Goal: Register for event/course

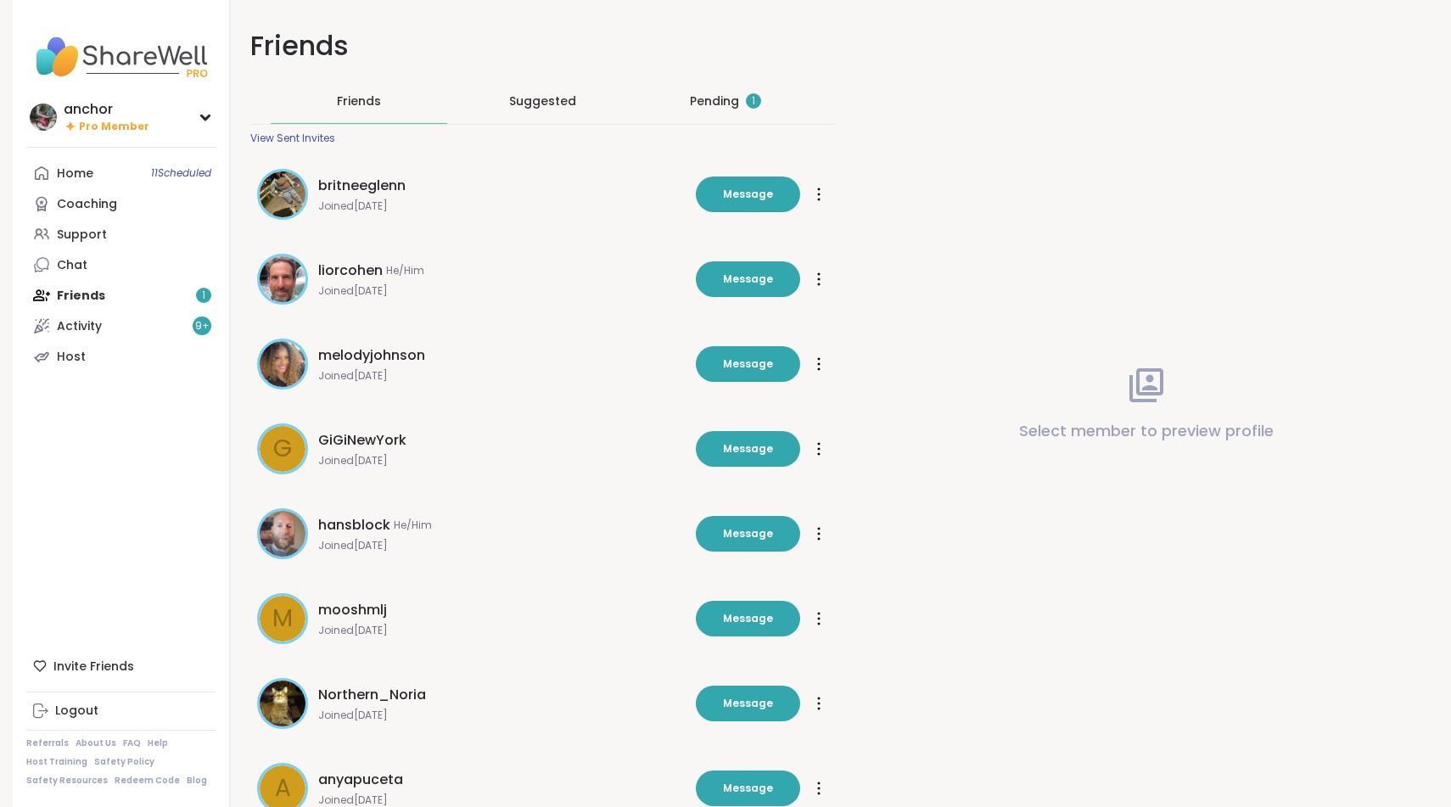
click at [721, 98] on div "Pending 1" at bounding box center [725, 101] width 71 height 17
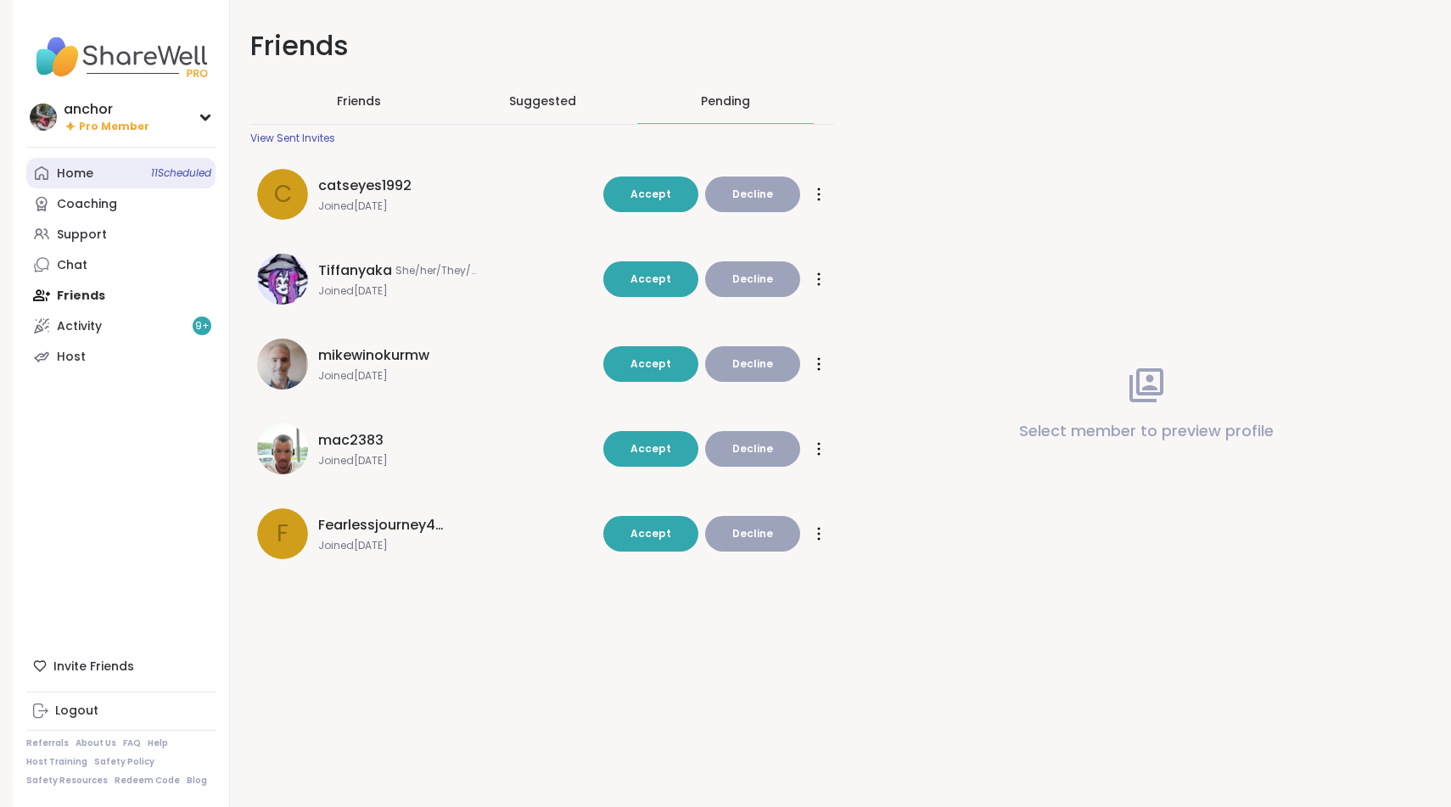
click at [104, 177] on link "Home 11 Scheduled" at bounding box center [120, 173] width 189 height 31
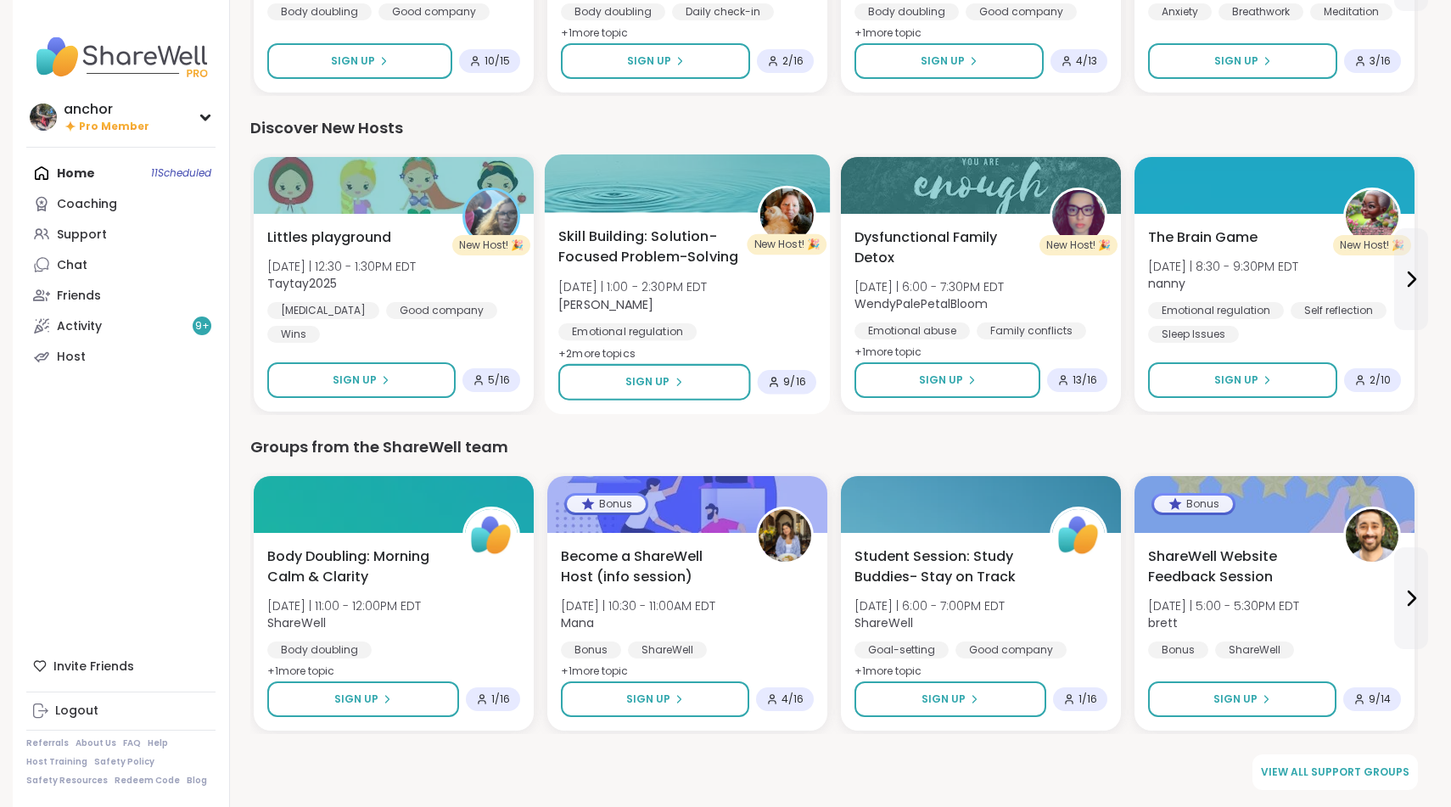
scroll to position [1959, 0]
click at [103, 231] on div "Support" at bounding box center [82, 235] width 50 height 17
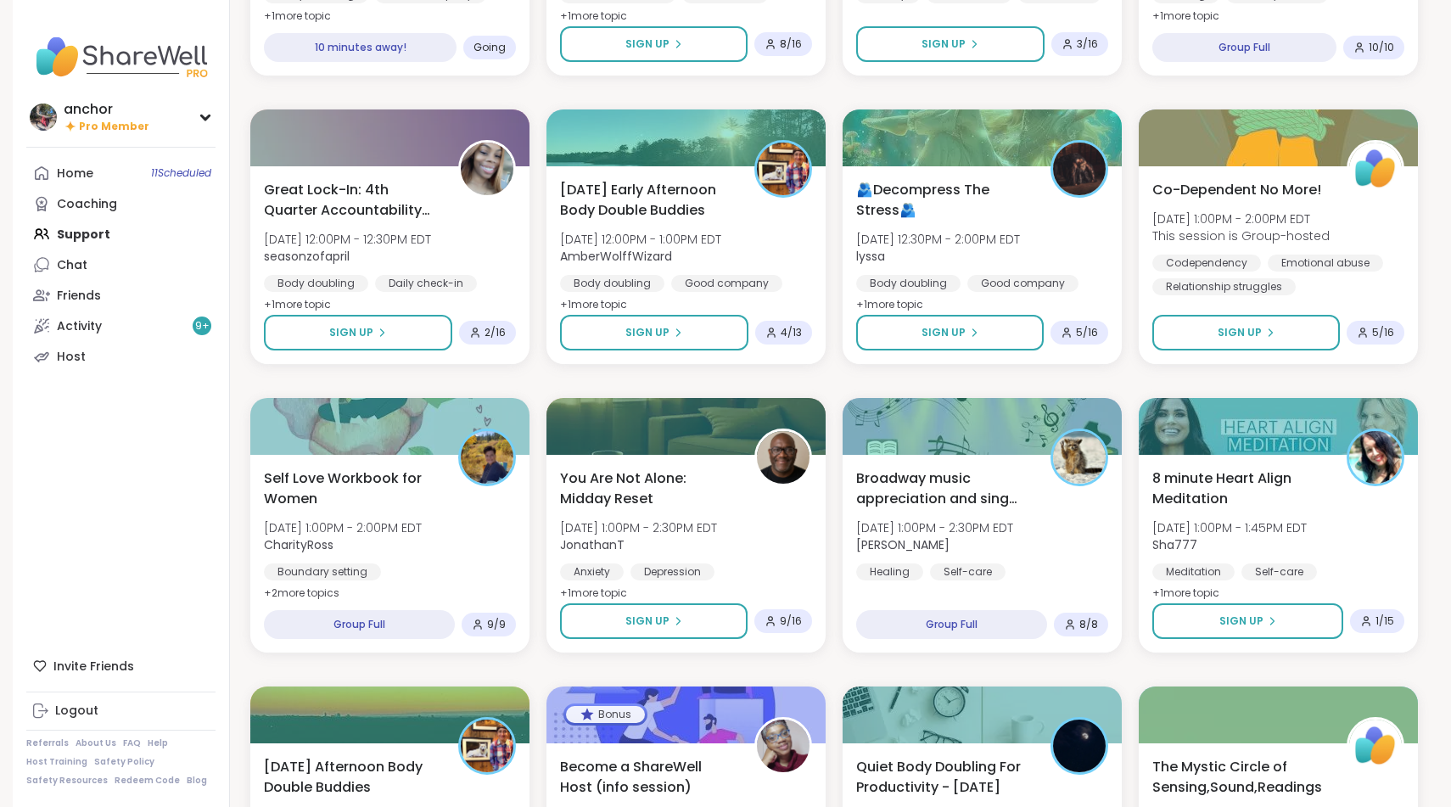
scroll to position [687, 0]
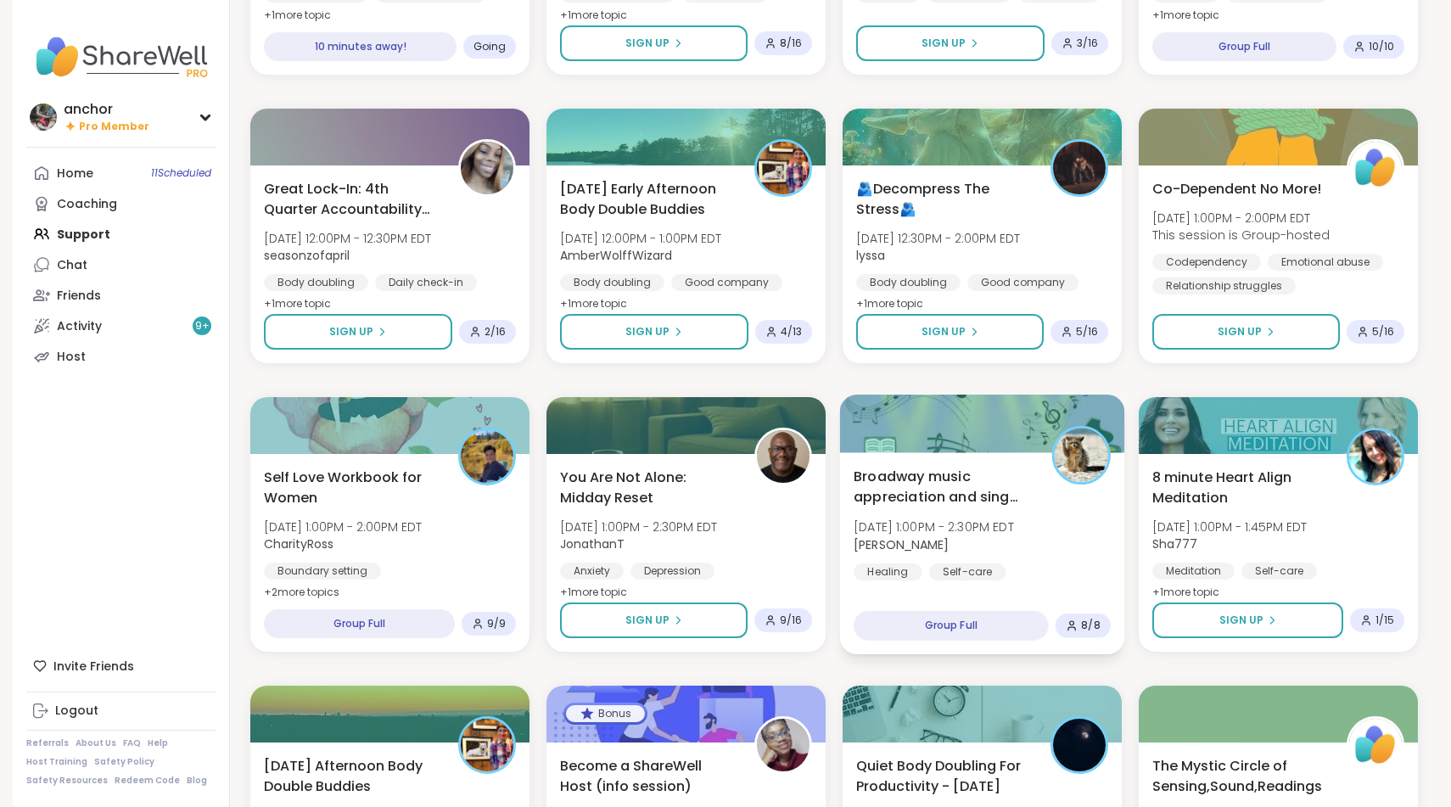
click at [889, 544] on b "[PERSON_NAME]" at bounding box center [901, 544] width 95 height 17
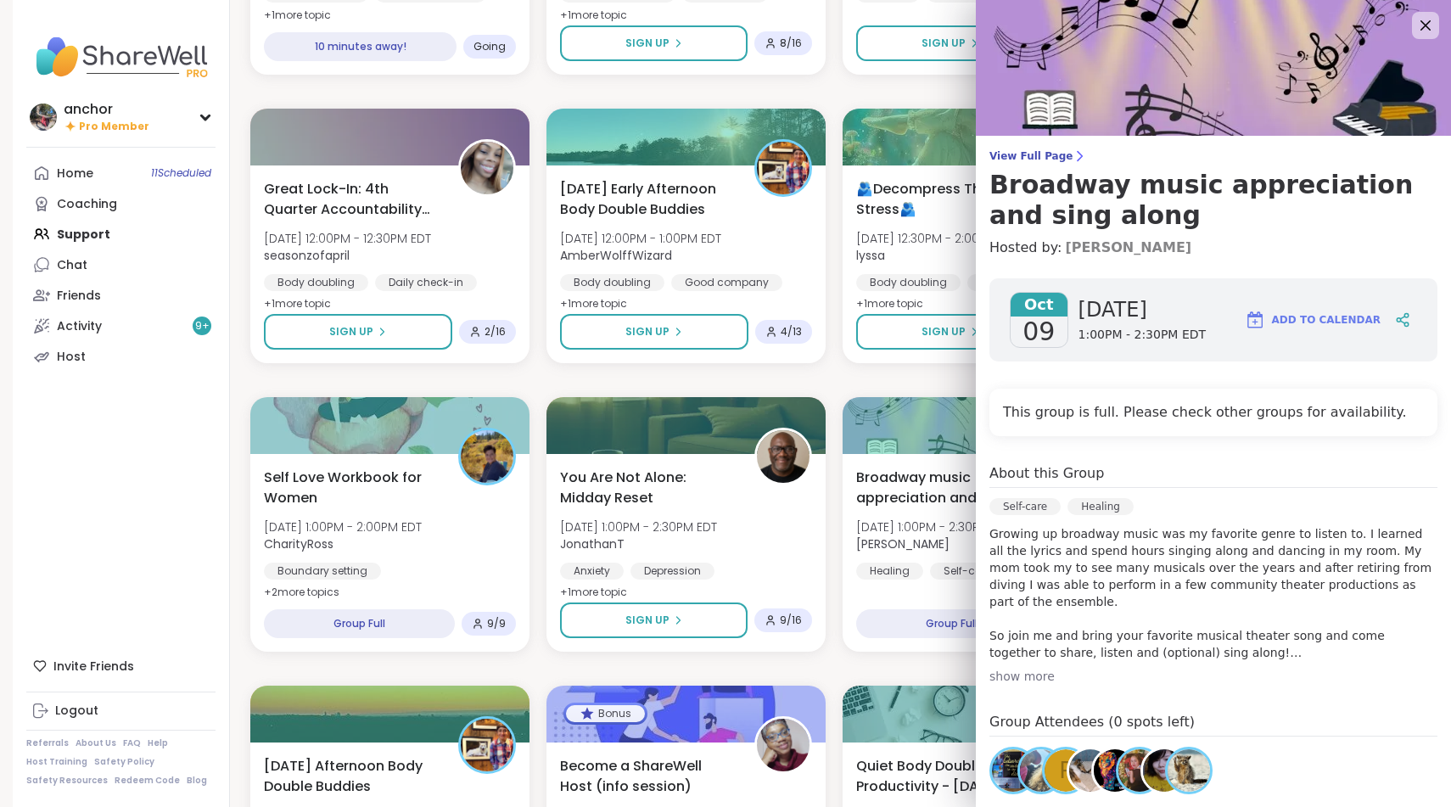
click at [1090, 245] on link "[PERSON_NAME]" at bounding box center [1128, 248] width 126 height 20
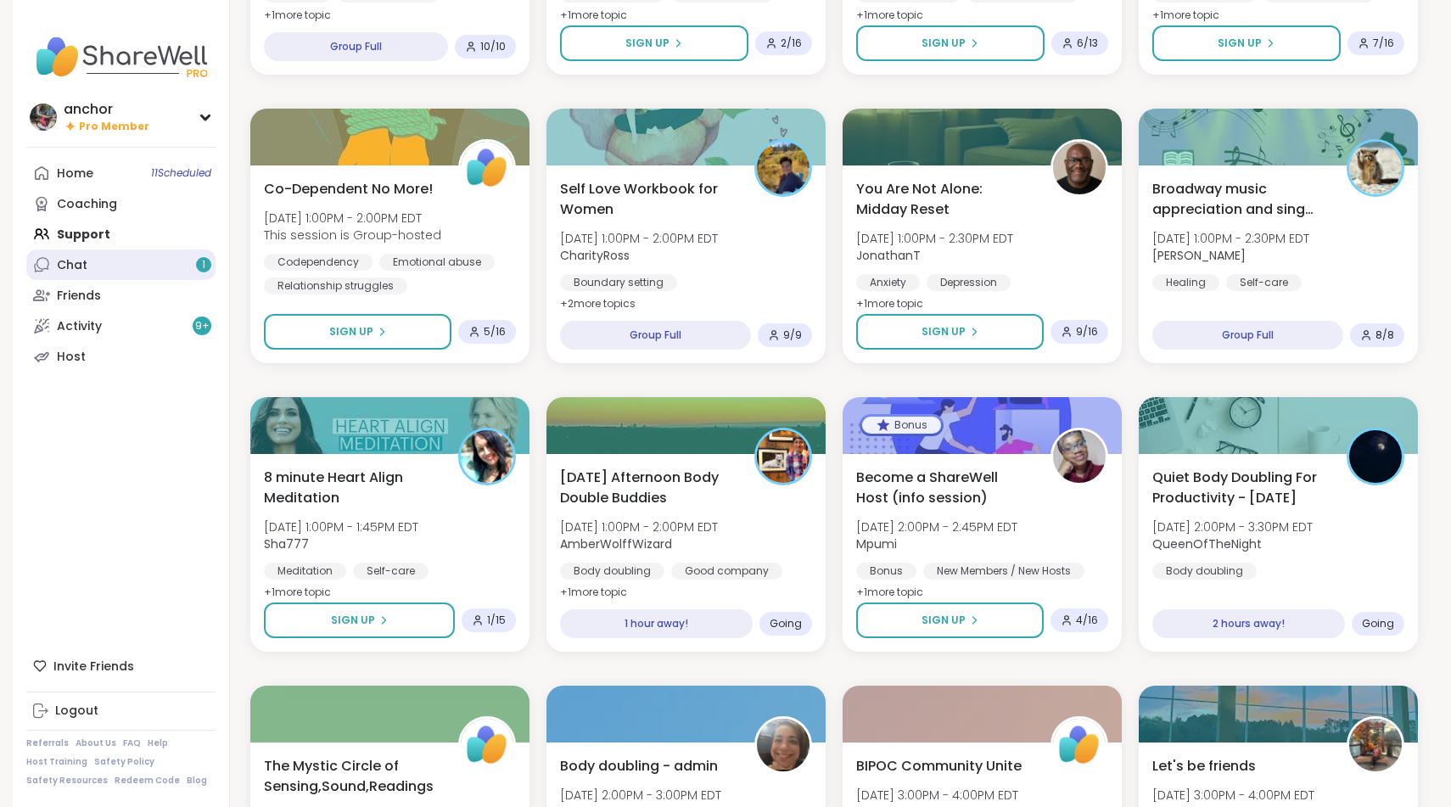
click at [70, 257] on div "Chat 1" at bounding box center [72, 265] width 31 height 17
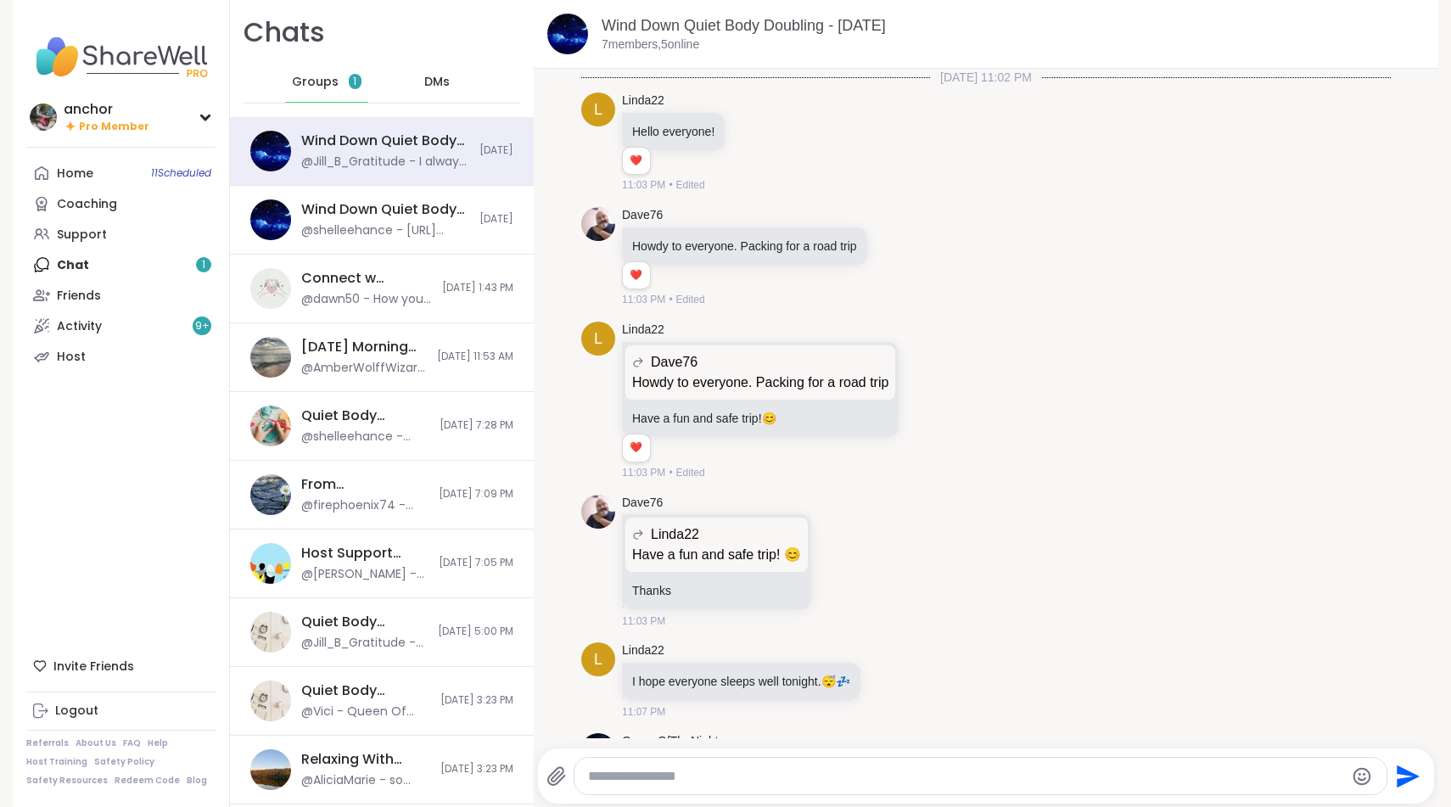
scroll to position [1058, 0]
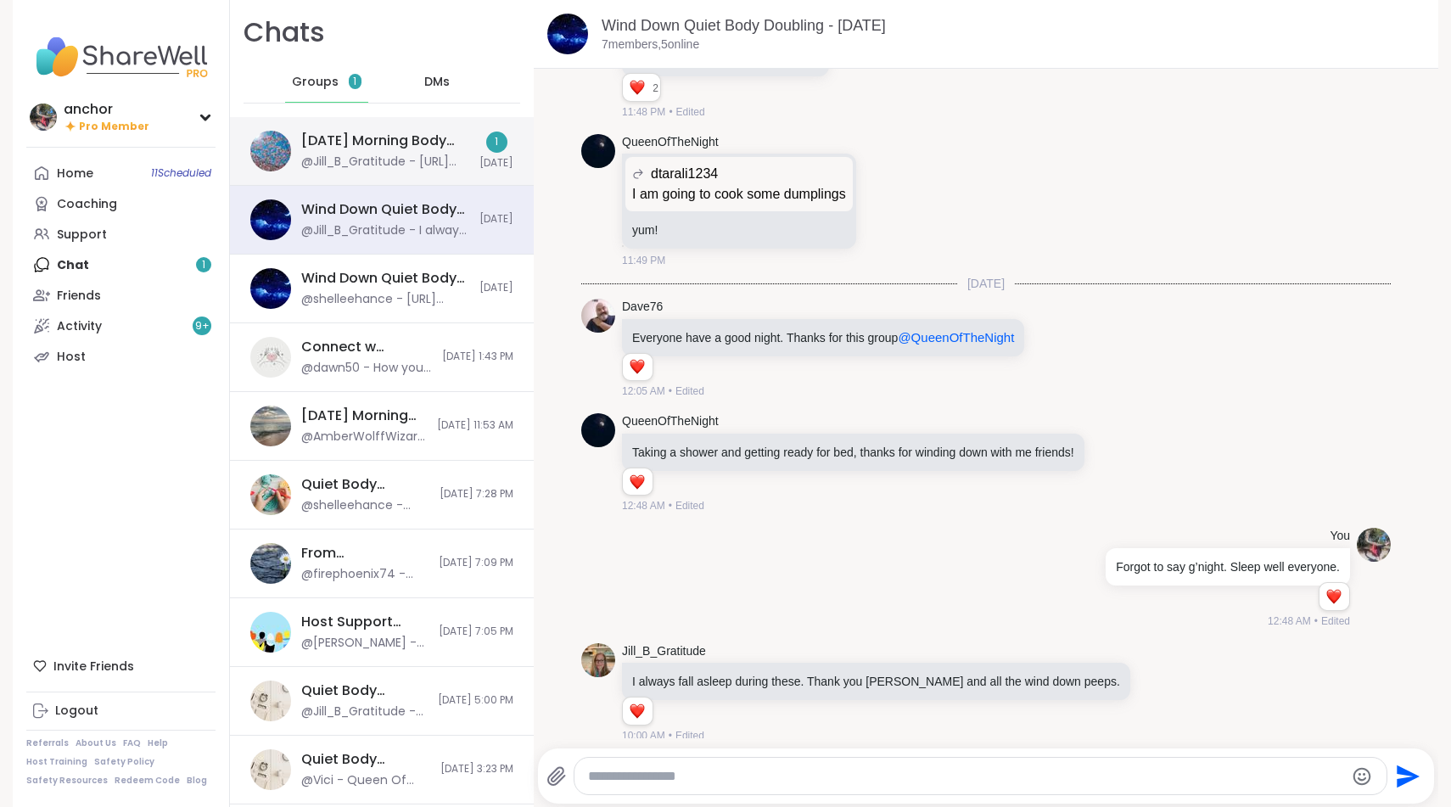
click at [338, 160] on div "@Jill_B_Gratitude - https://sharewellnow.com/session/5df38baf-4e48-4490-b664-65…" at bounding box center [385, 162] width 168 height 17
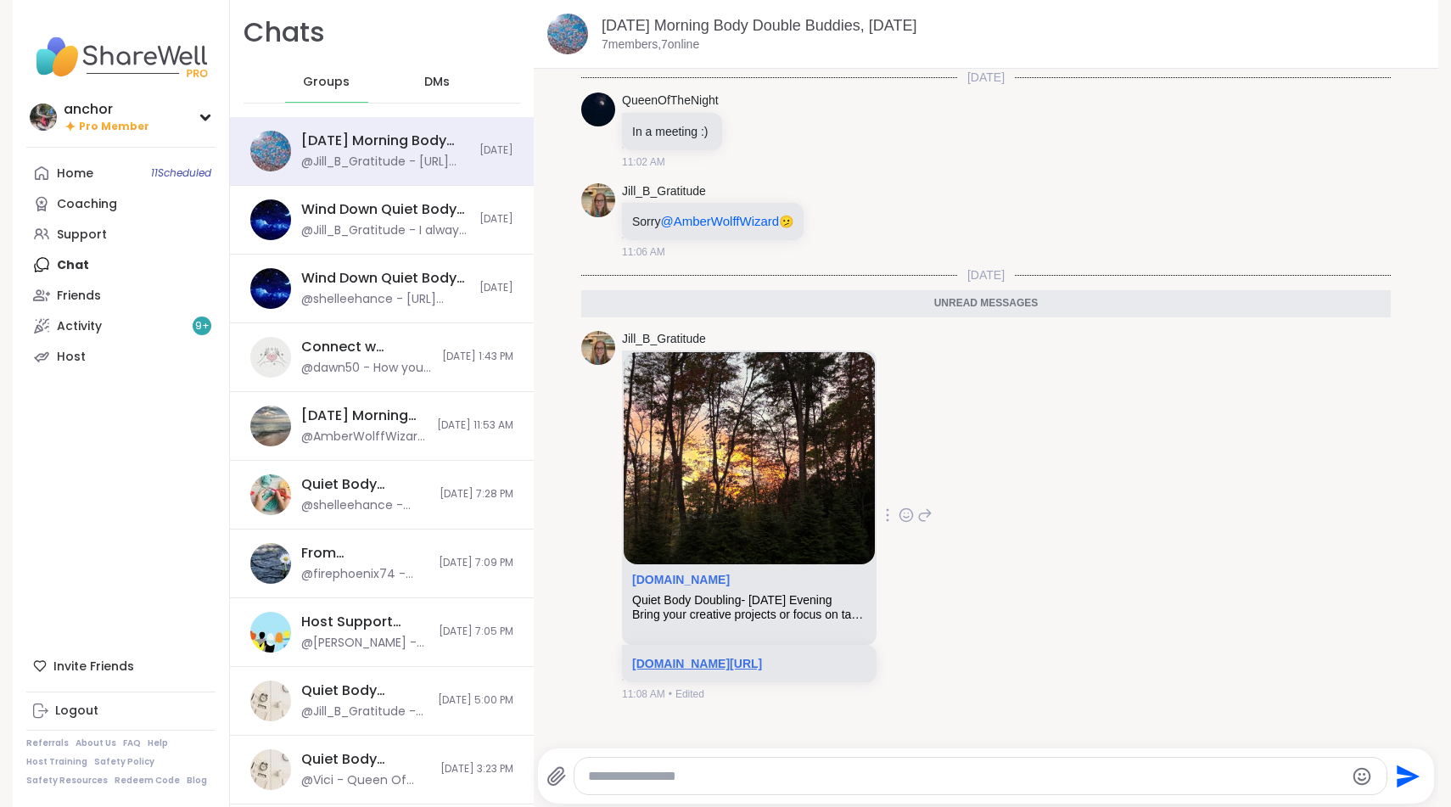
click at [762, 657] on link "sharewellnow.com/session/5df38baf-4e48-4490-b664-6574e65db4e2" at bounding box center [697, 664] width 130 height 14
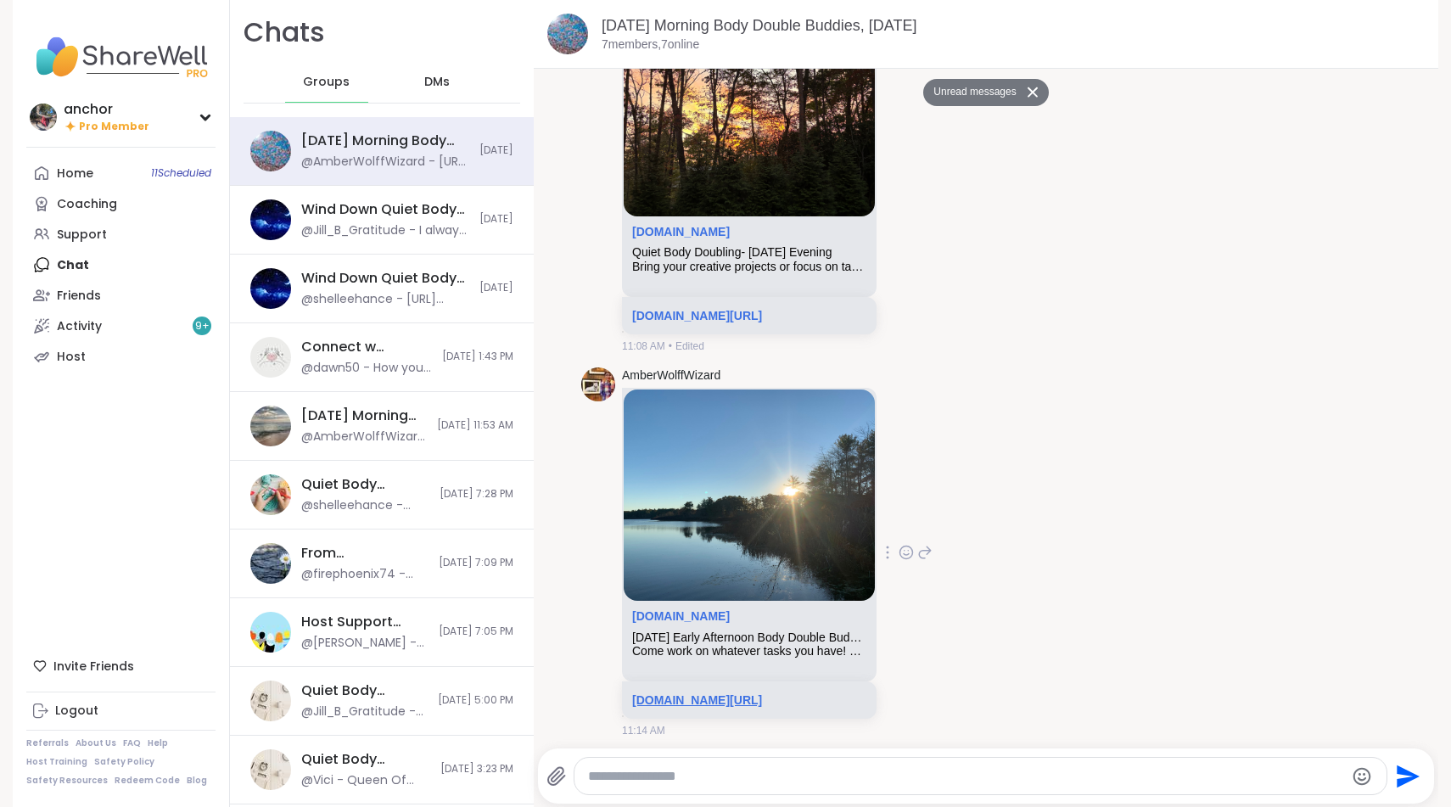
click at [762, 693] on link "sharewellnow.com/session/87638373-652a-47bd-9949-71cb2e3c55d2" at bounding box center [697, 700] width 130 height 14
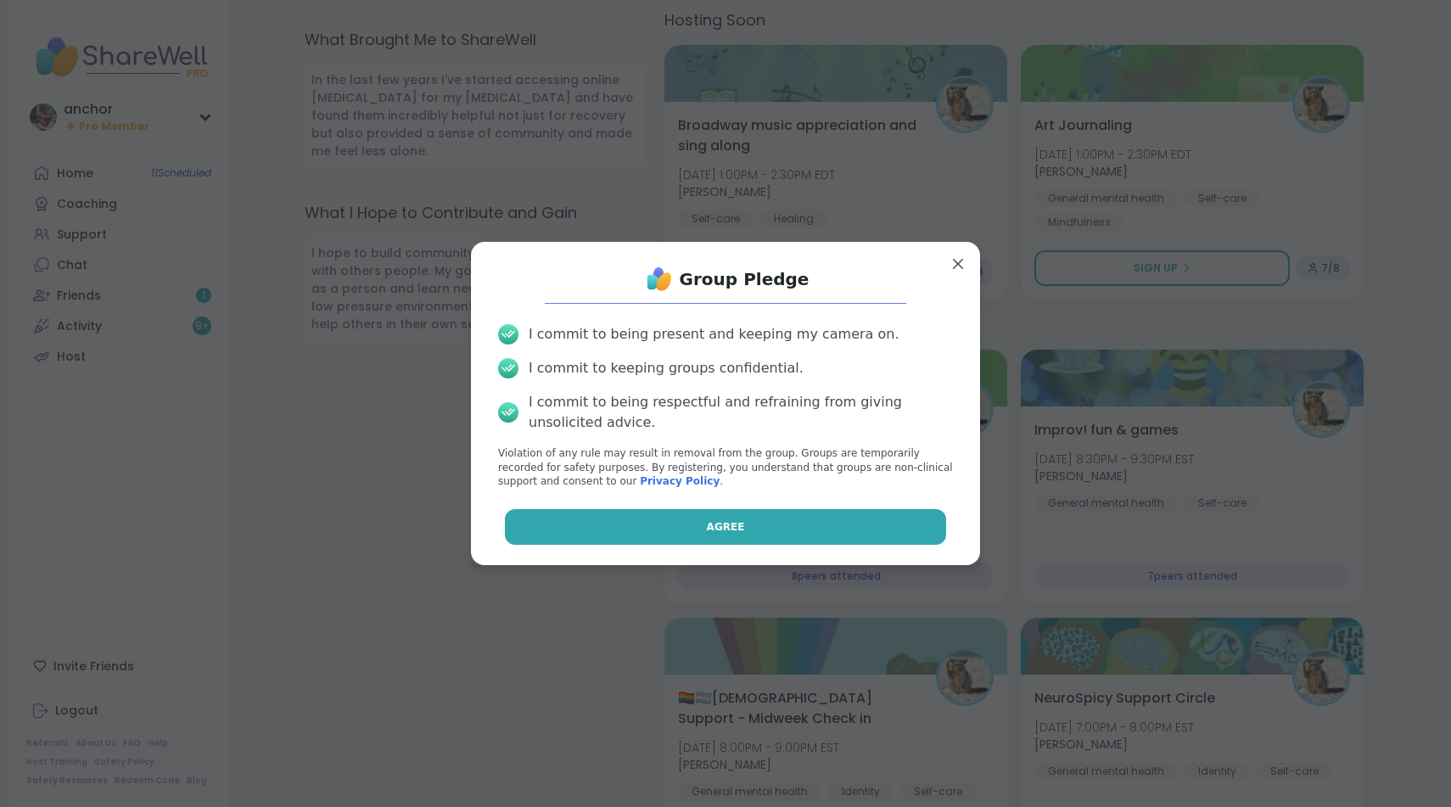
click at [678, 532] on button "Agree" at bounding box center [726, 527] width 442 height 36
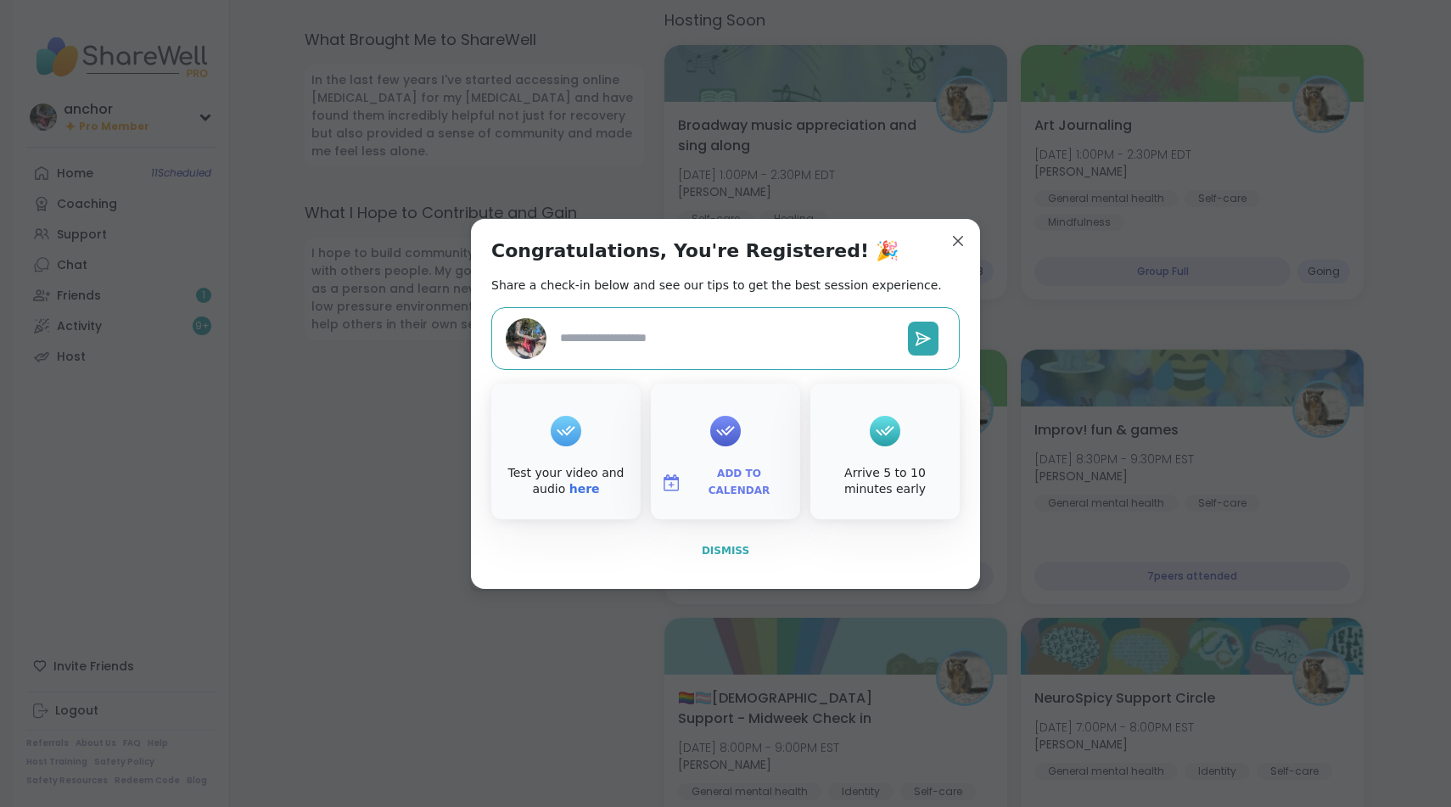
click at [722, 552] on span "Dismiss" at bounding box center [726, 551] width 48 height 12
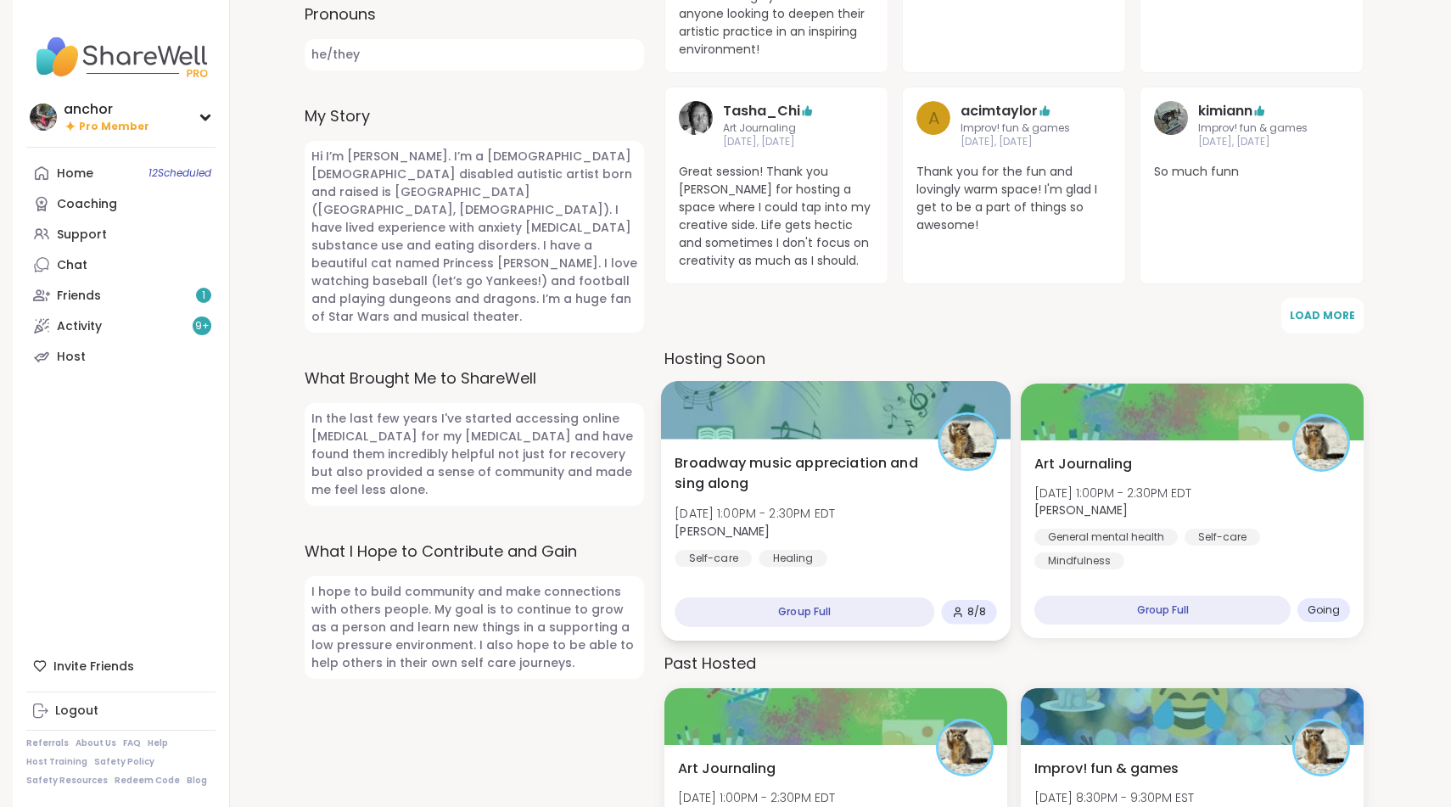
scroll to position [548, 0]
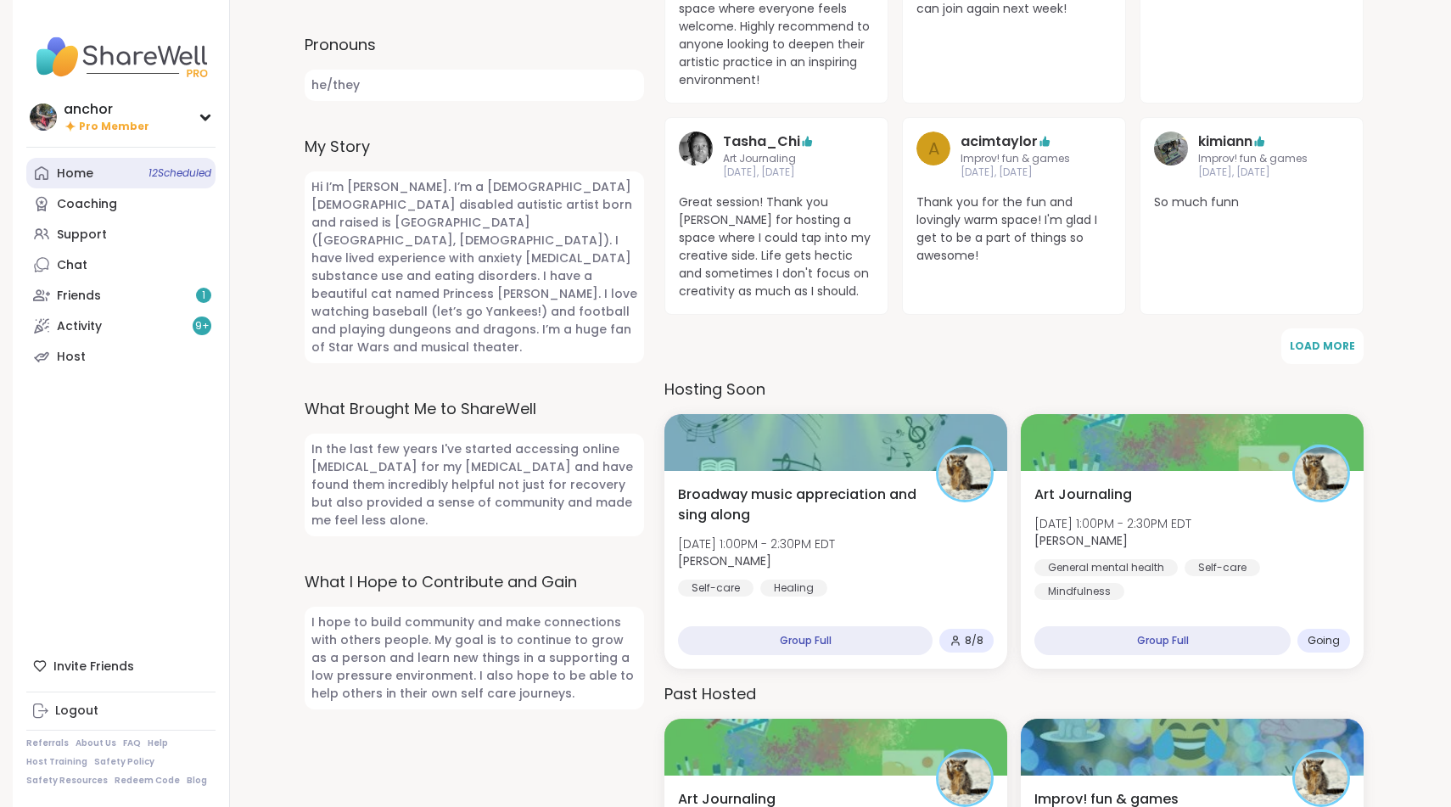
click at [79, 166] on div "Home 12 Scheduled" at bounding box center [75, 174] width 36 height 17
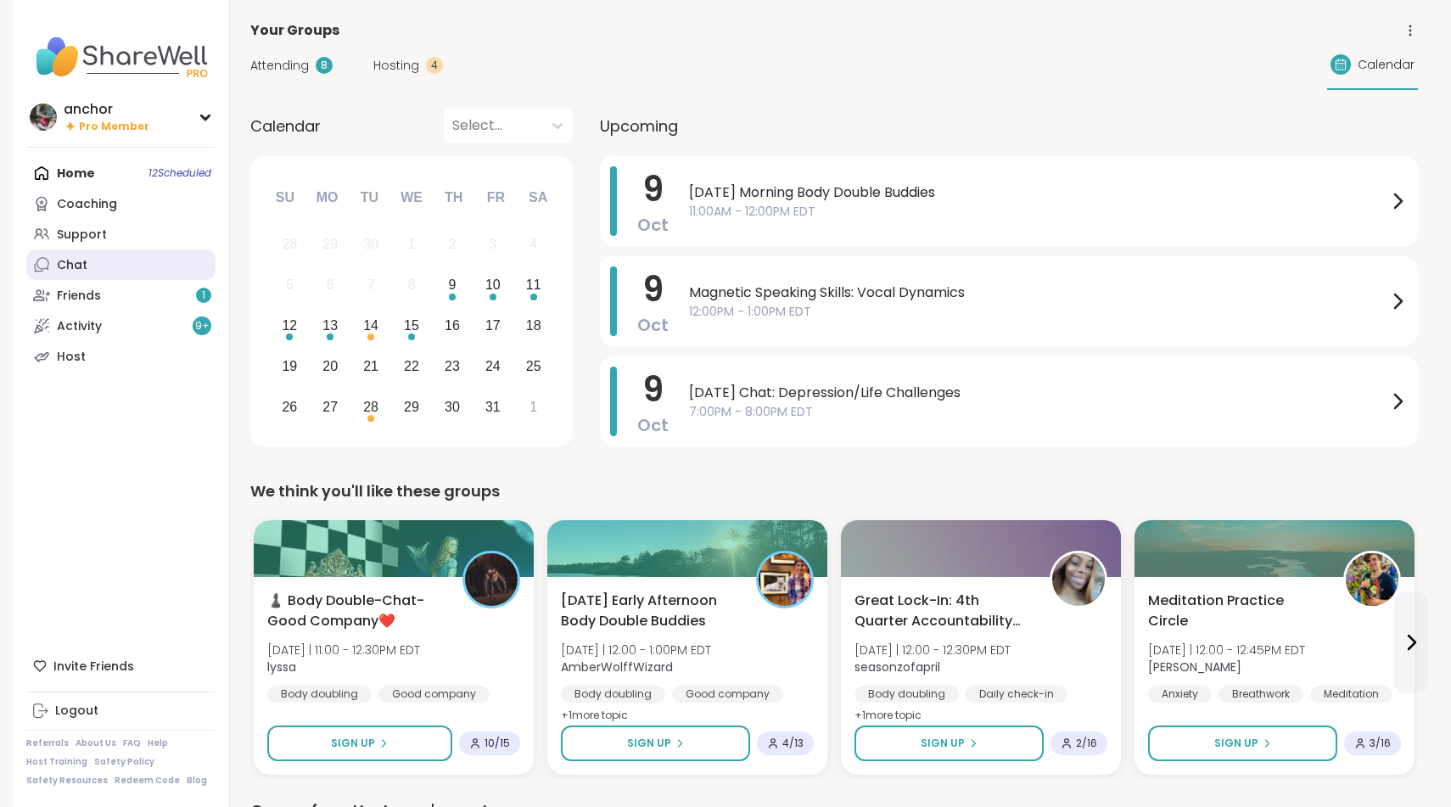
click at [98, 260] on link "Chat" at bounding box center [120, 265] width 189 height 31
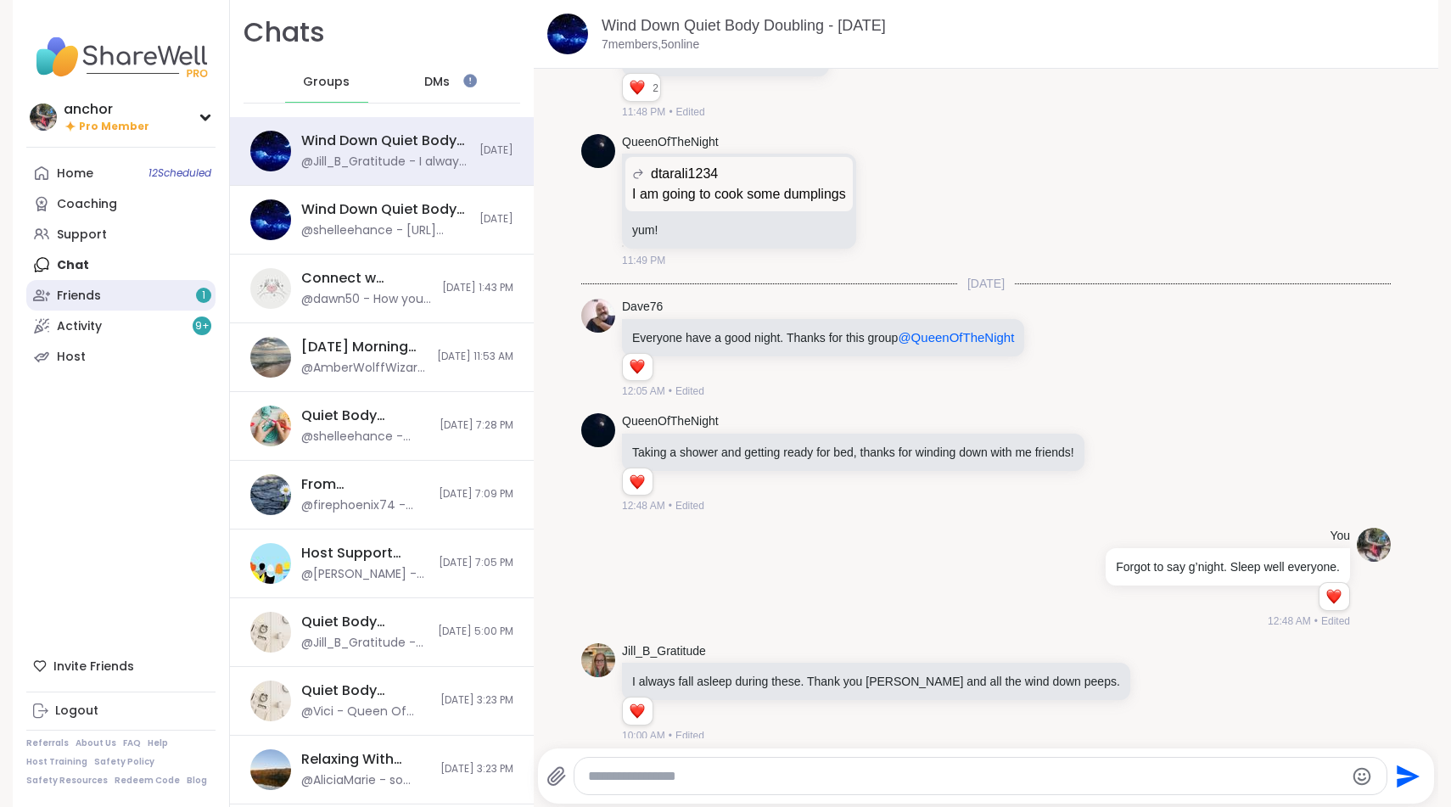
click at [102, 289] on link "Friends 1" at bounding box center [120, 295] width 189 height 31
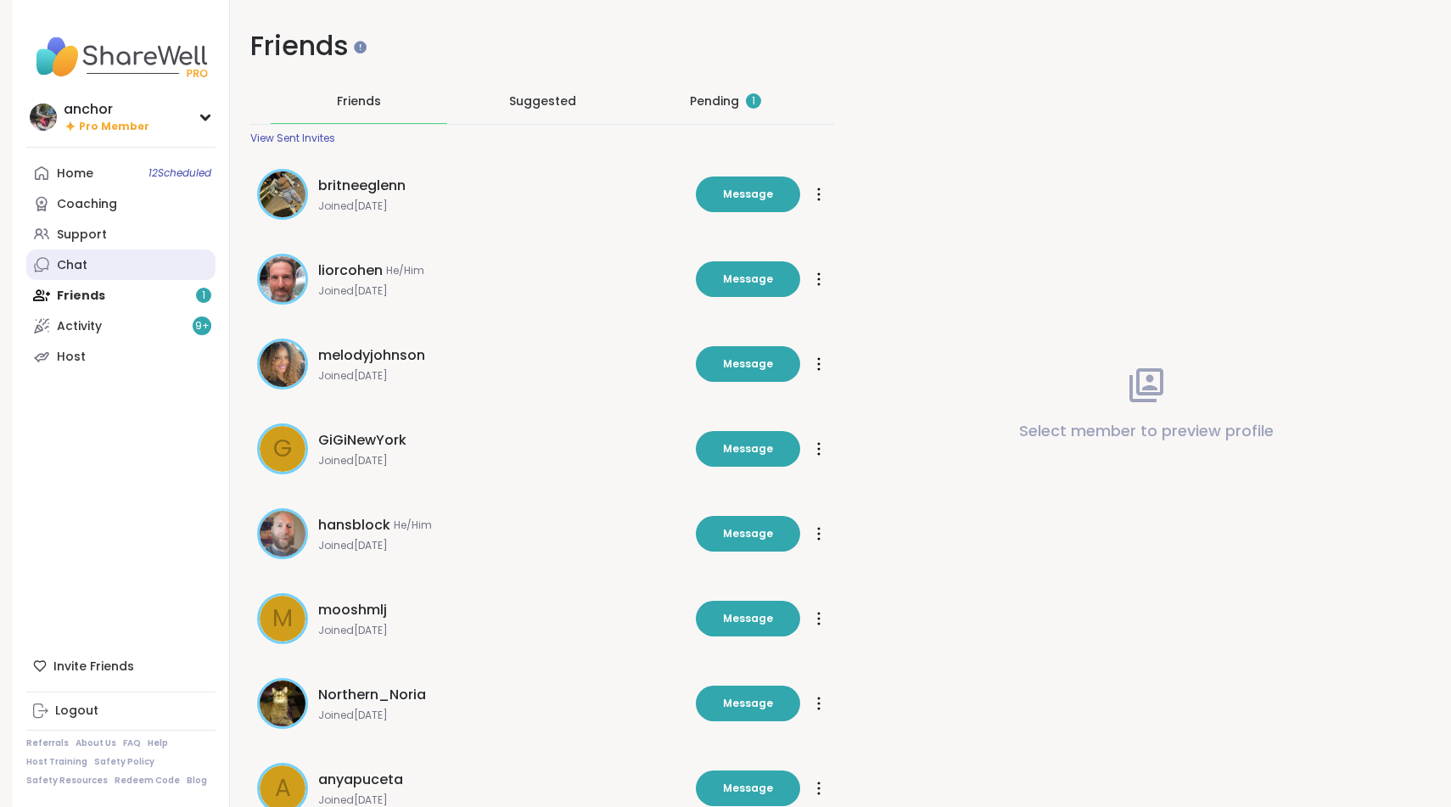
click at [94, 261] on link "Chat" at bounding box center [120, 265] width 189 height 31
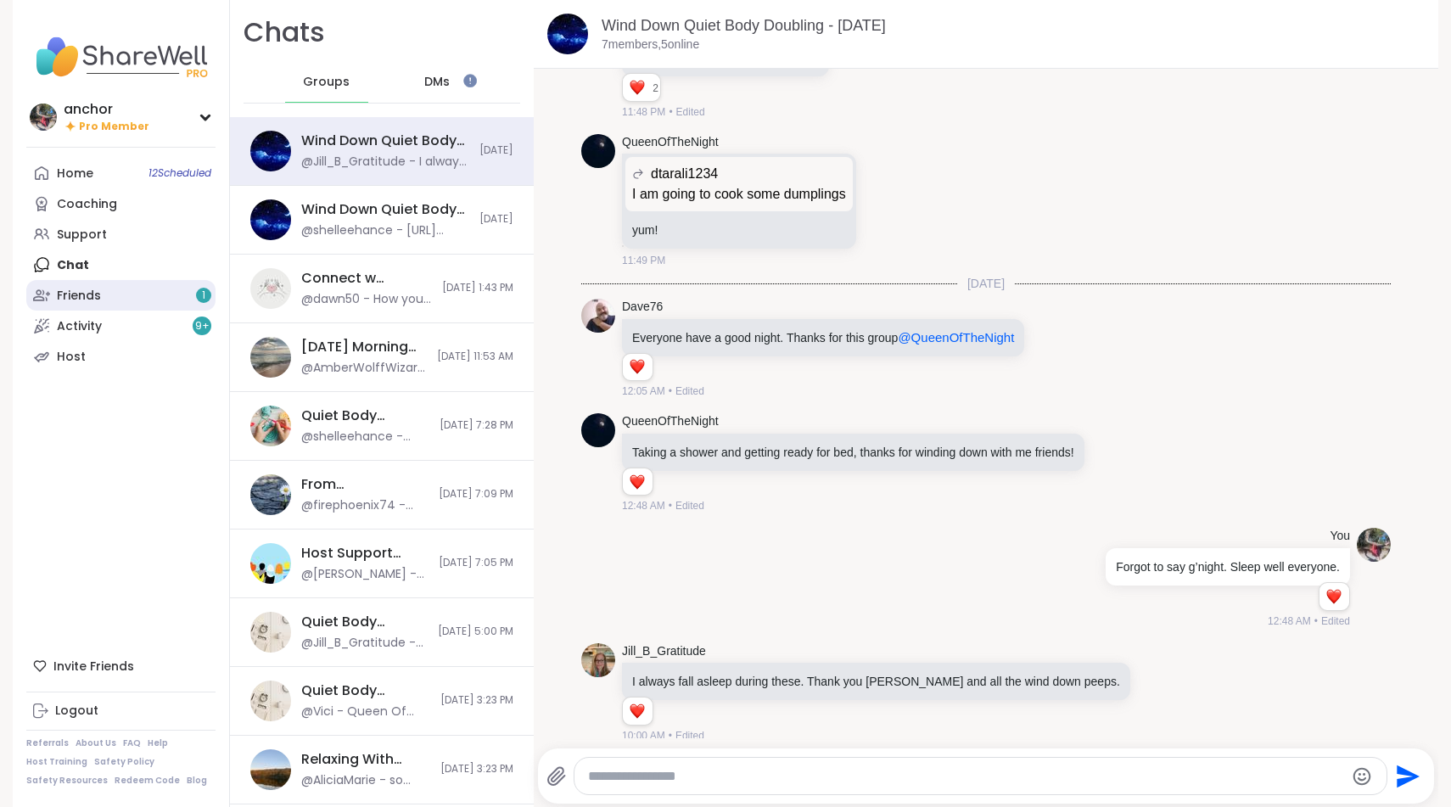
click at [95, 295] on div "Friends 1" at bounding box center [79, 296] width 44 height 17
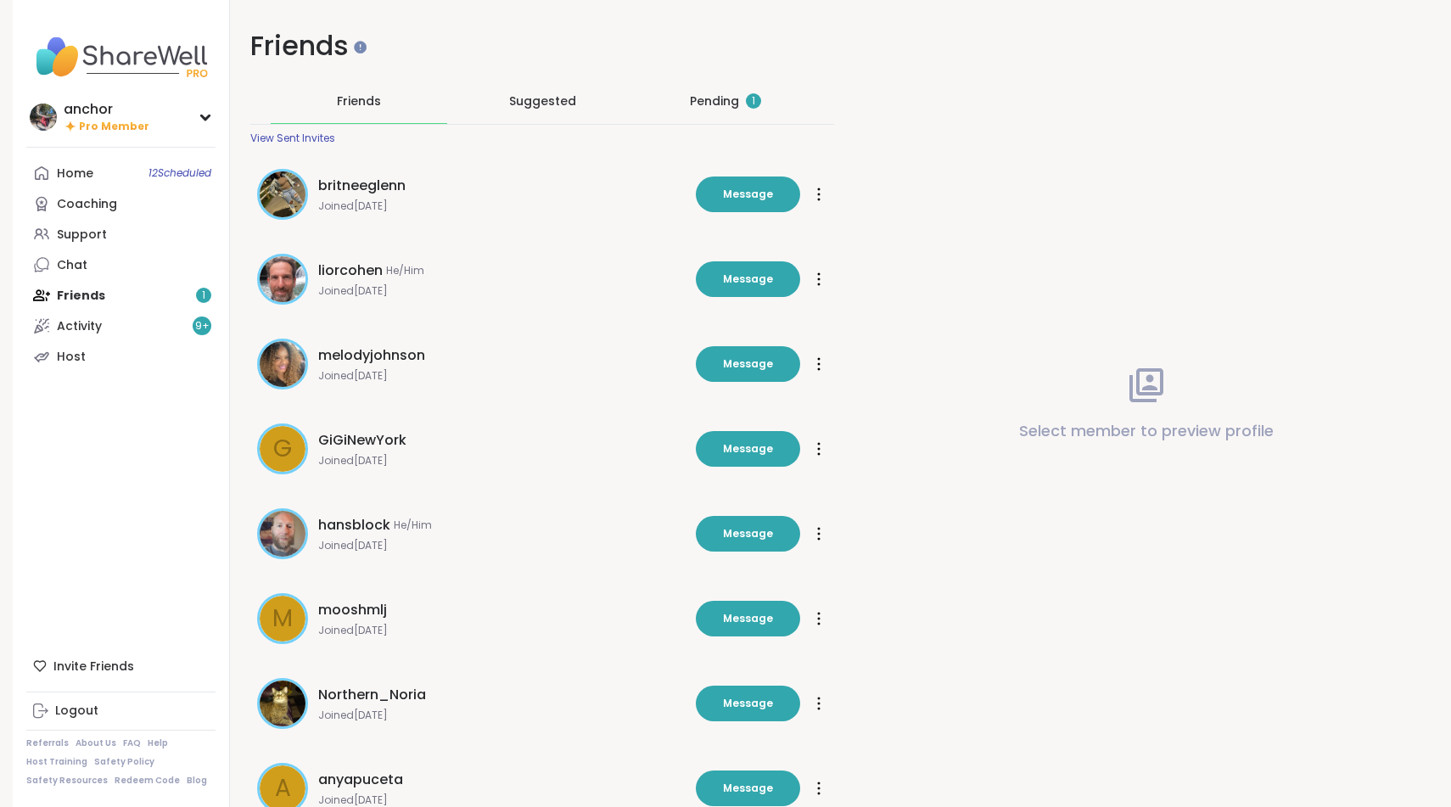
click at [698, 93] on div "Pending 1" at bounding box center [725, 101] width 71 height 17
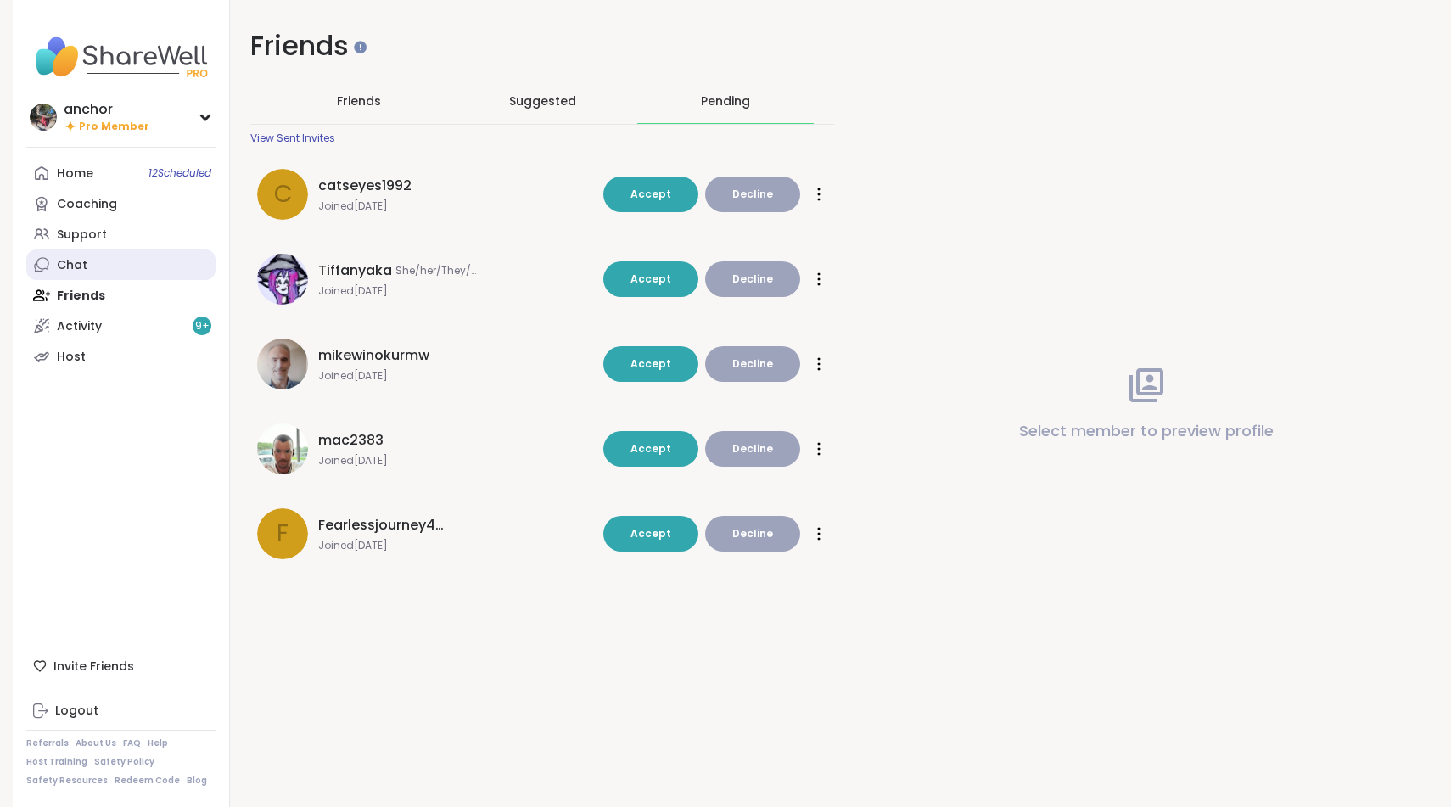
click at [118, 258] on link "Chat" at bounding box center [120, 265] width 189 height 31
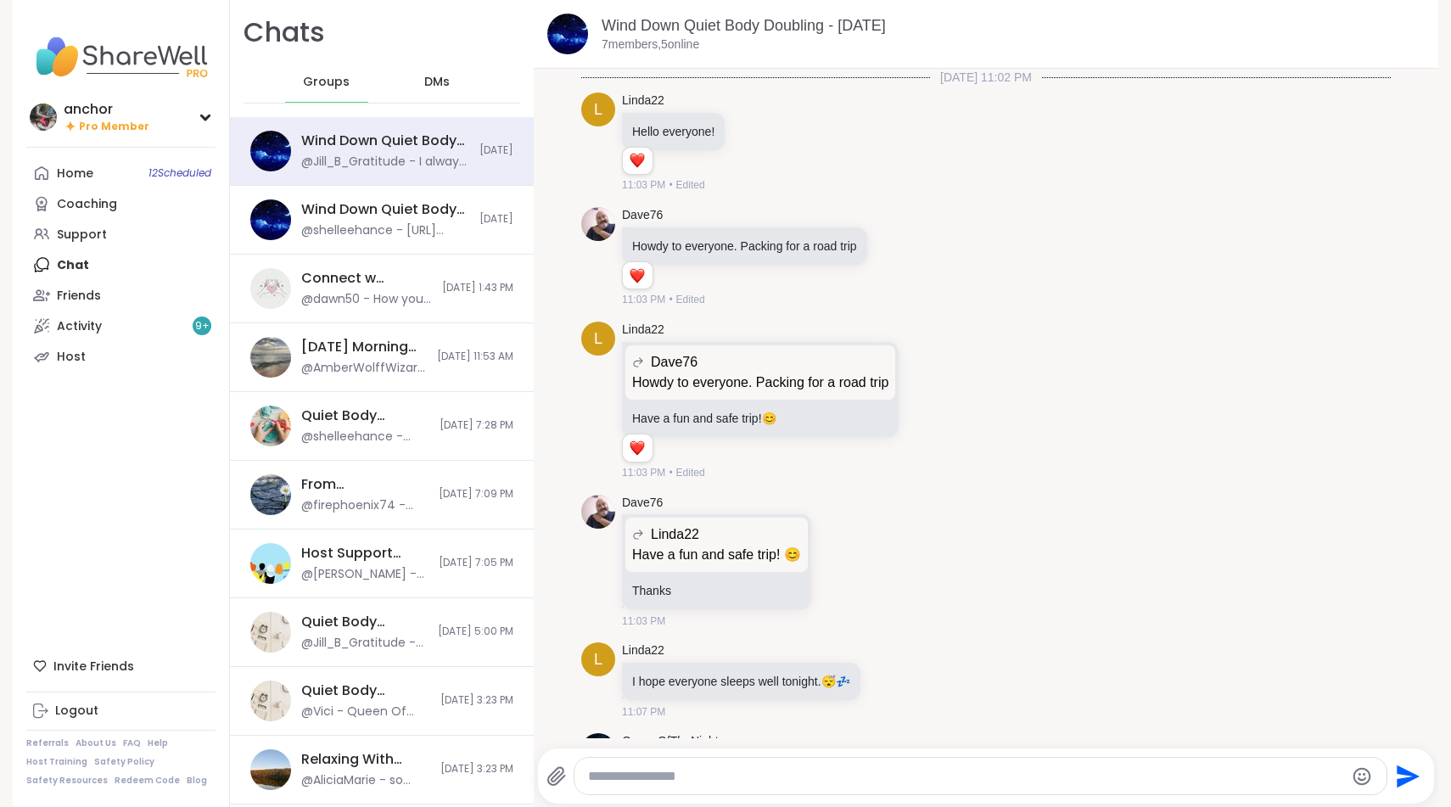
scroll to position [1058, 0]
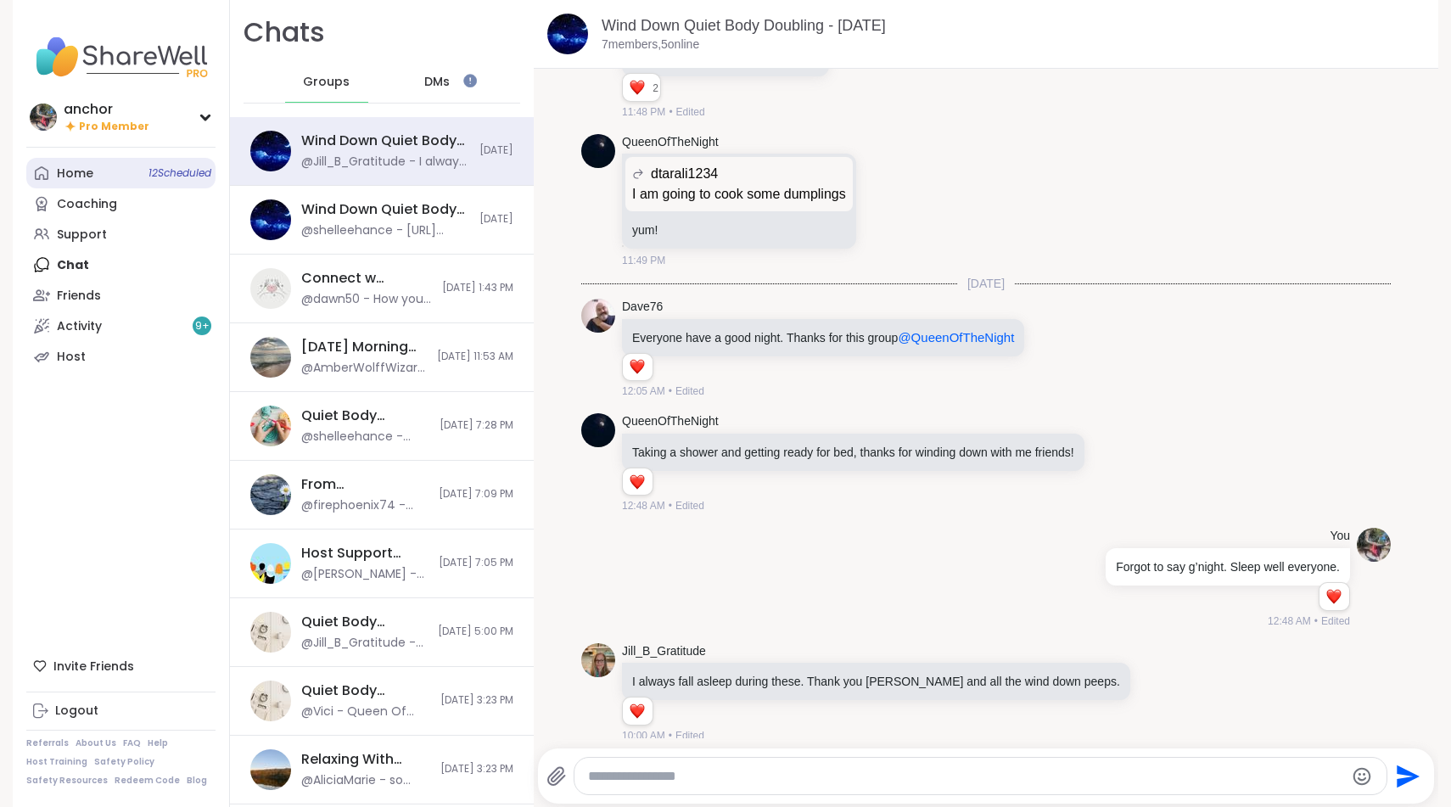
click at [85, 160] on link "Home 12 Scheduled" at bounding box center [120, 173] width 189 height 31
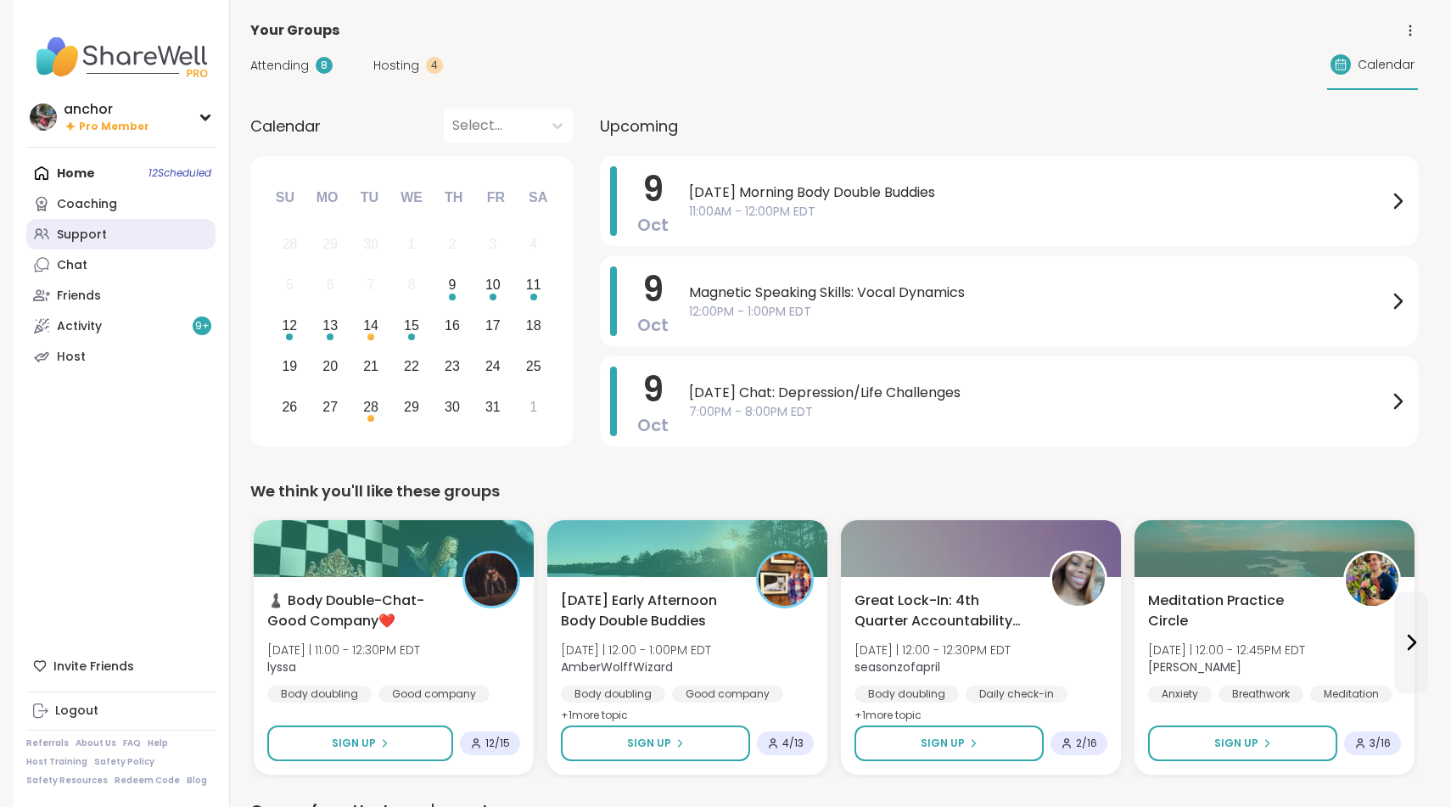
click at [134, 240] on link "Support" at bounding box center [120, 234] width 189 height 31
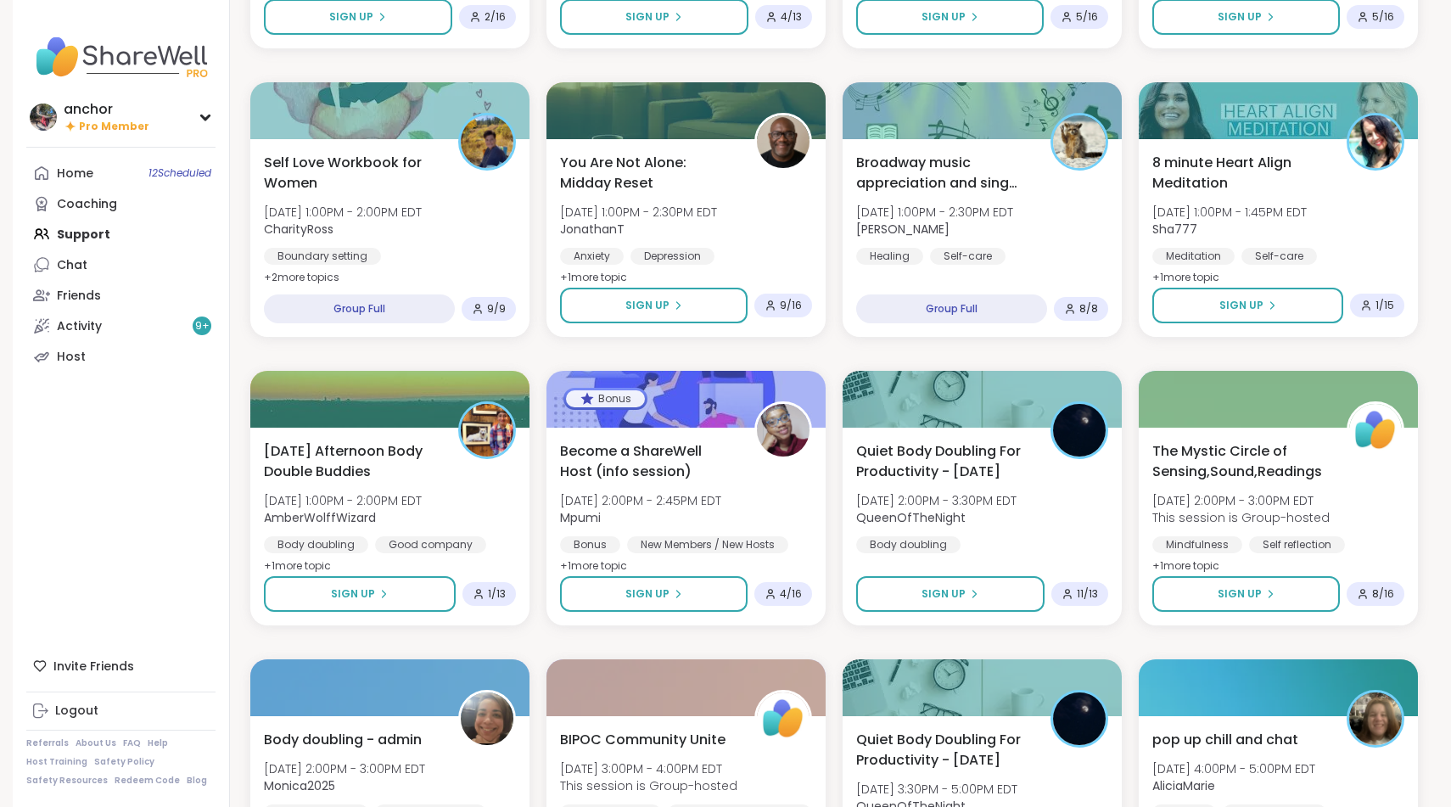
scroll to position [1002, 0]
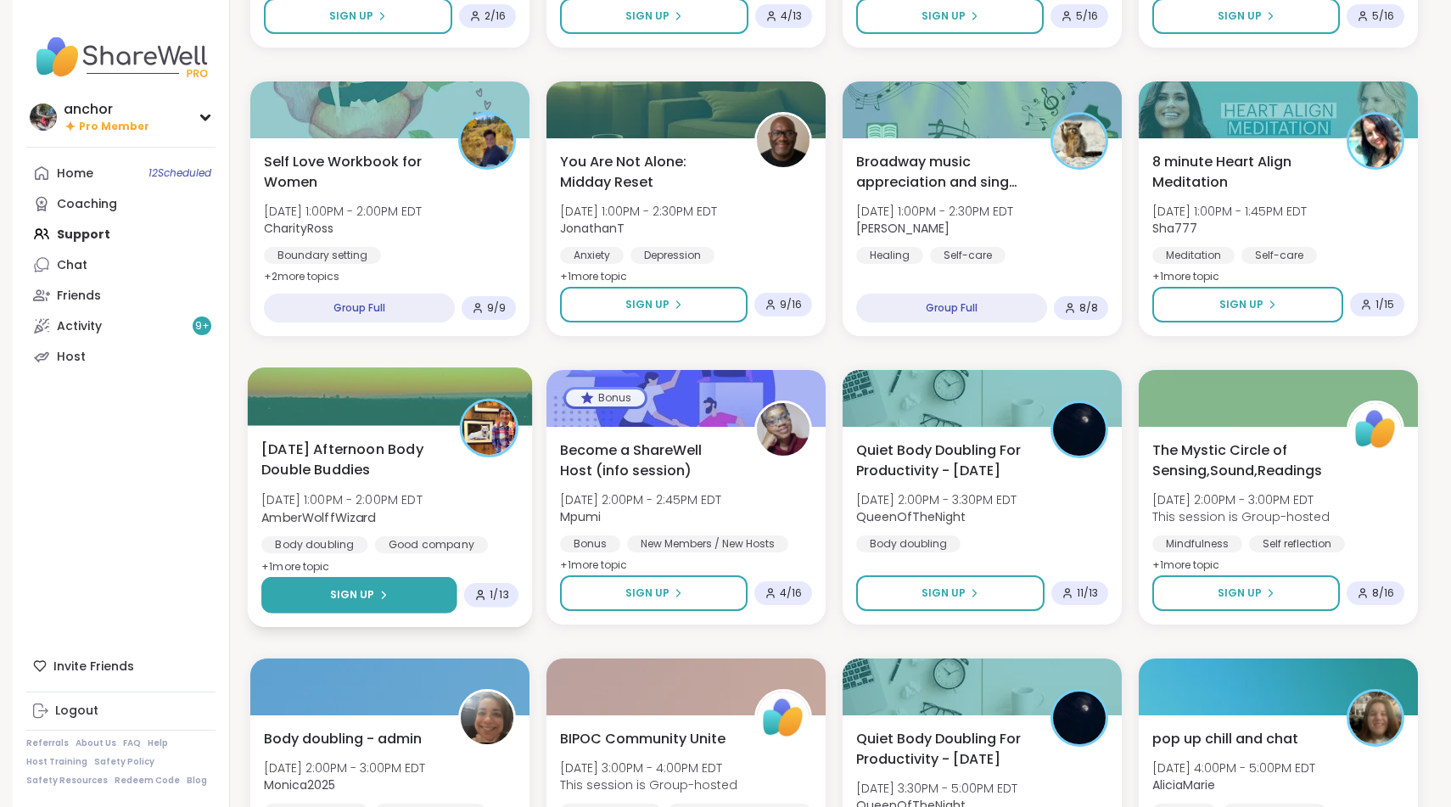
click at [415, 602] on button "Sign Up" at bounding box center [359, 595] width 196 height 36
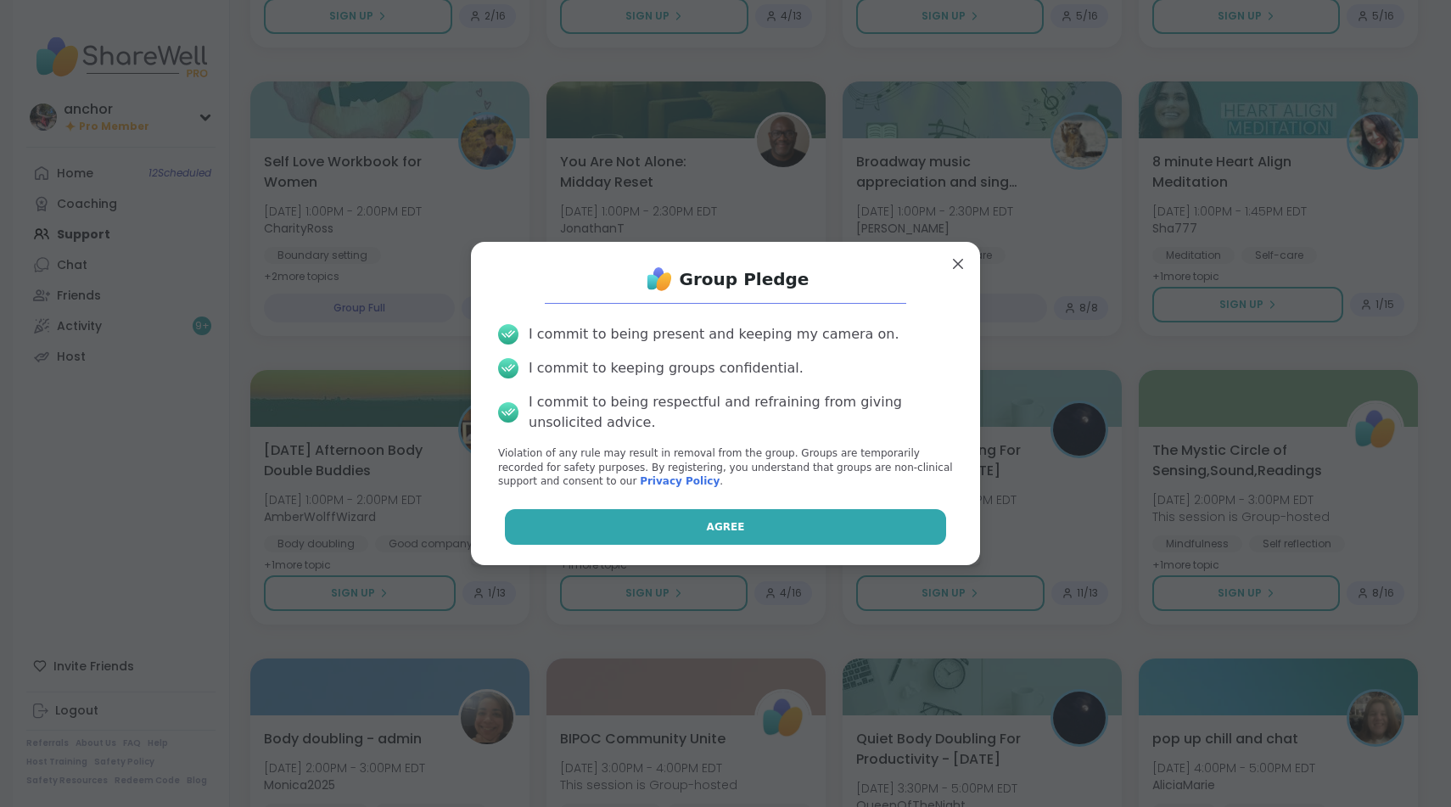
click at [569, 521] on button "Agree" at bounding box center [726, 527] width 442 height 36
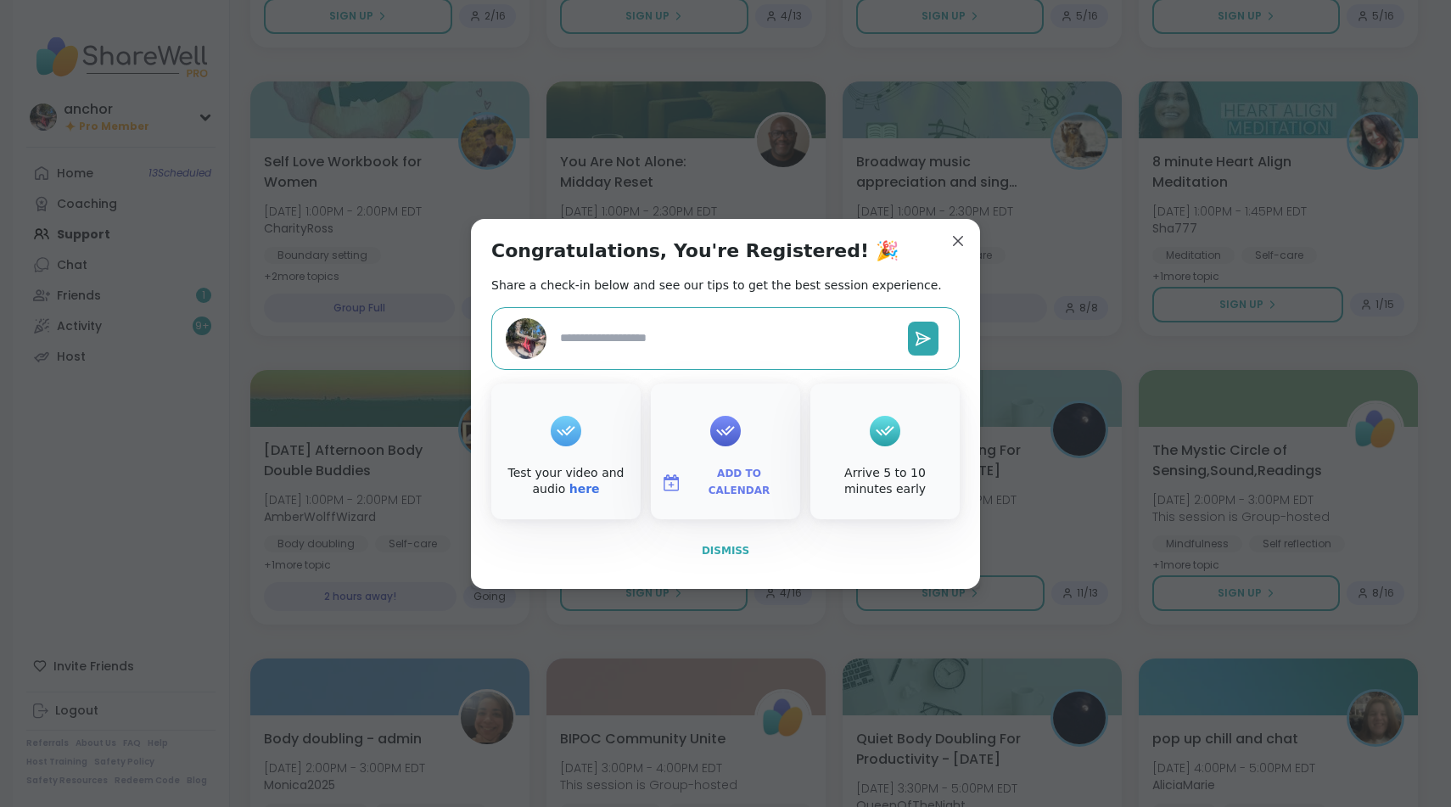
click at [724, 546] on span "Dismiss" at bounding box center [726, 551] width 48 height 12
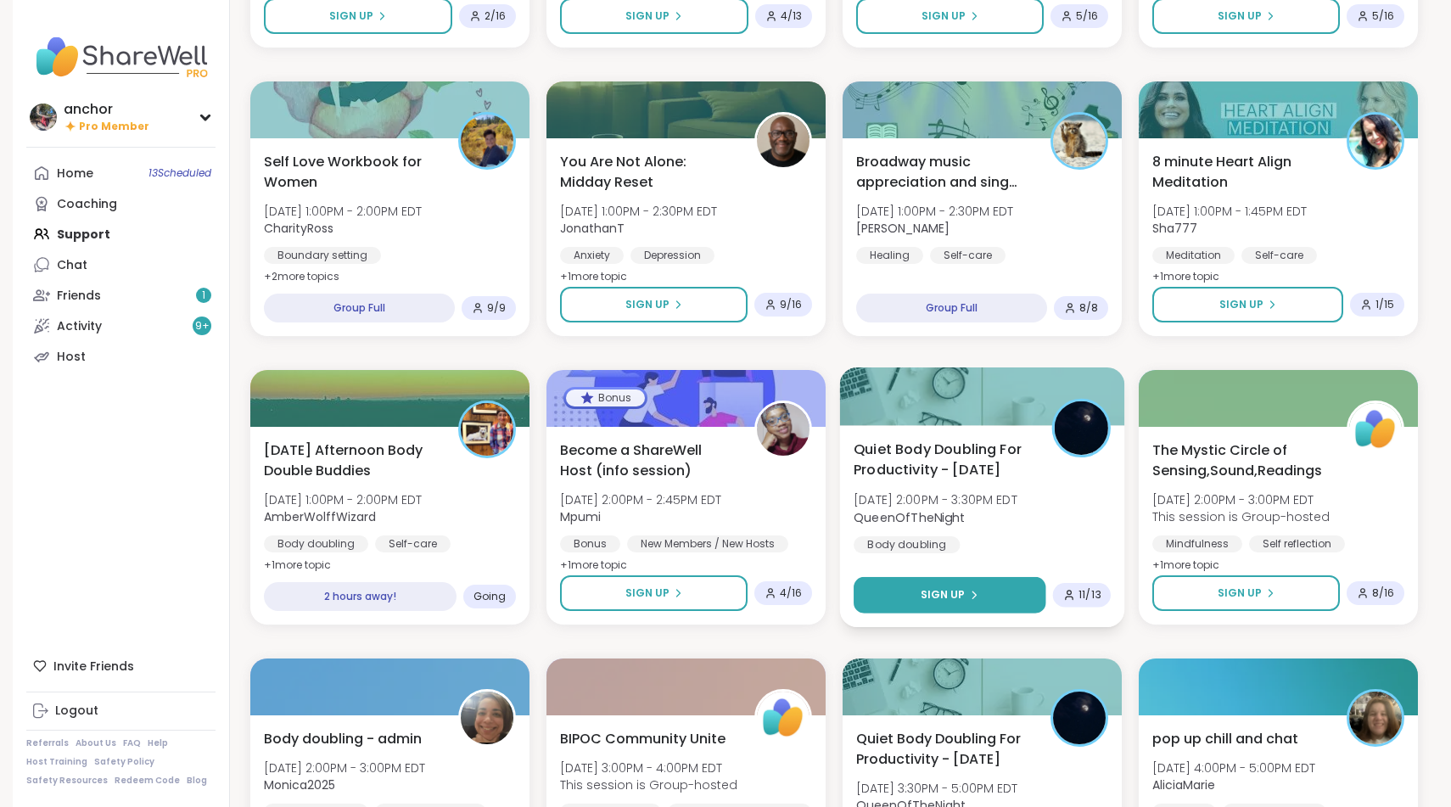
click at [896, 592] on button "Sign Up" at bounding box center [950, 595] width 192 height 36
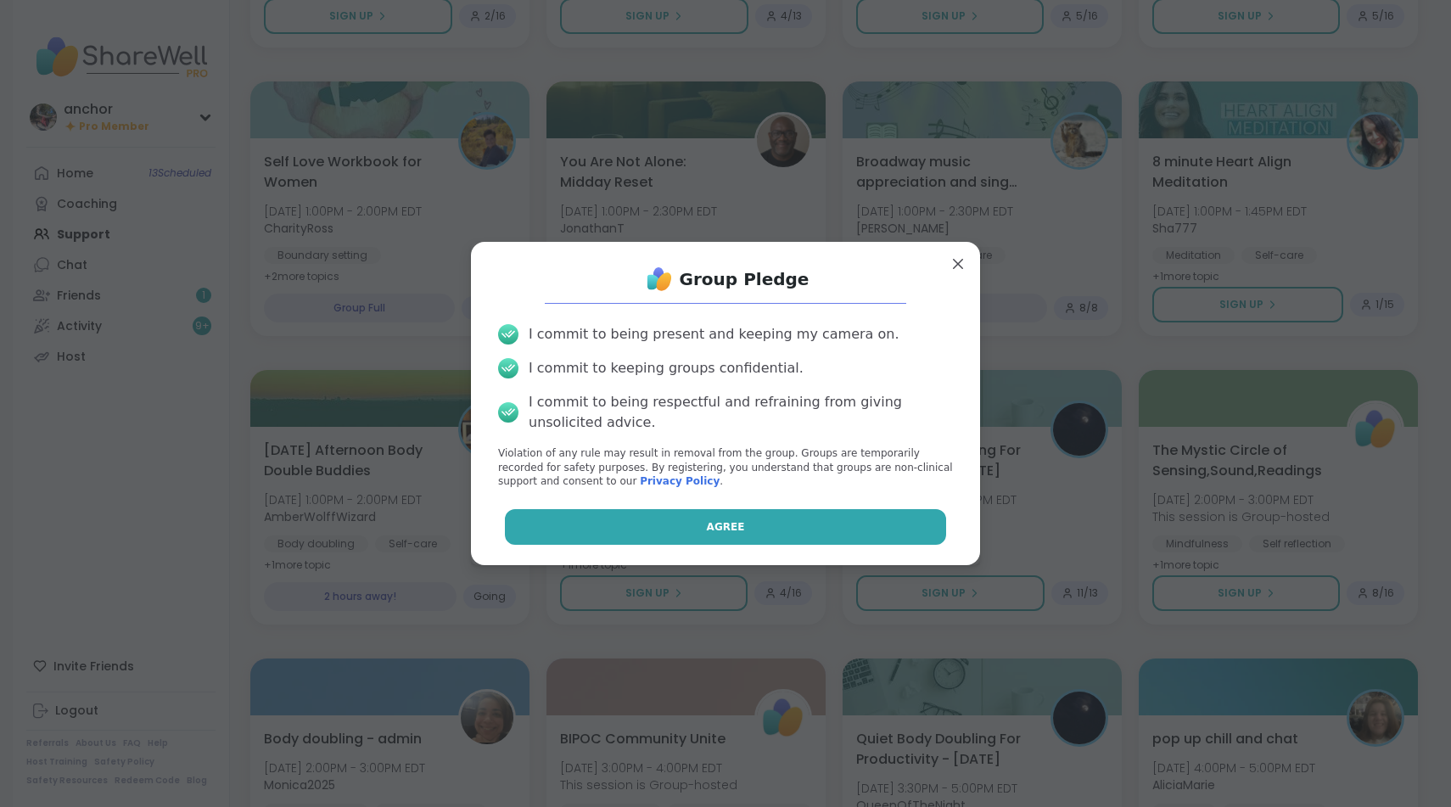
click at [824, 525] on button "Agree" at bounding box center [726, 527] width 442 height 36
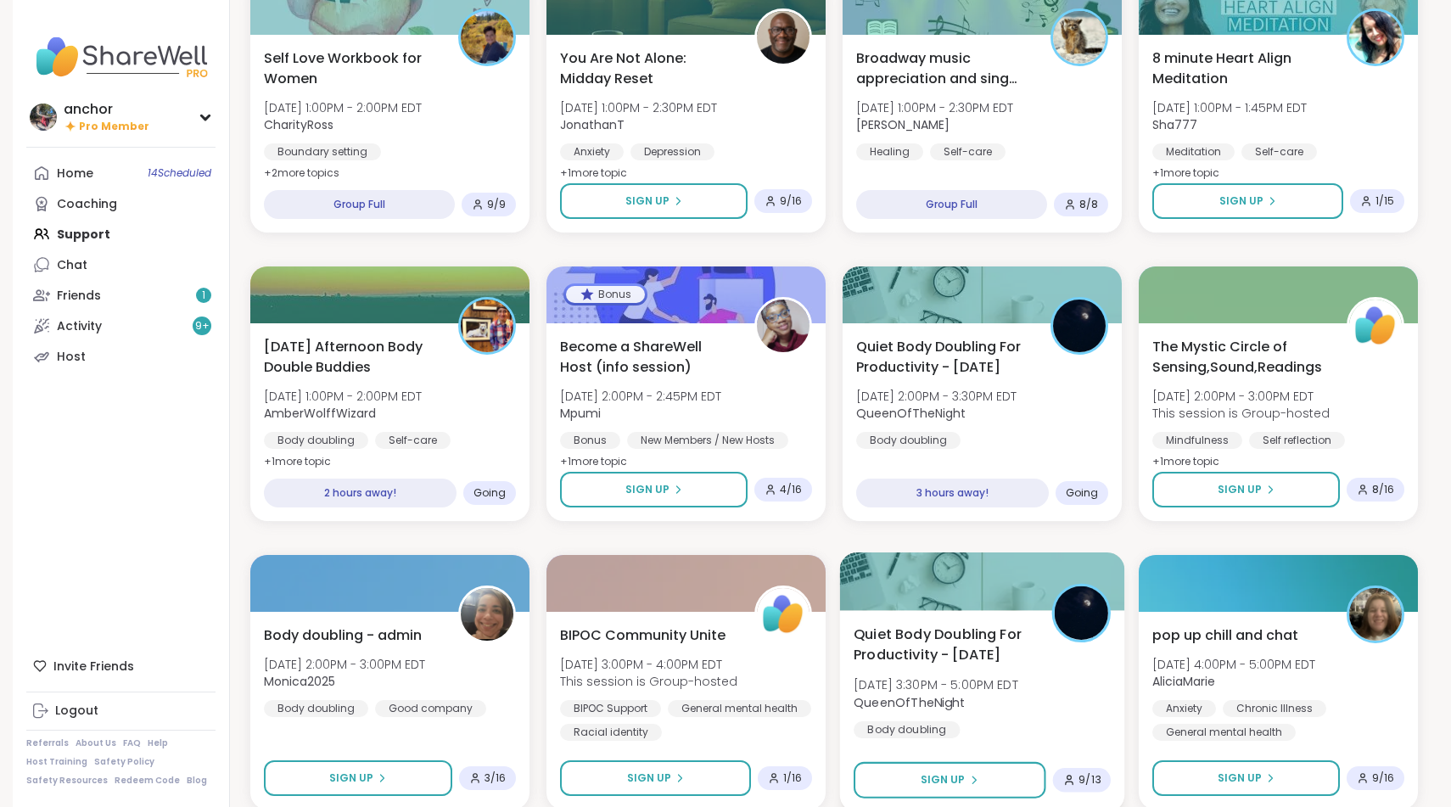
scroll to position [1103, 0]
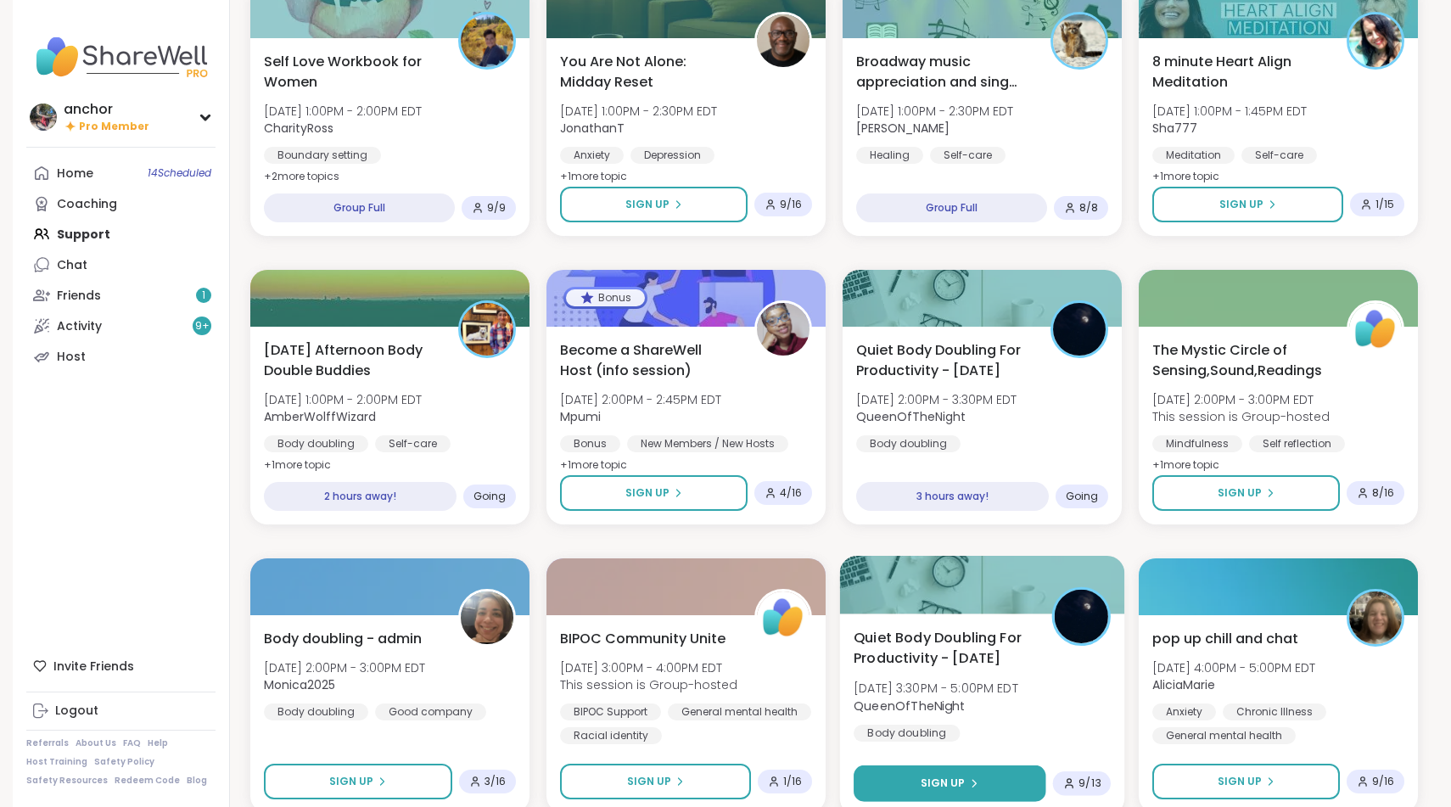
click at [940, 788] on span "Sign Up" at bounding box center [943, 783] width 45 height 15
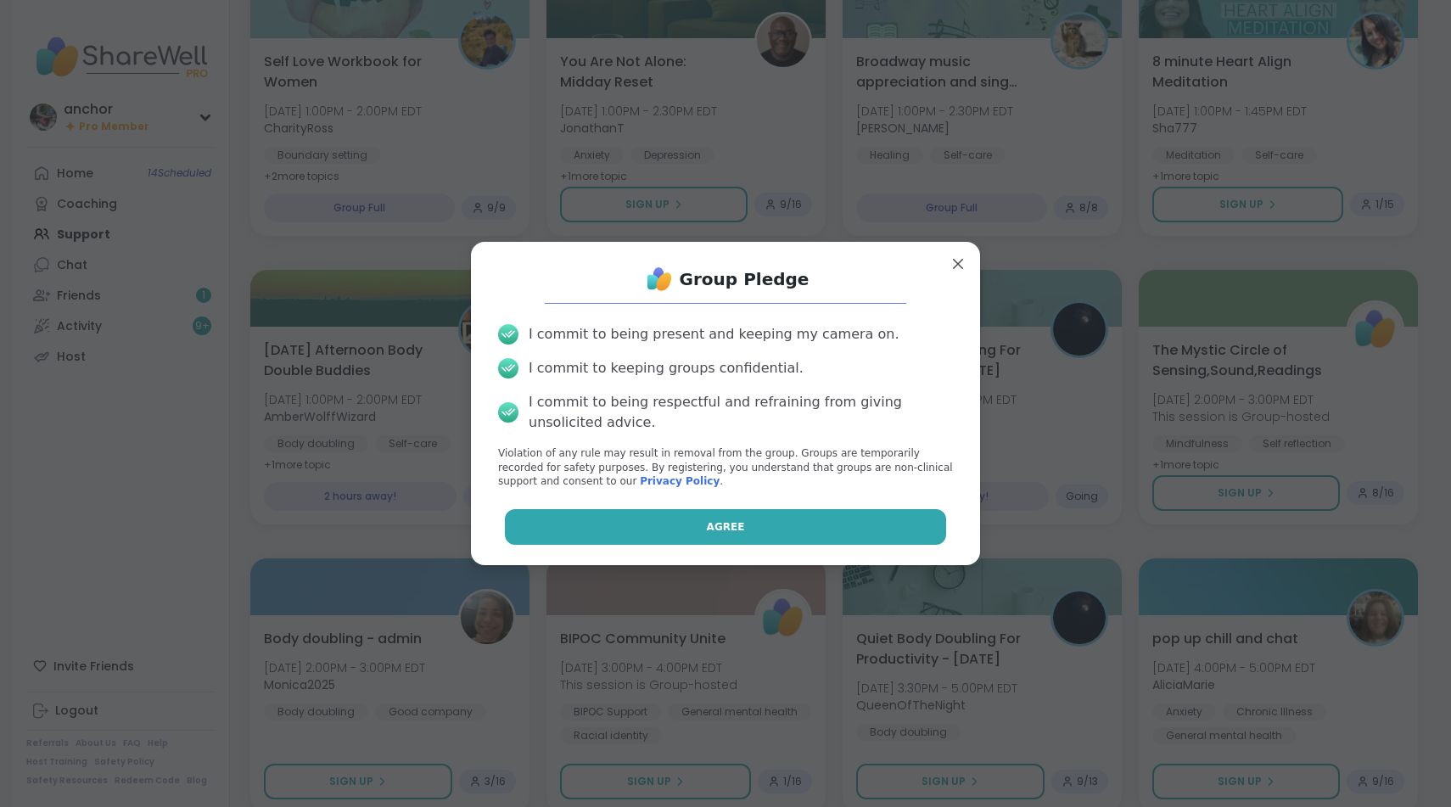
click at [856, 513] on button "Agree" at bounding box center [726, 527] width 442 height 36
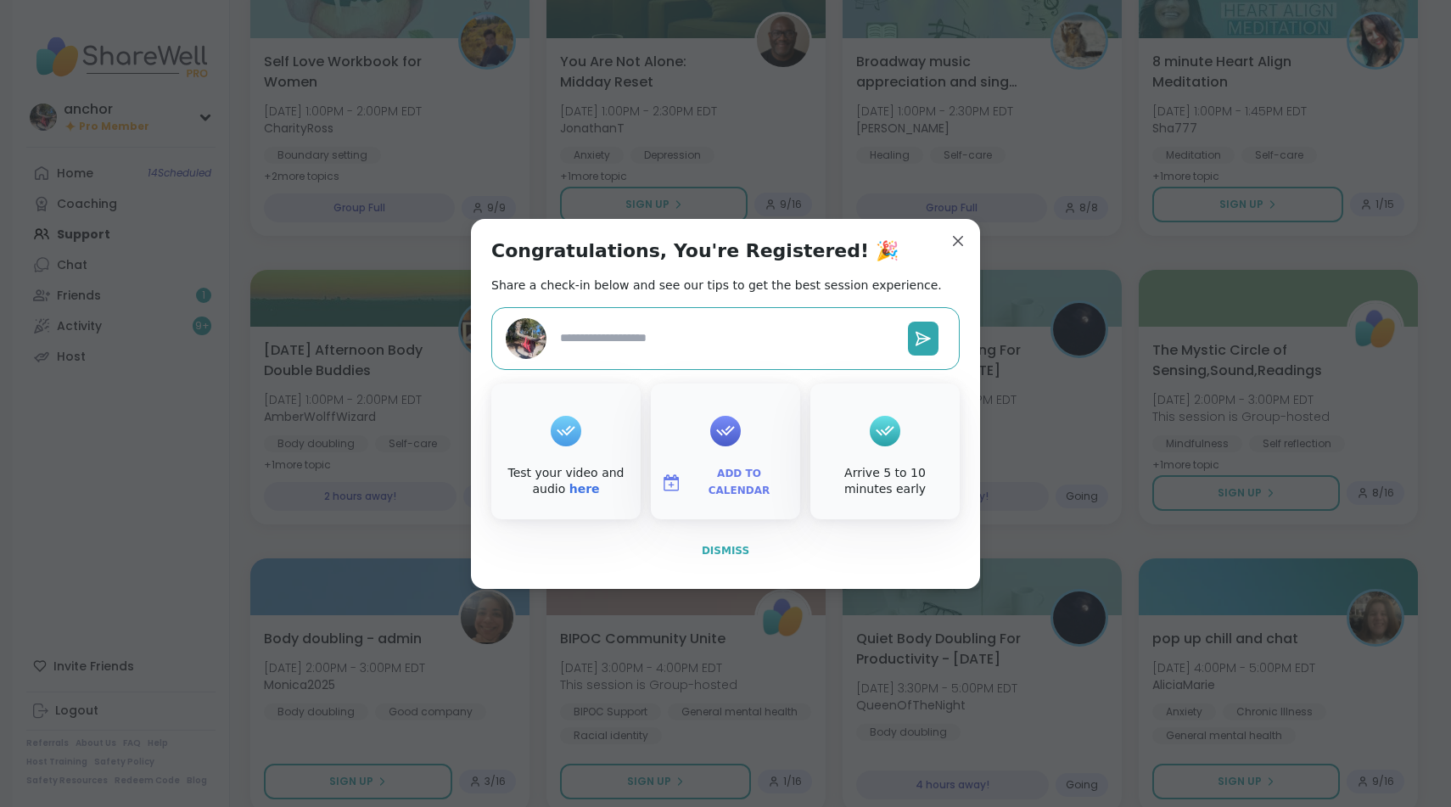
click at [722, 553] on span "Dismiss" at bounding box center [726, 551] width 48 height 12
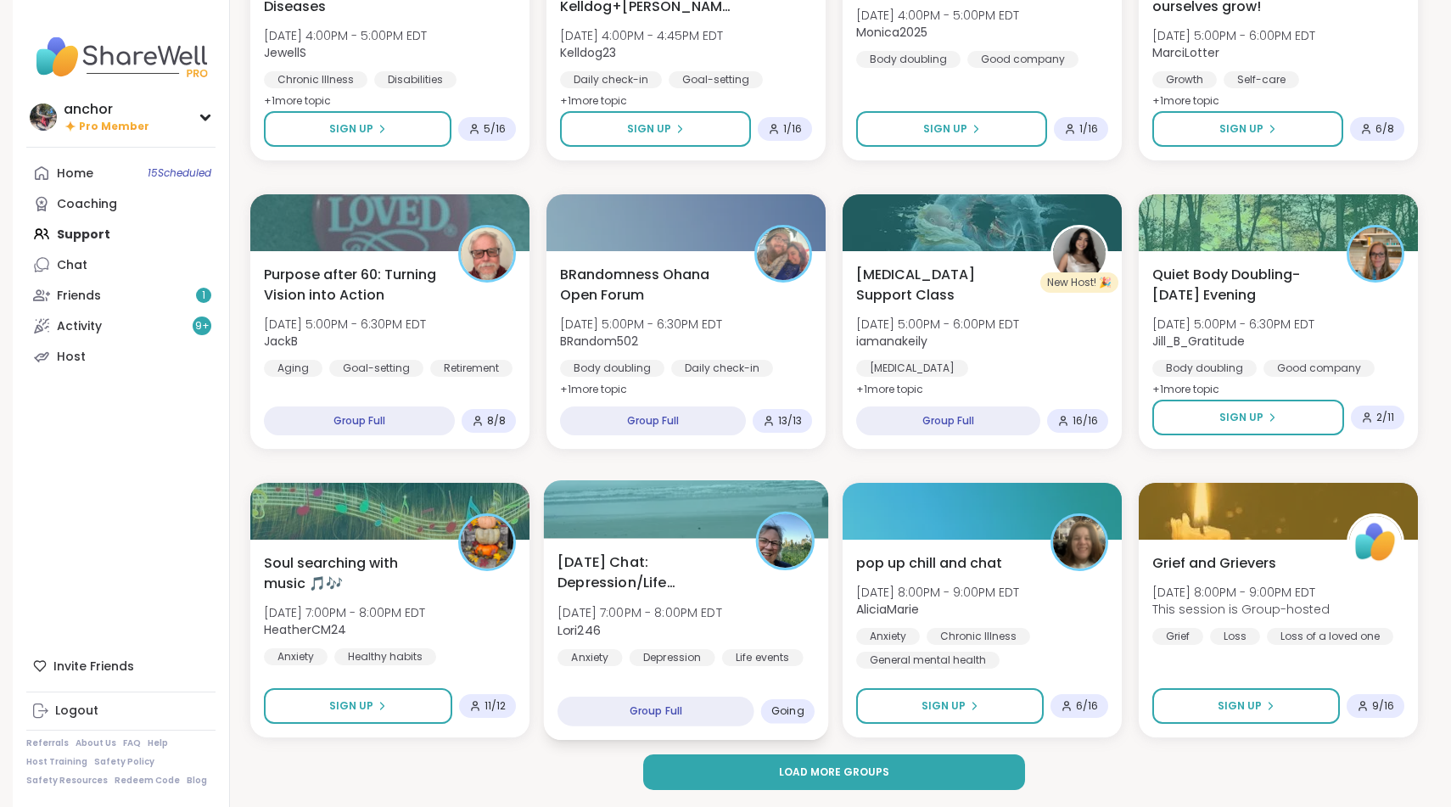
scroll to position [2043, 0]
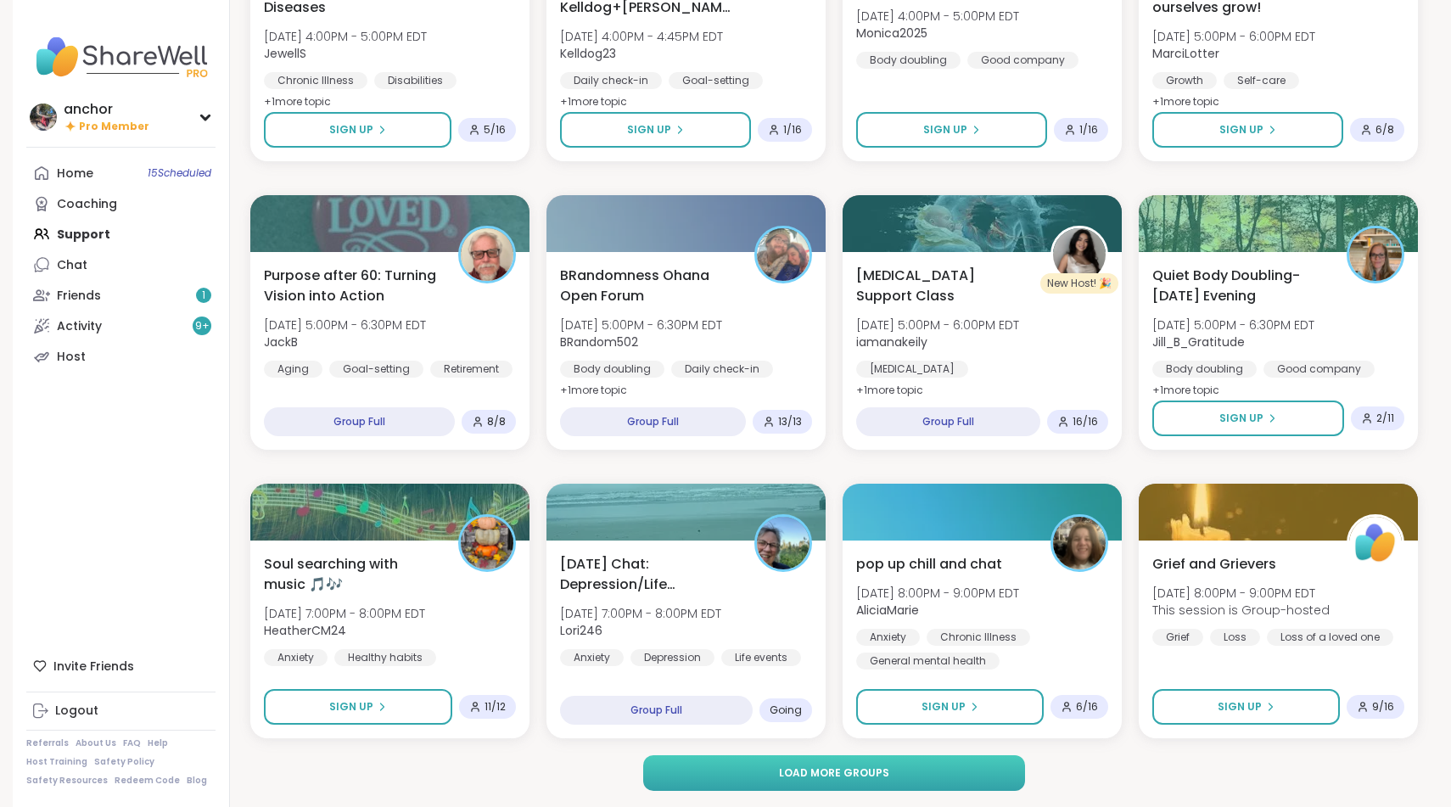
click at [783, 766] on span "Load more groups" at bounding box center [834, 773] width 110 height 15
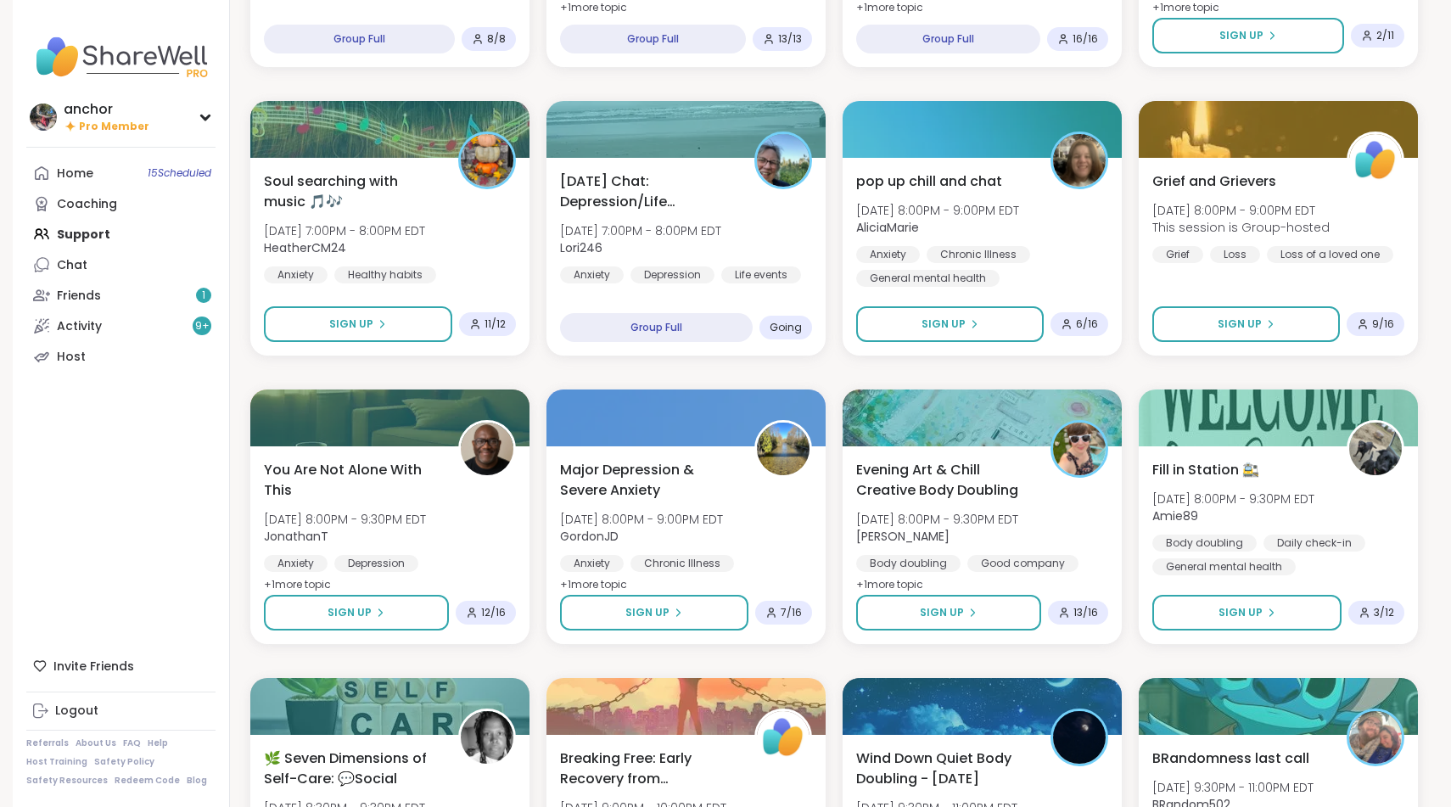
scroll to position [2428, 0]
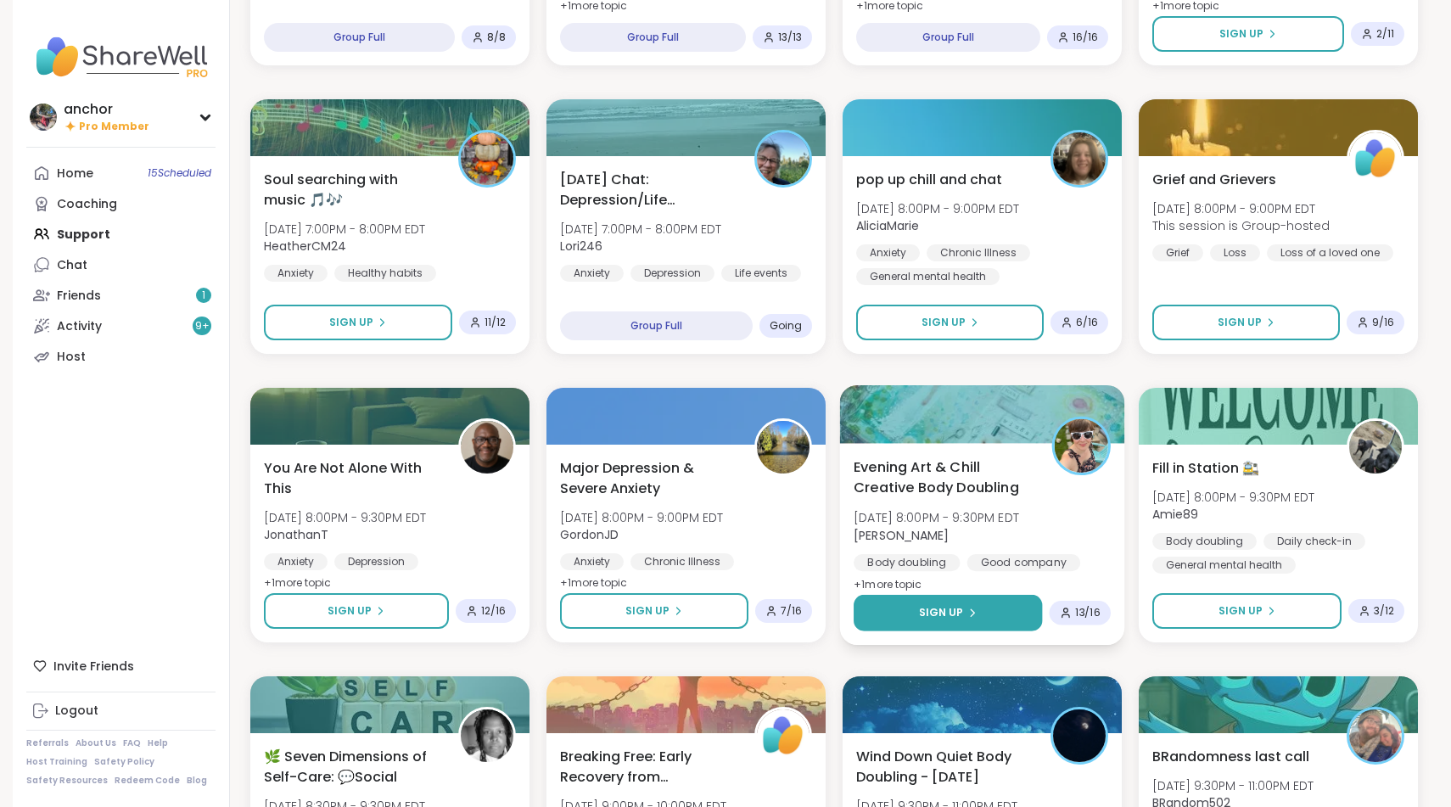
click at [1001, 602] on button "Sign Up" at bounding box center [948, 613] width 188 height 36
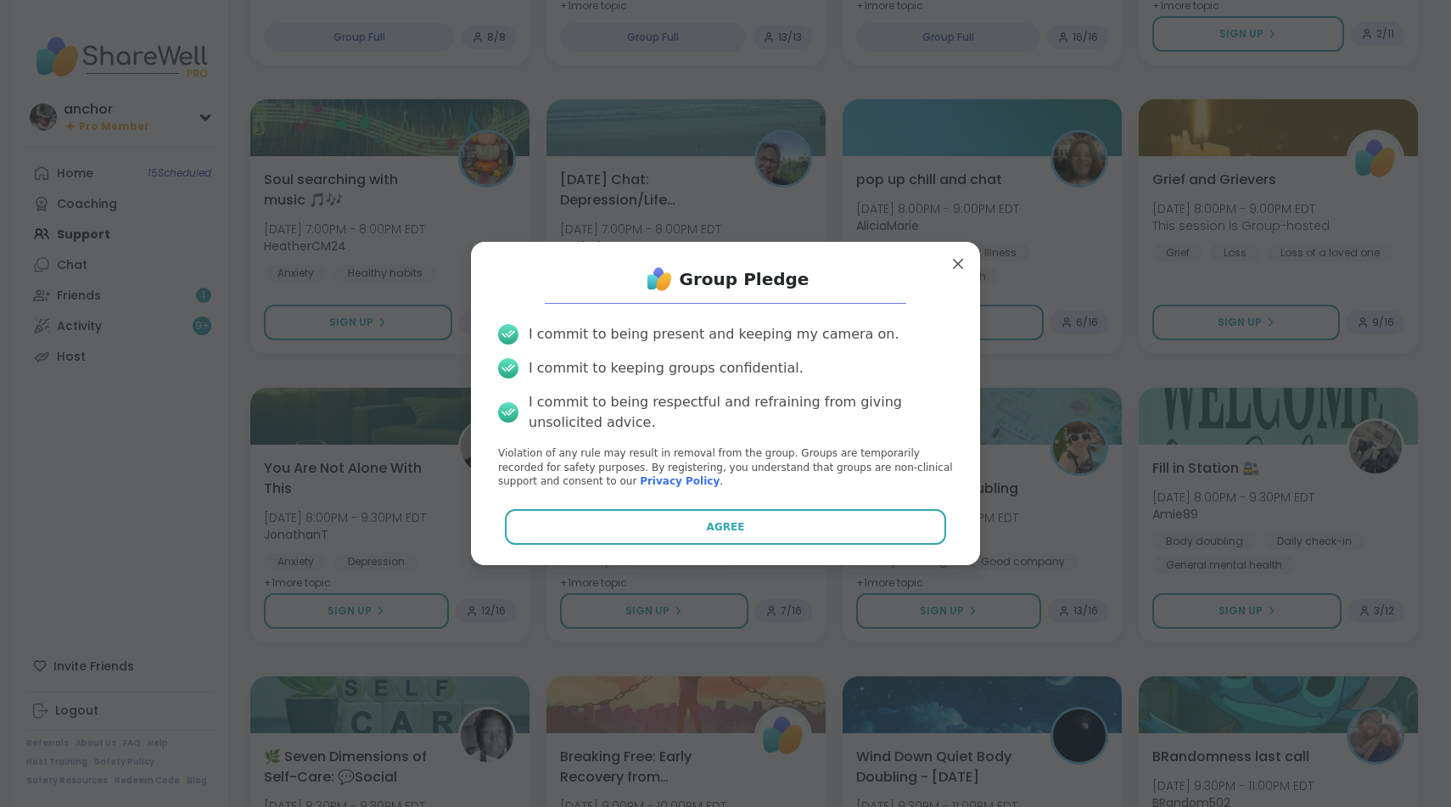
click at [867, 506] on div "Group Pledge I commit to being present and keeping my camera on. I commit to ke…" at bounding box center [726, 403] width 482 height 296
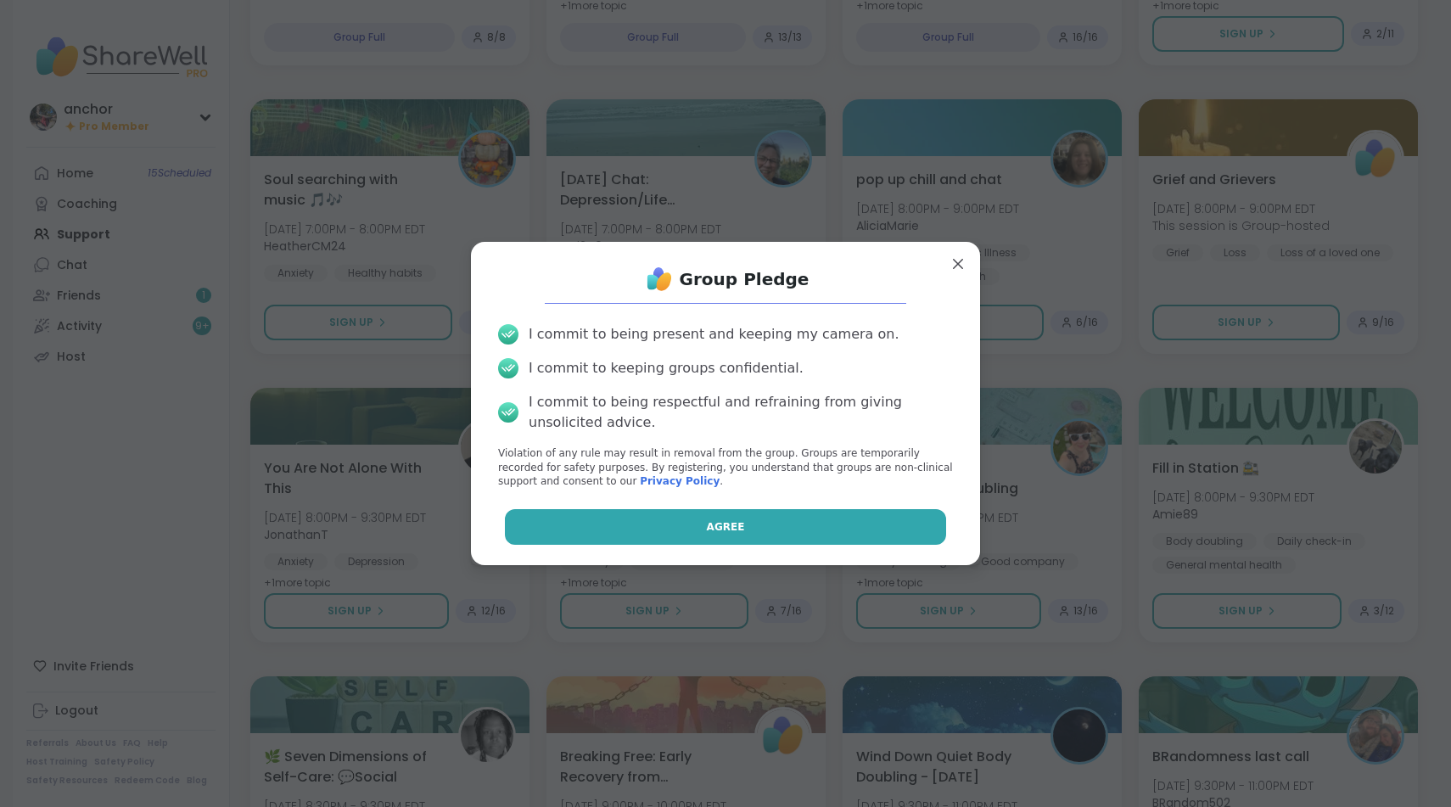
click at [867, 530] on button "Agree" at bounding box center [726, 527] width 442 height 36
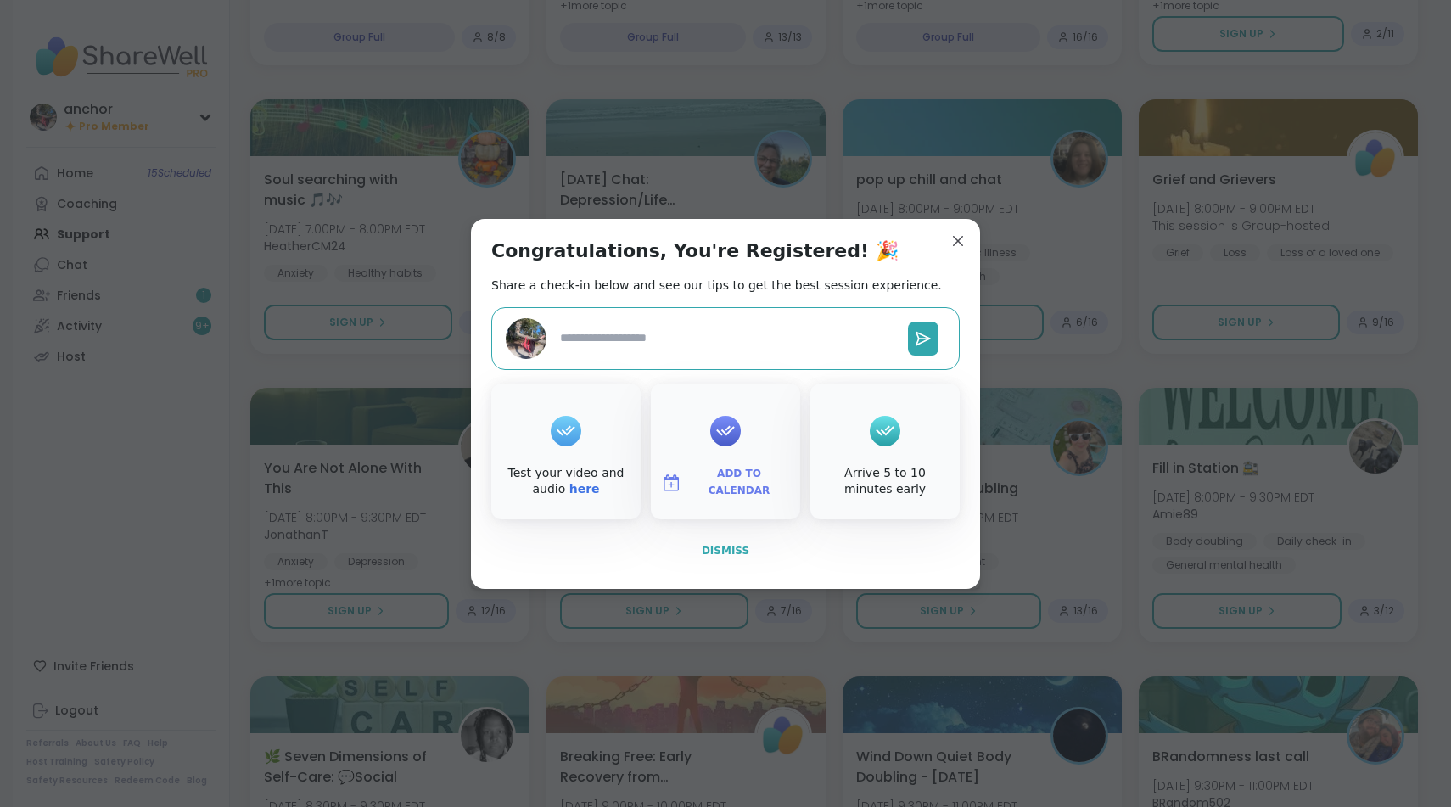
click at [733, 545] on span "Dismiss" at bounding box center [726, 551] width 48 height 12
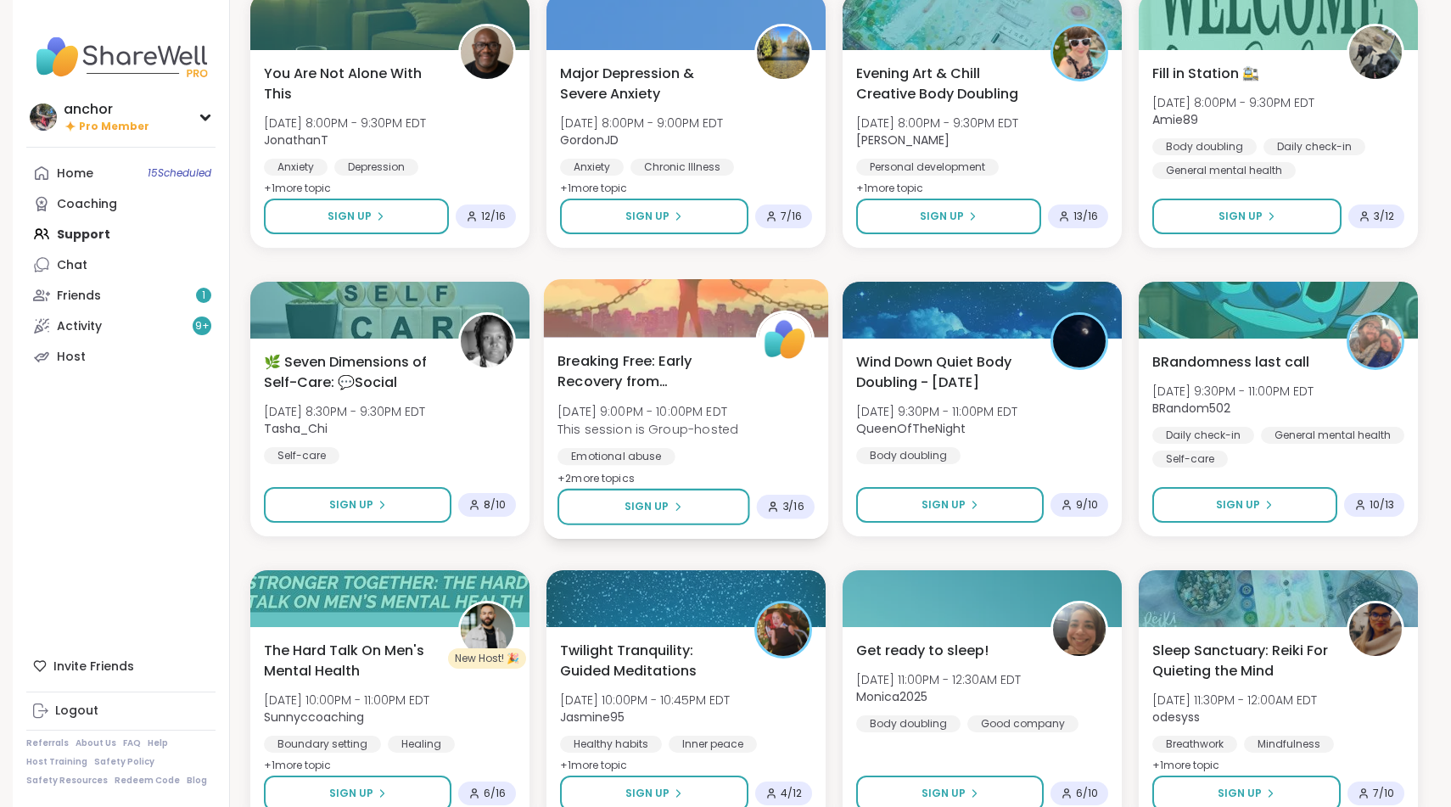
scroll to position [2824, 0]
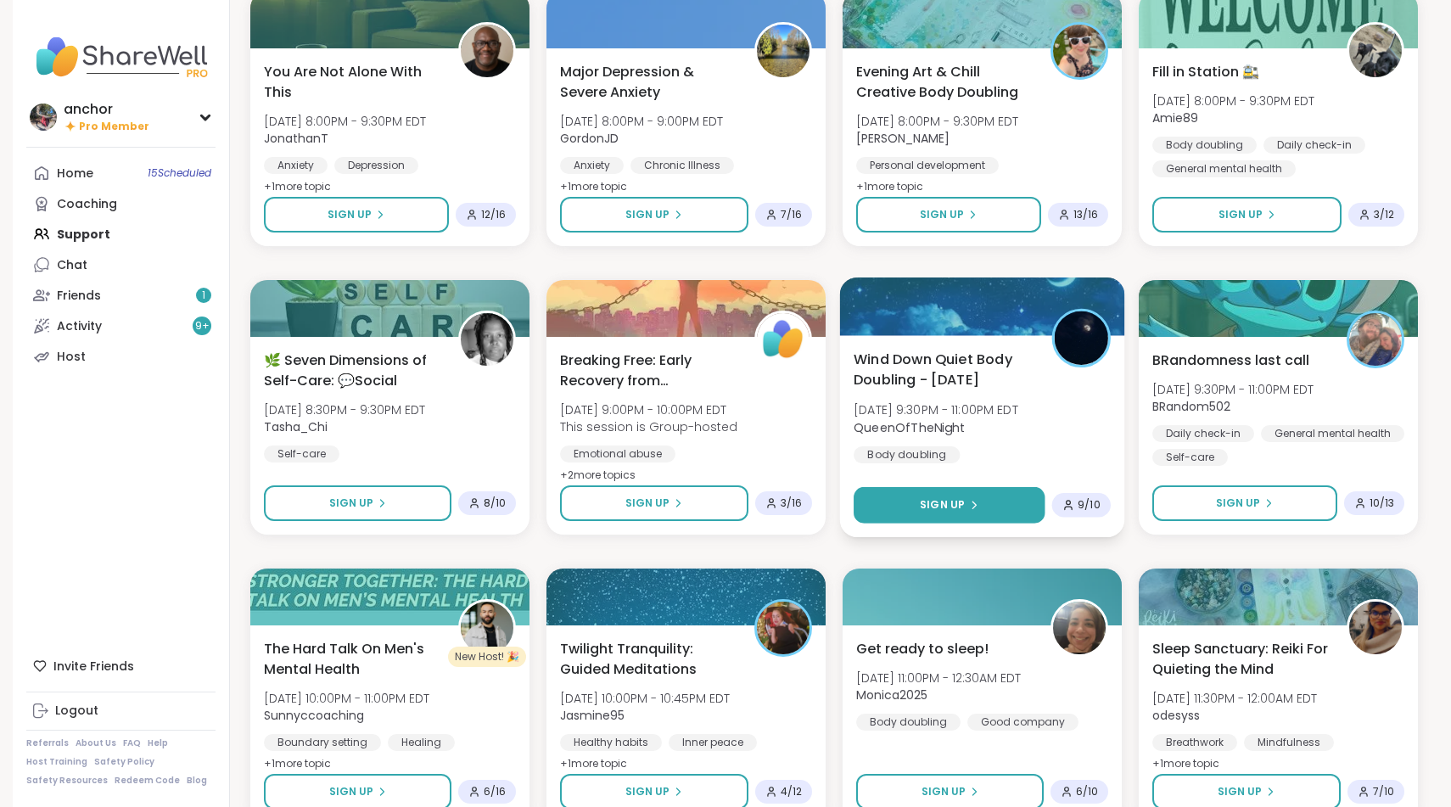
click at [873, 510] on button "Sign Up" at bounding box center [949, 505] width 191 height 36
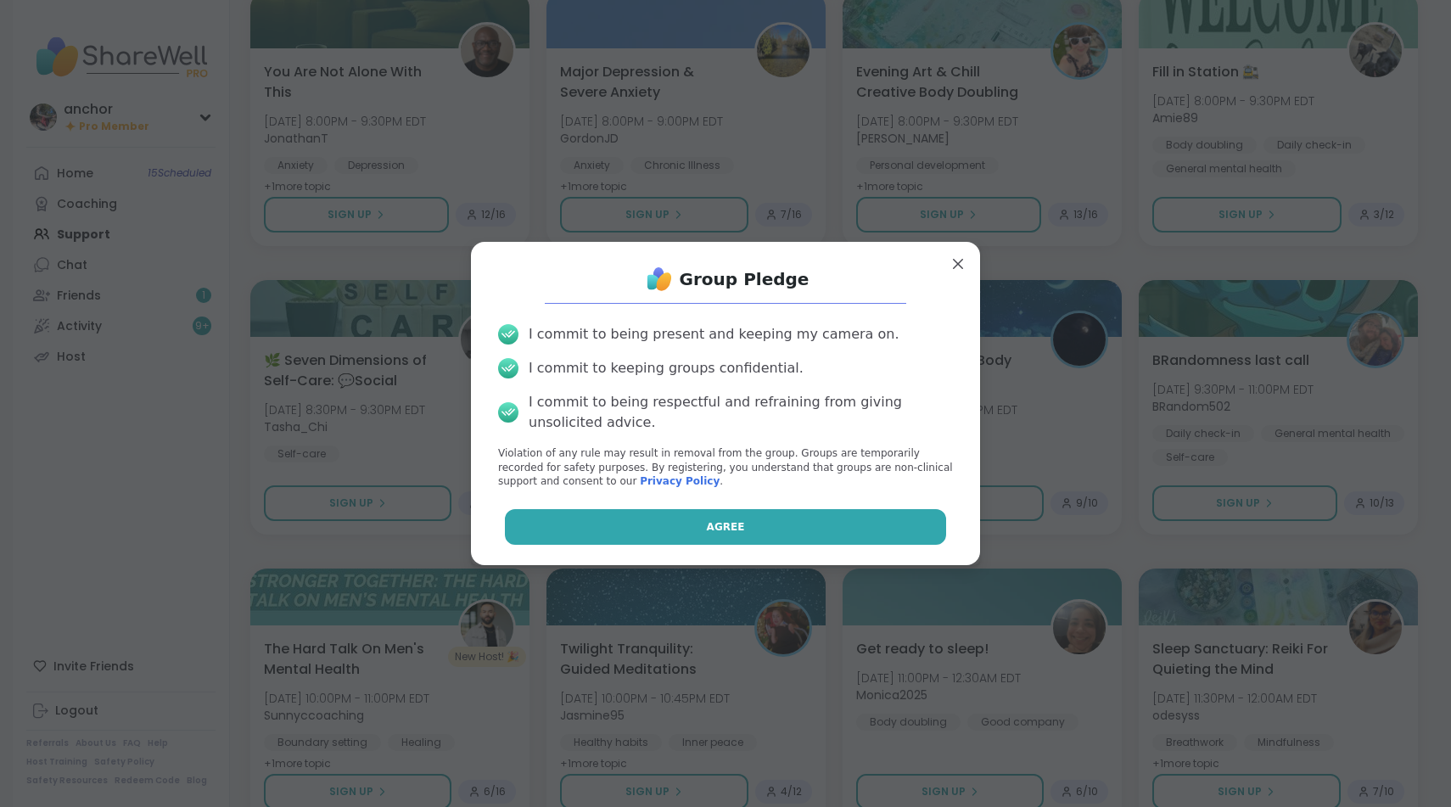
click at [803, 516] on button "Agree" at bounding box center [726, 527] width 442 height 36
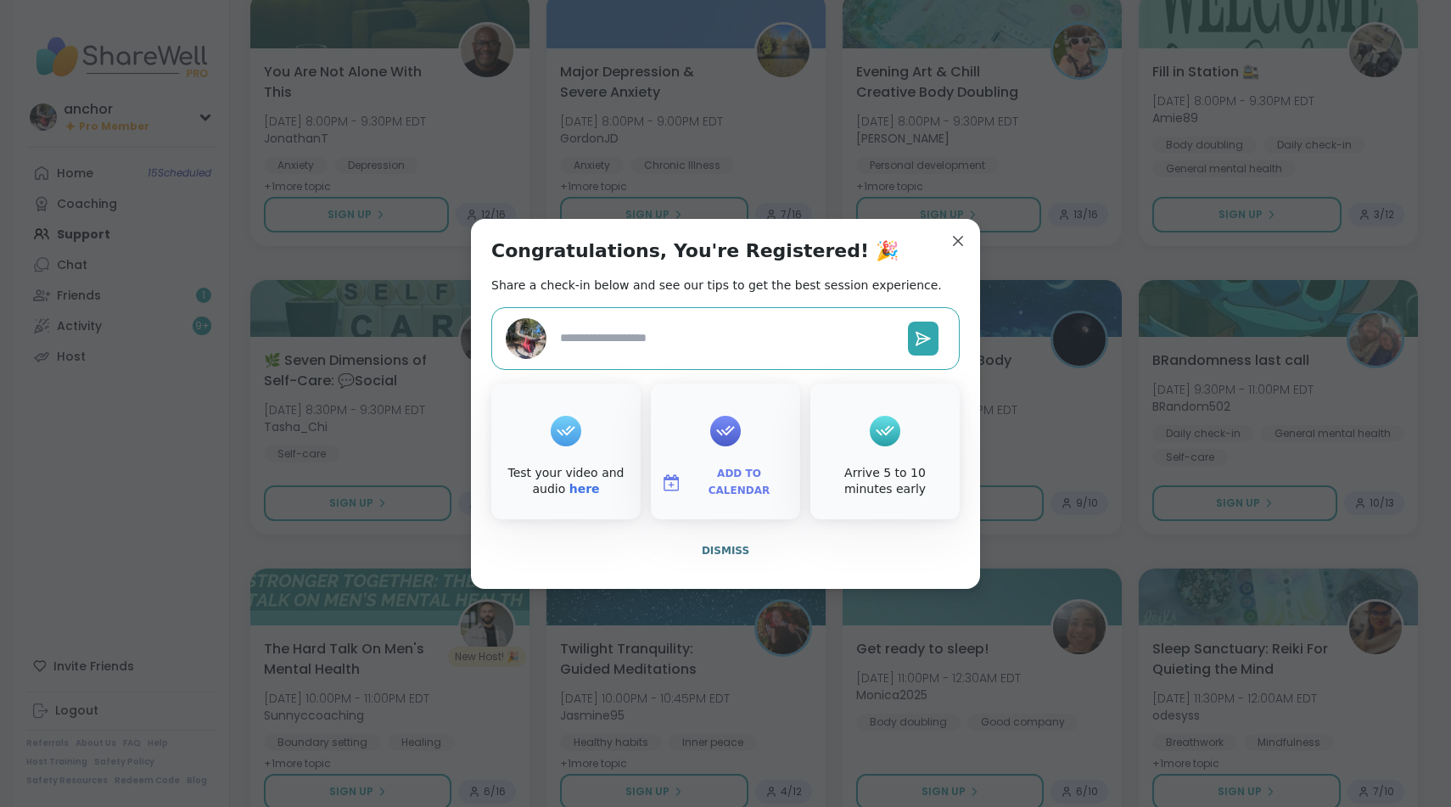
type textarea "*"
click at [744, 543] on span "Dismiss" at bounding box center [726, 550] width 48 height 15
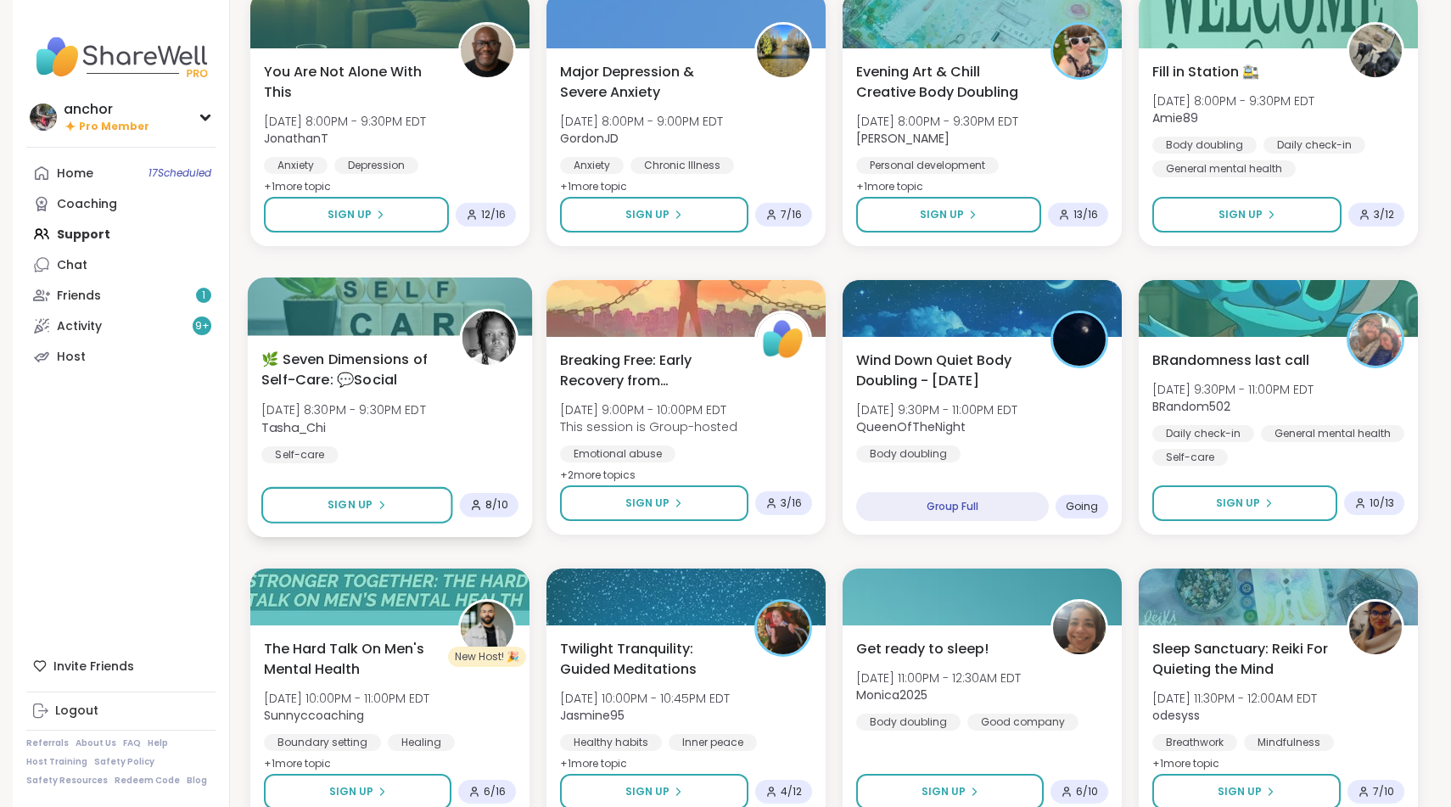
click at [417, 407] on span "[DATE] 8:30PM - 9:30PM EDT" at bounding box center [343, 409] width 165 height 17
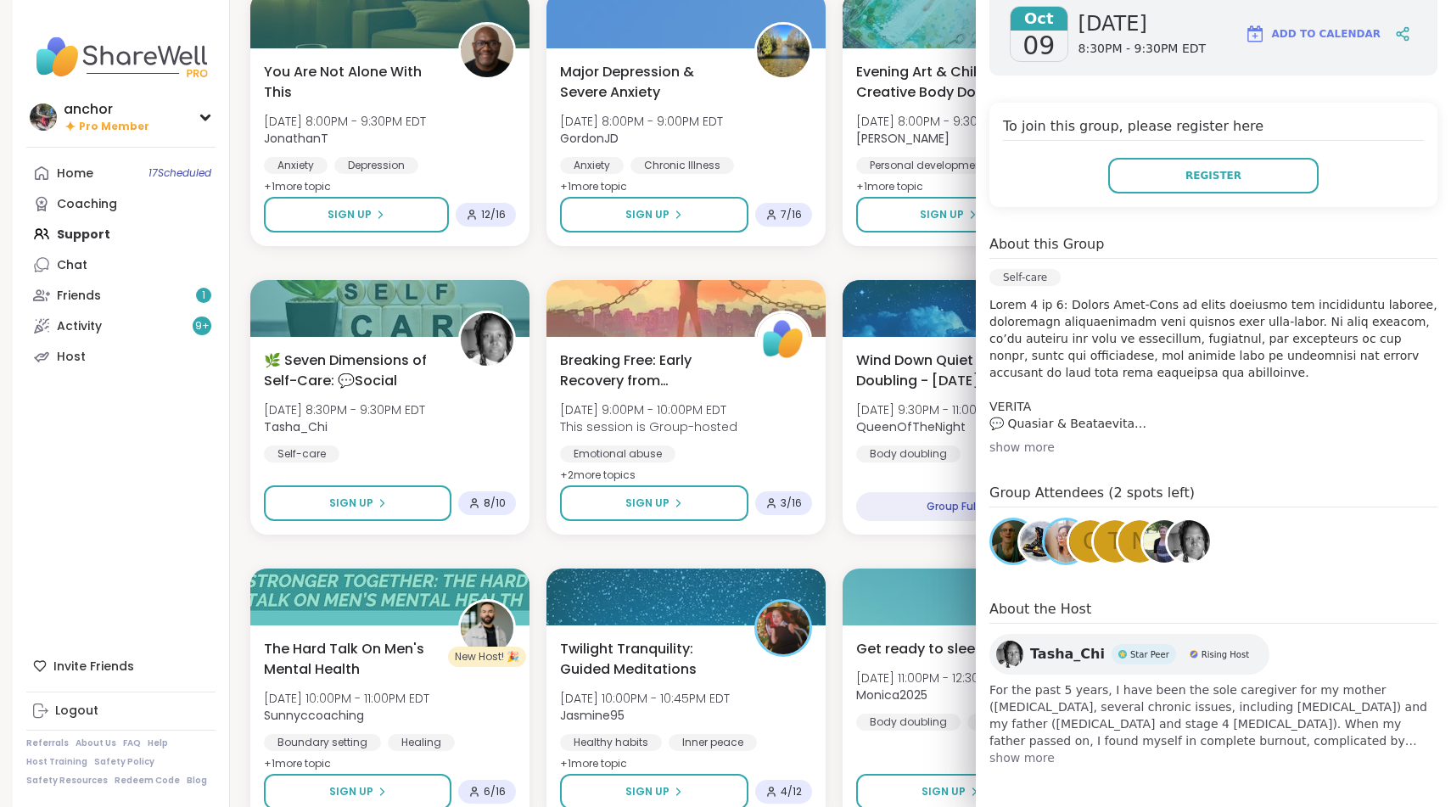
scroll to position [286, 0]
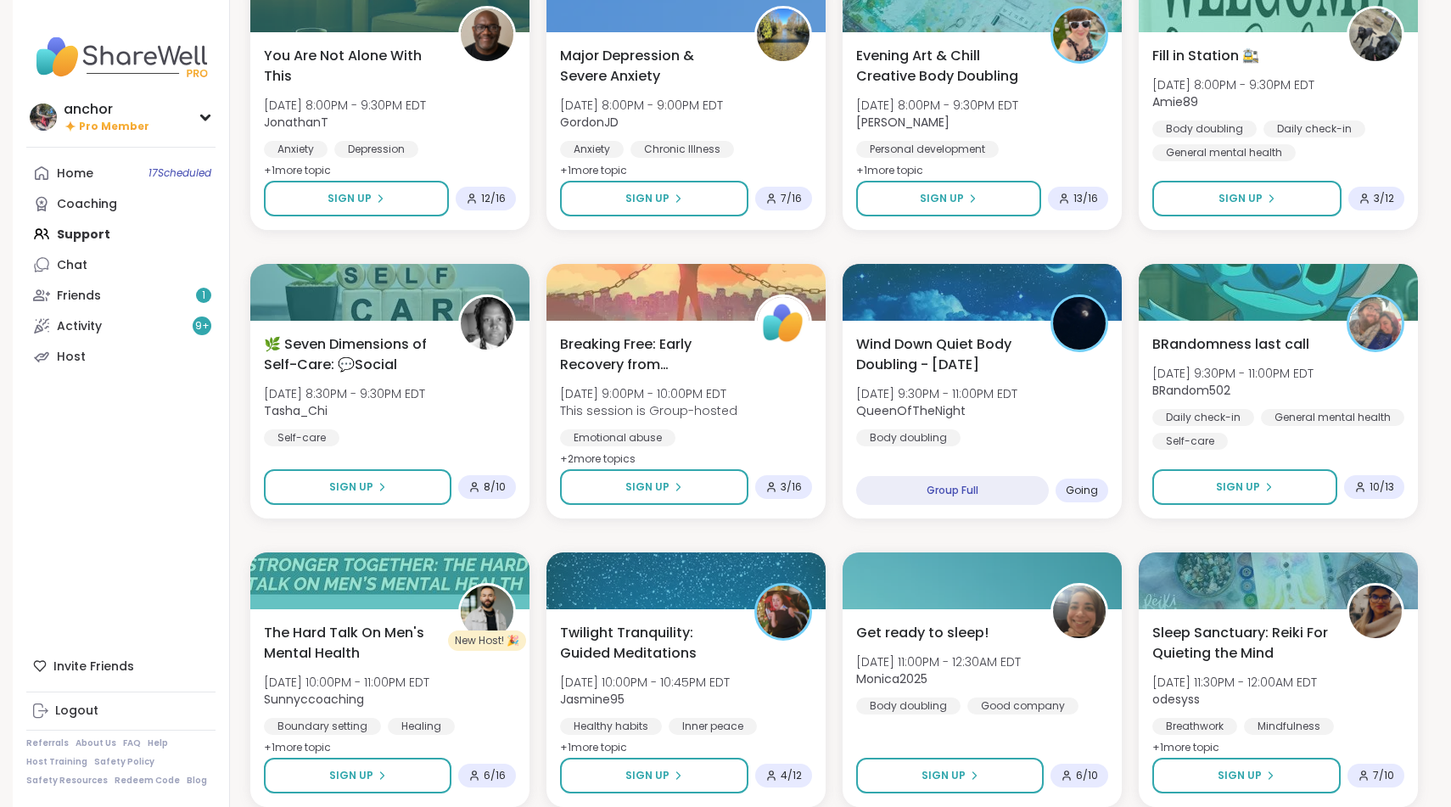
scroll to position [2846, 0]
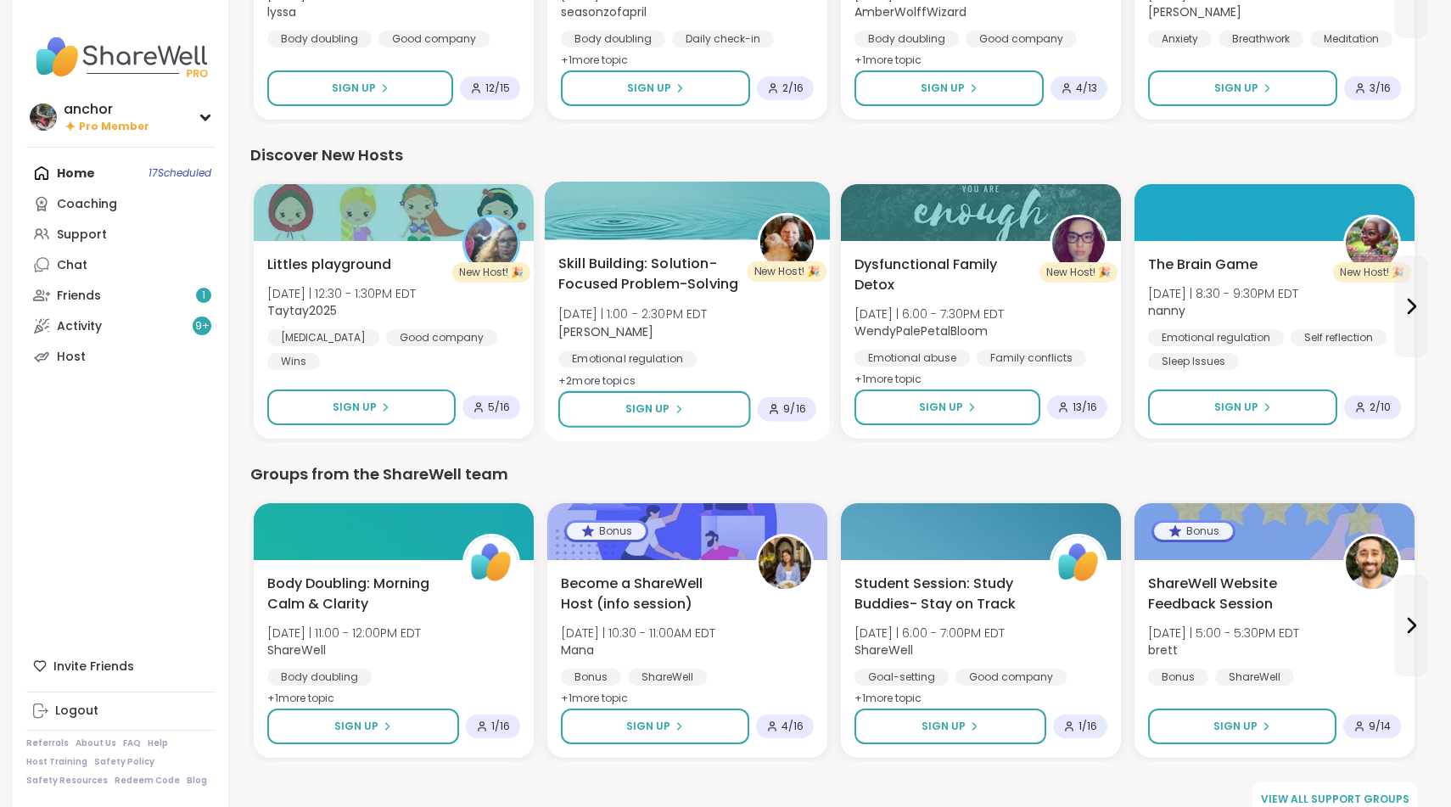
scroll to position [1935, 0]
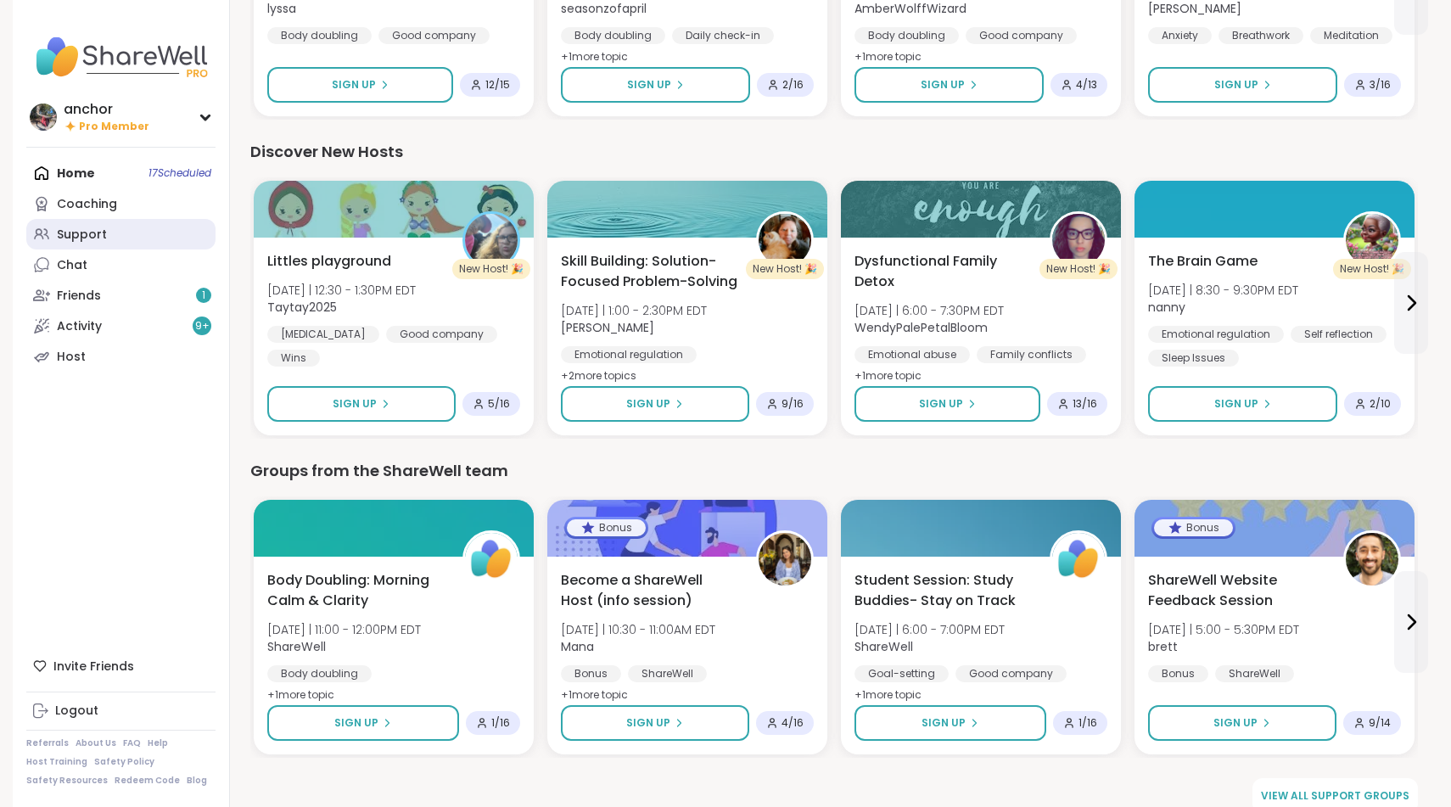
click at [162, 239] on link "Support" at bounding box center [120, 234] width 189 height 31
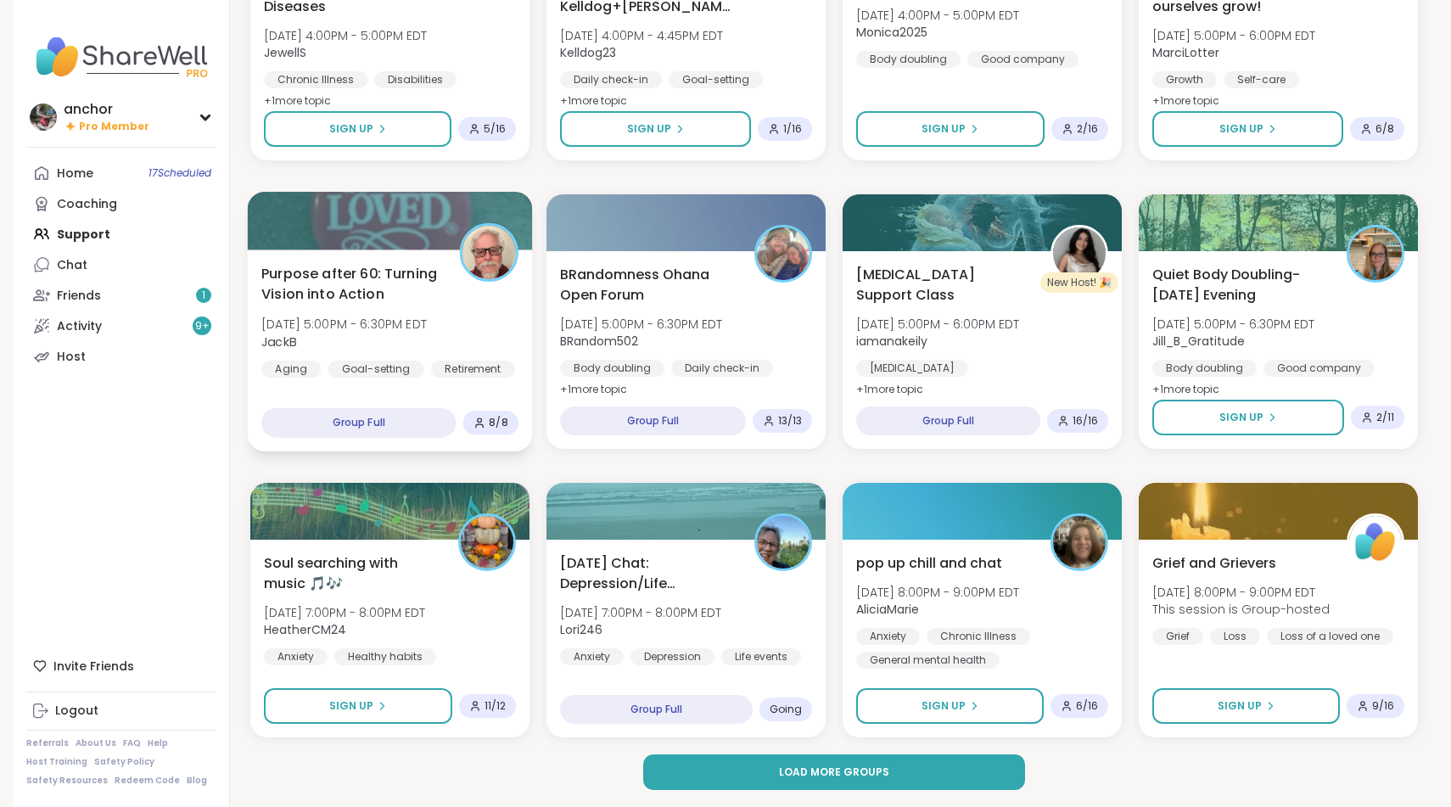
scroll to position [2043, 0]
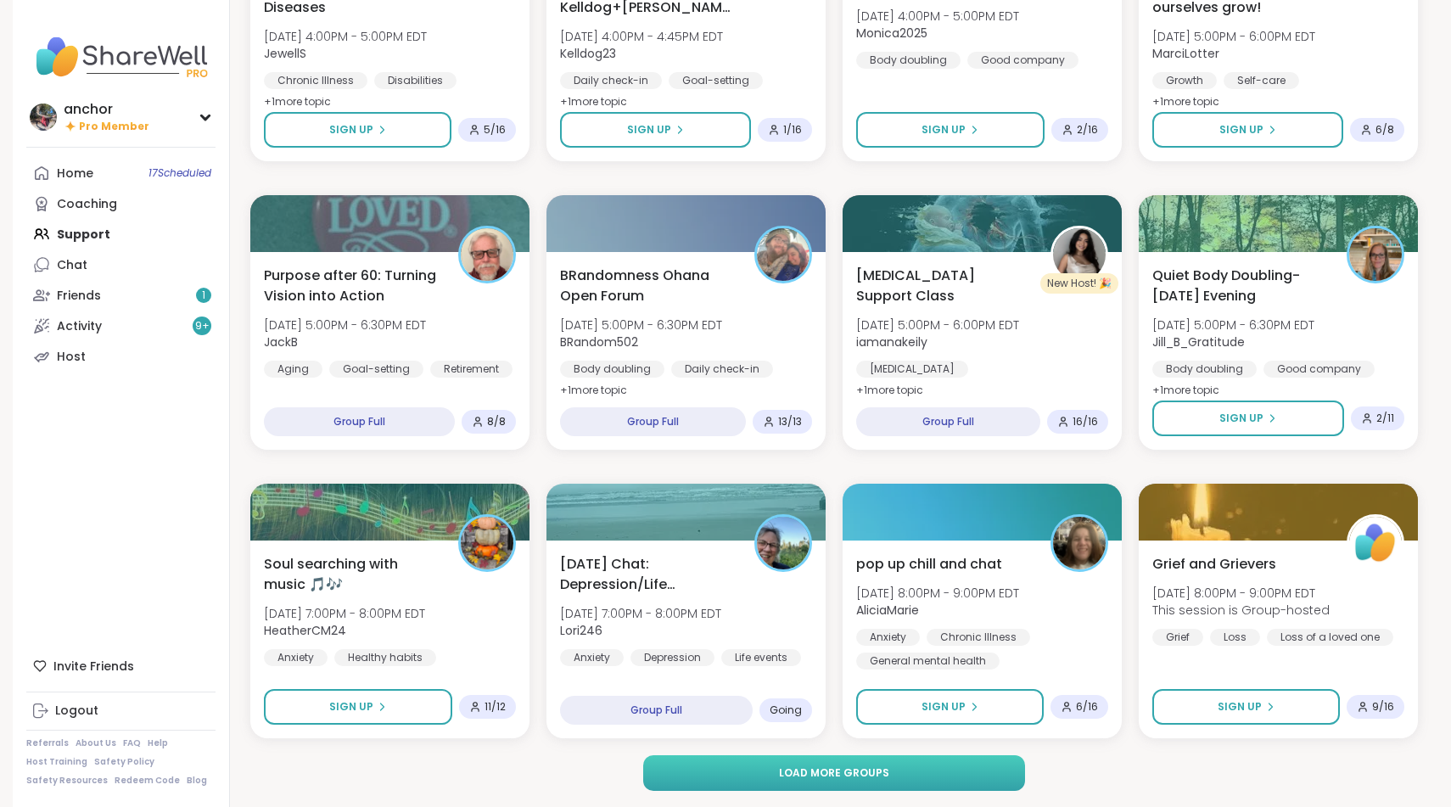
click at [744, 780] on button "Load more groups" at bounding box center [834, 773] width 383 height 36
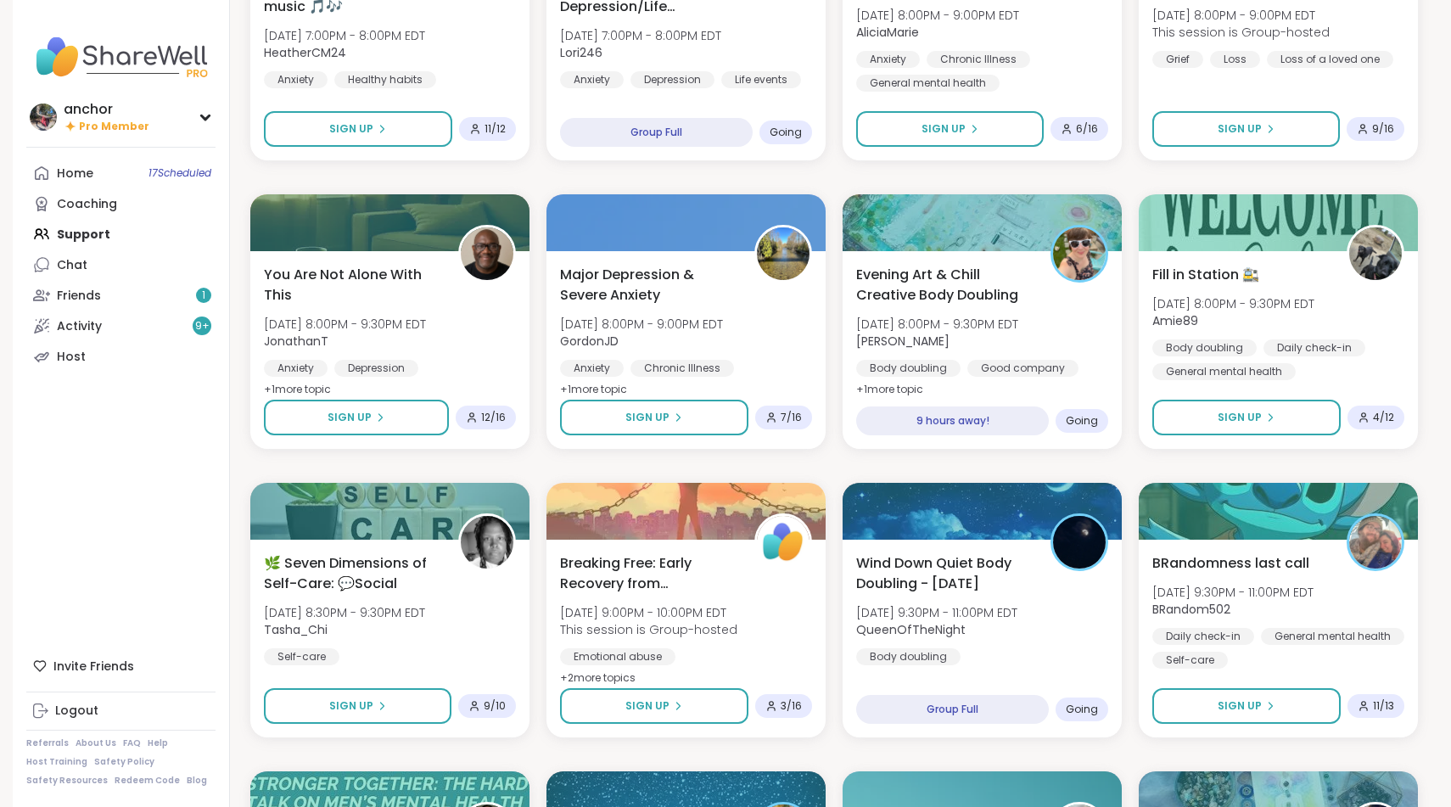
scroll to position [2622, 0]
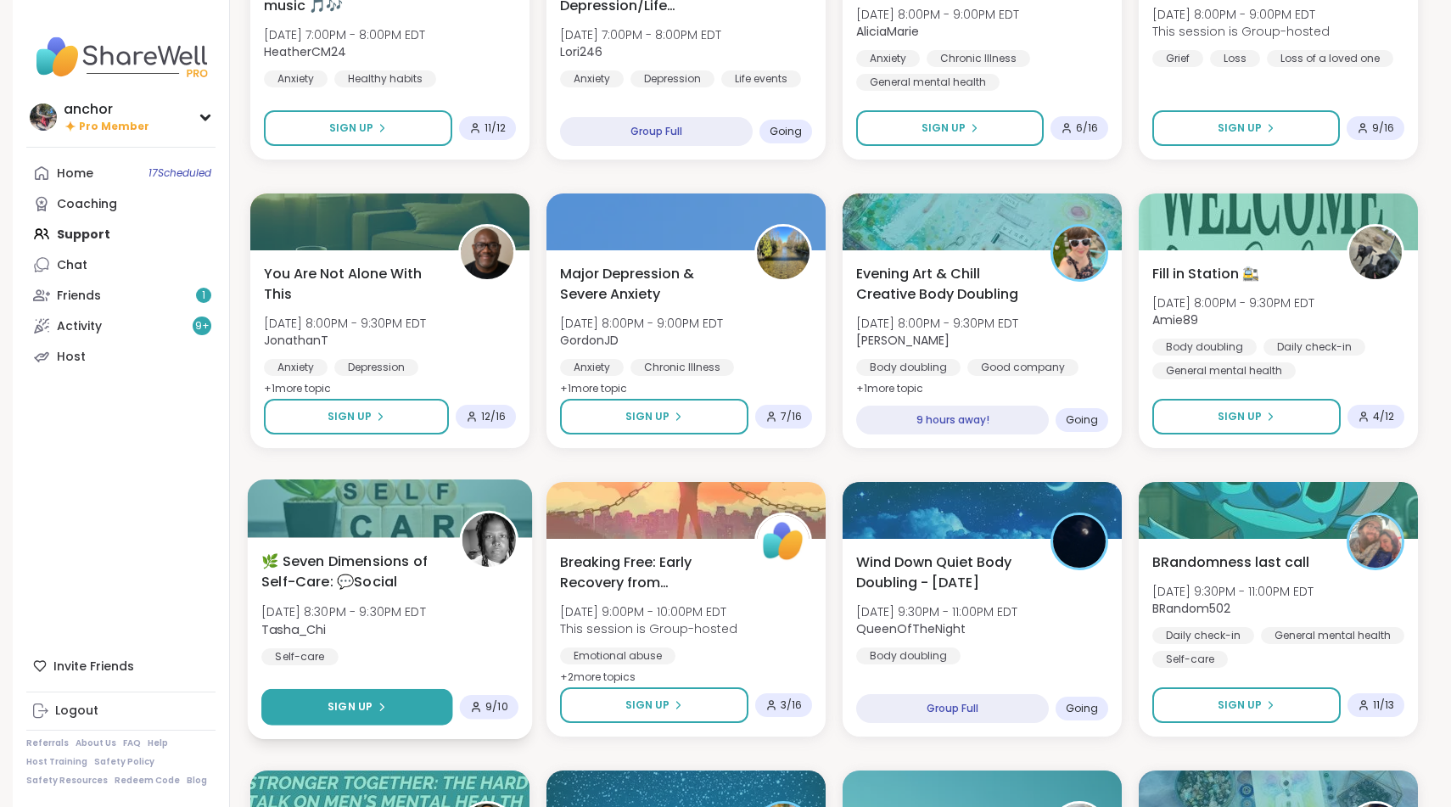
click at [407, 716] on button "Sign Up" at bounding box center [356, 707] width 191 height 36
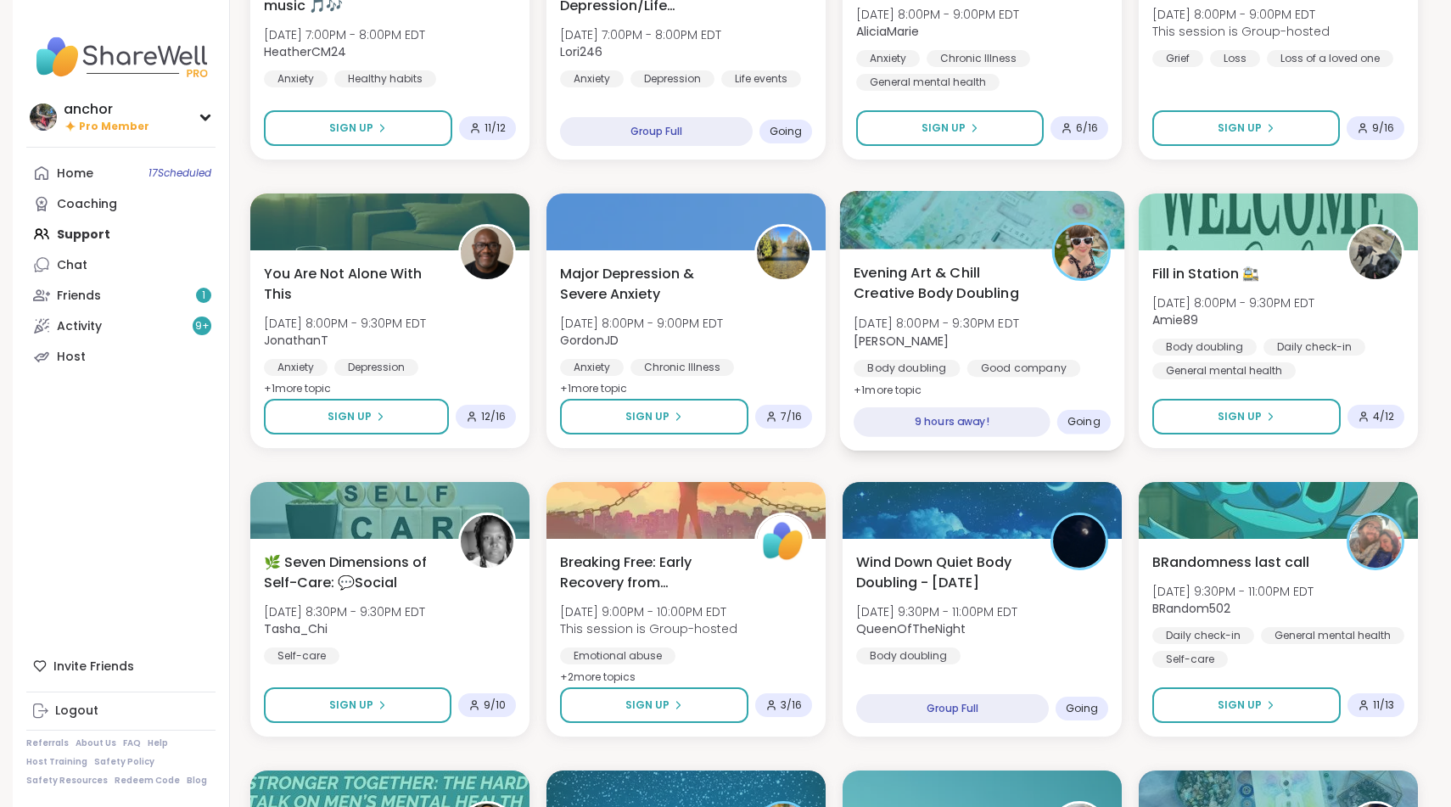
click at [991, 279] on span "Evening Art & Chill Creative Body Doubling" at bounding box center [943, 283] width 179 height 42
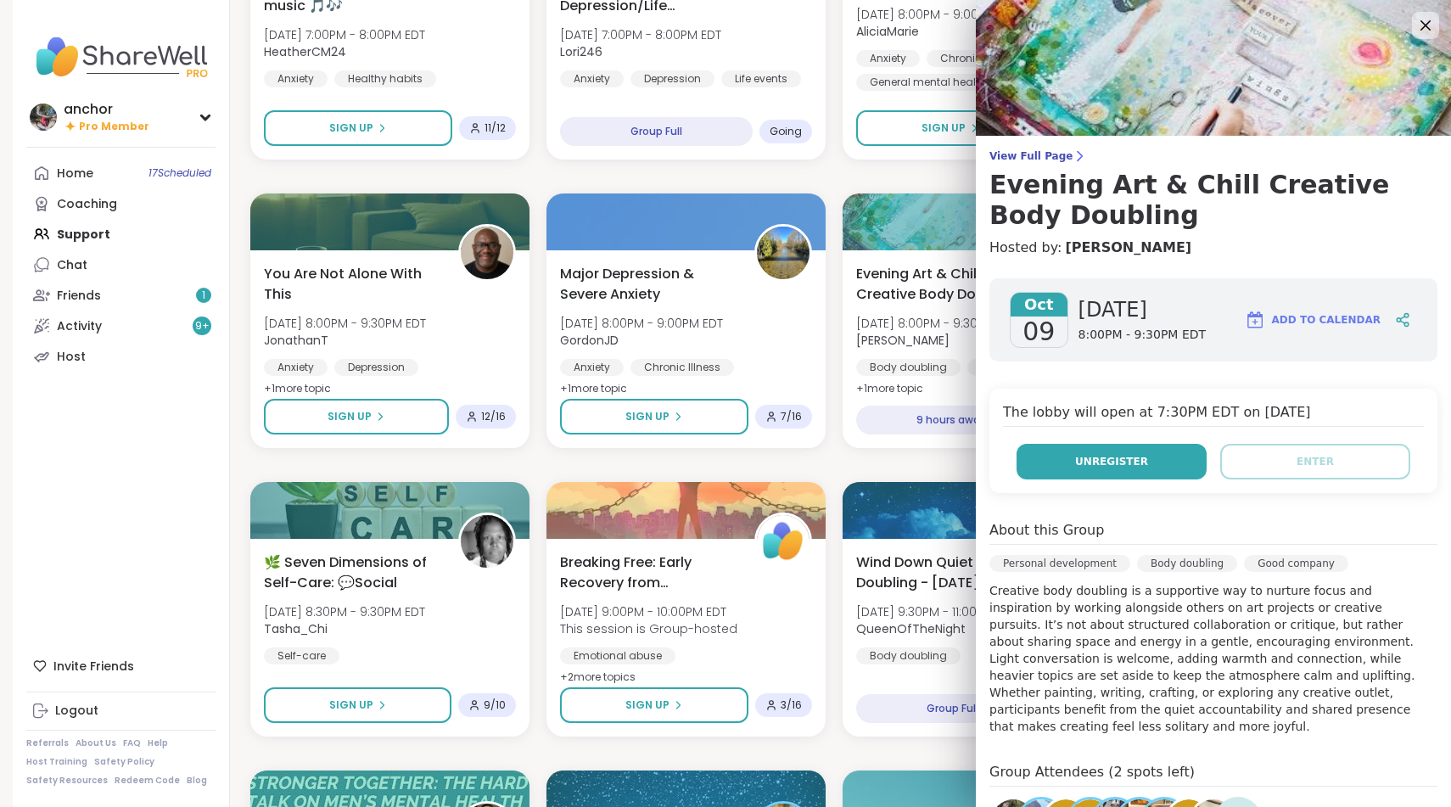
click at [1115, 459] on span "Unregister" at bounding box center [1111, 461] width 73 height 15
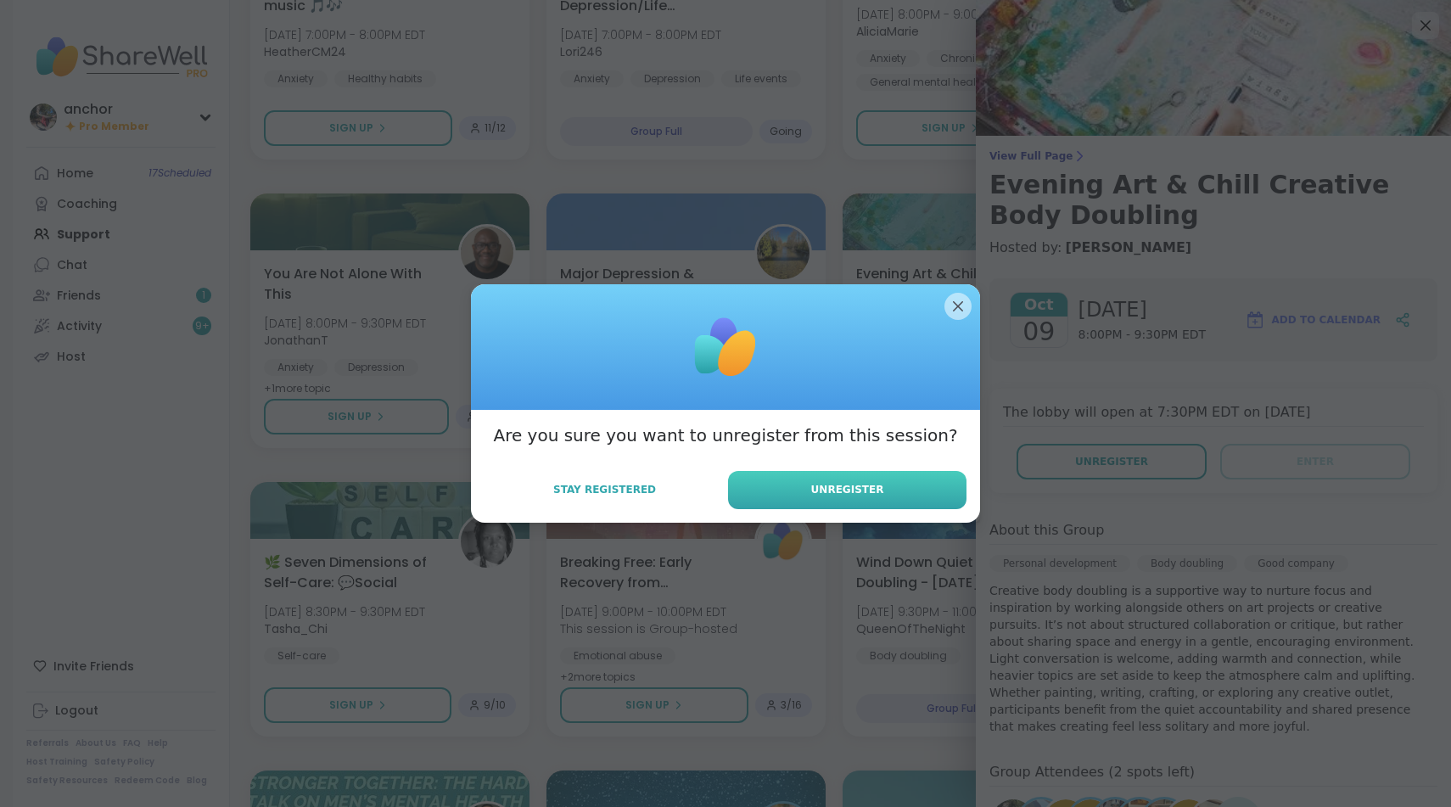
click at [811, 495] on button "Unregister" at bounding box center [847, 490] width 239 height 38
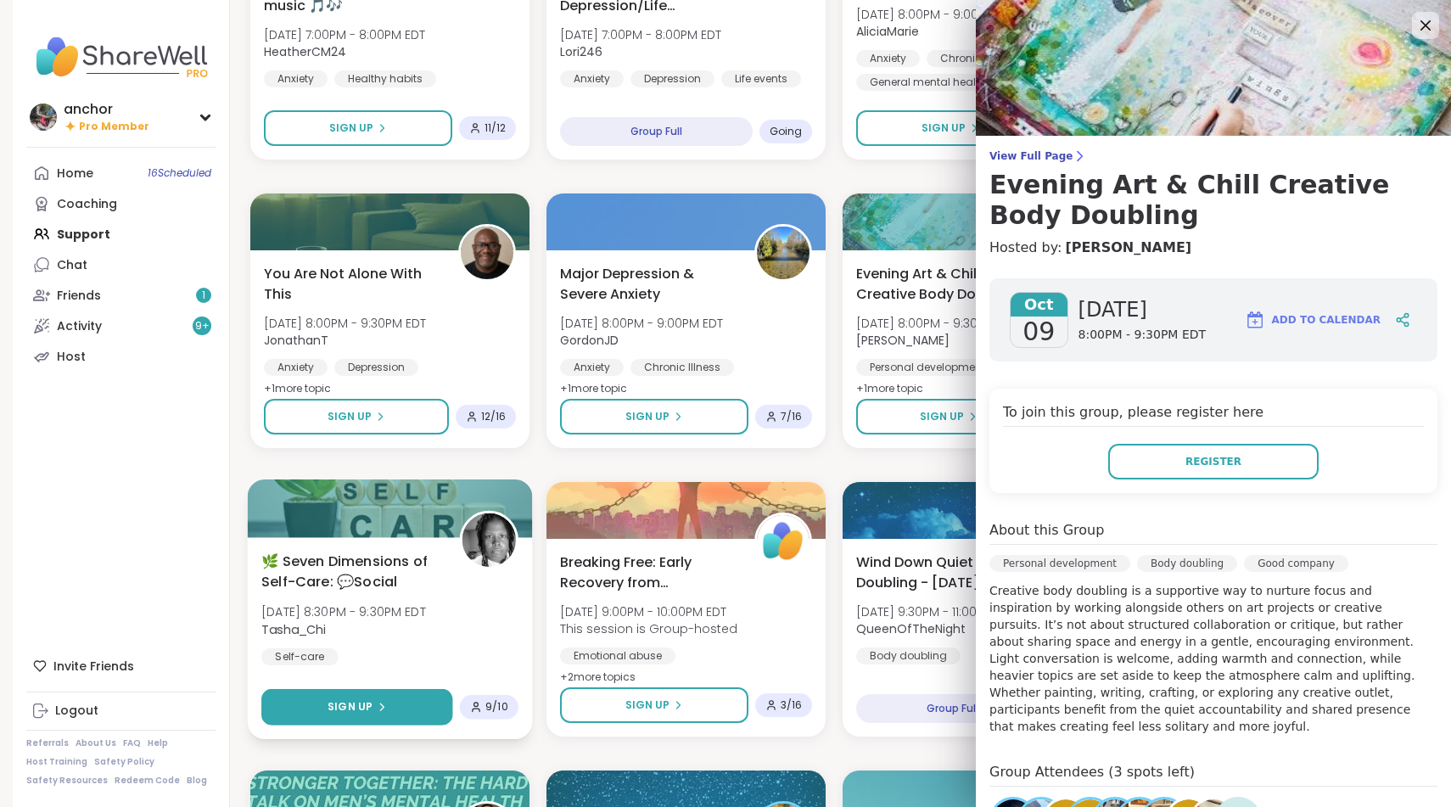
click at [370, 708] on span "Sign Up" at bounding box center [350, 706] width 45 height 15
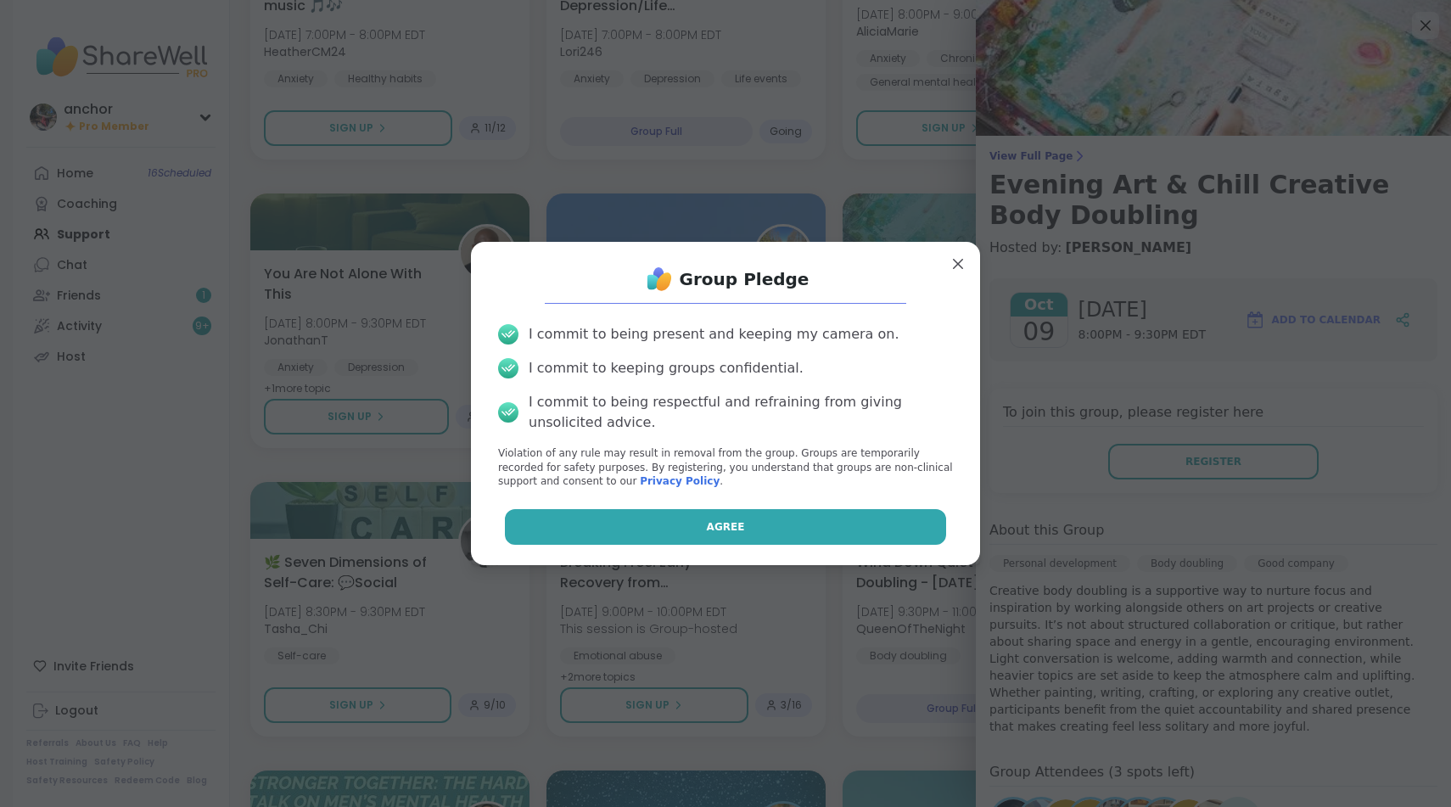
click at [633, 531] on button "Agree" at bounding box center [726, 527] width 442 height 36
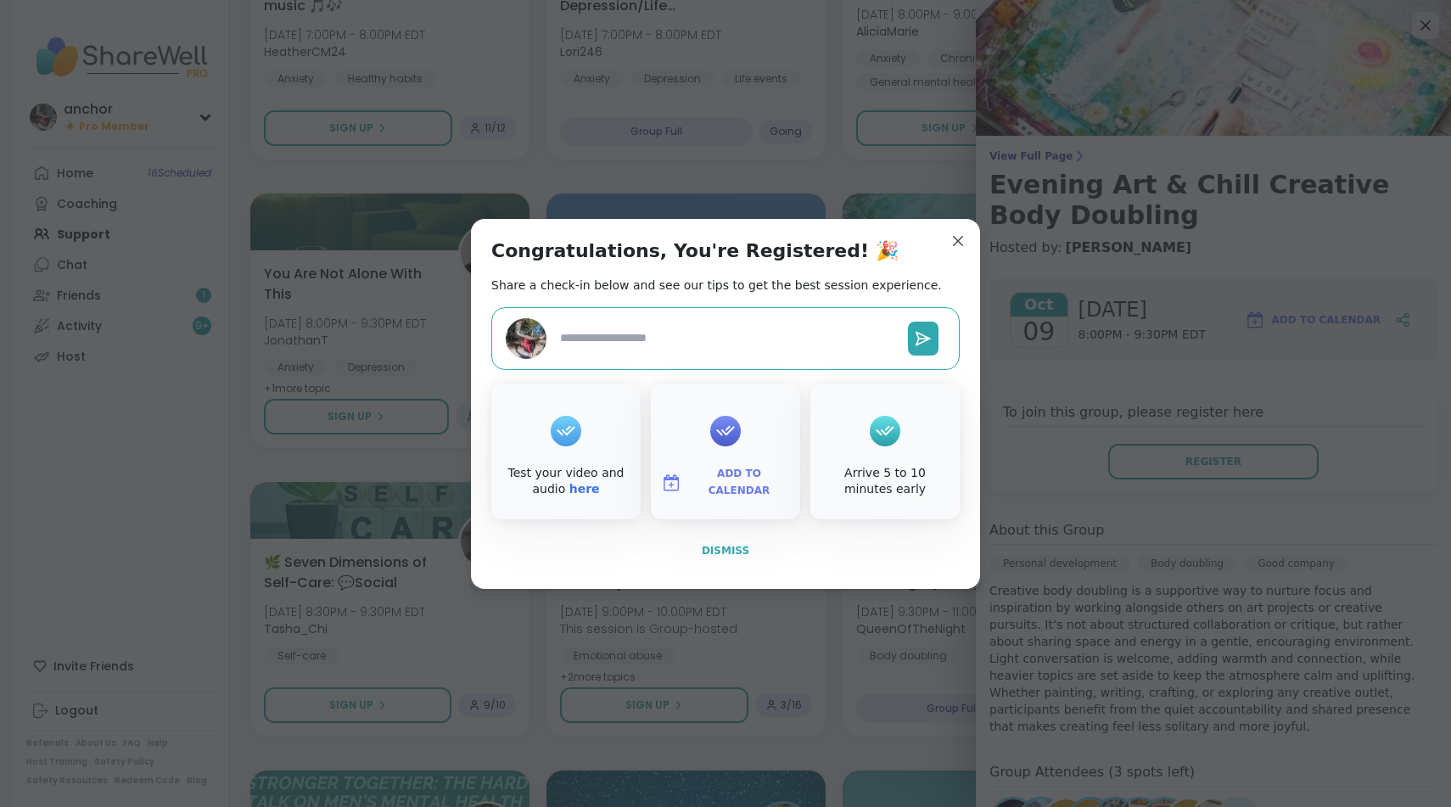
click at [744, 533] on button "Dismiss" at bounding box center [725, 551] width 469 height 36
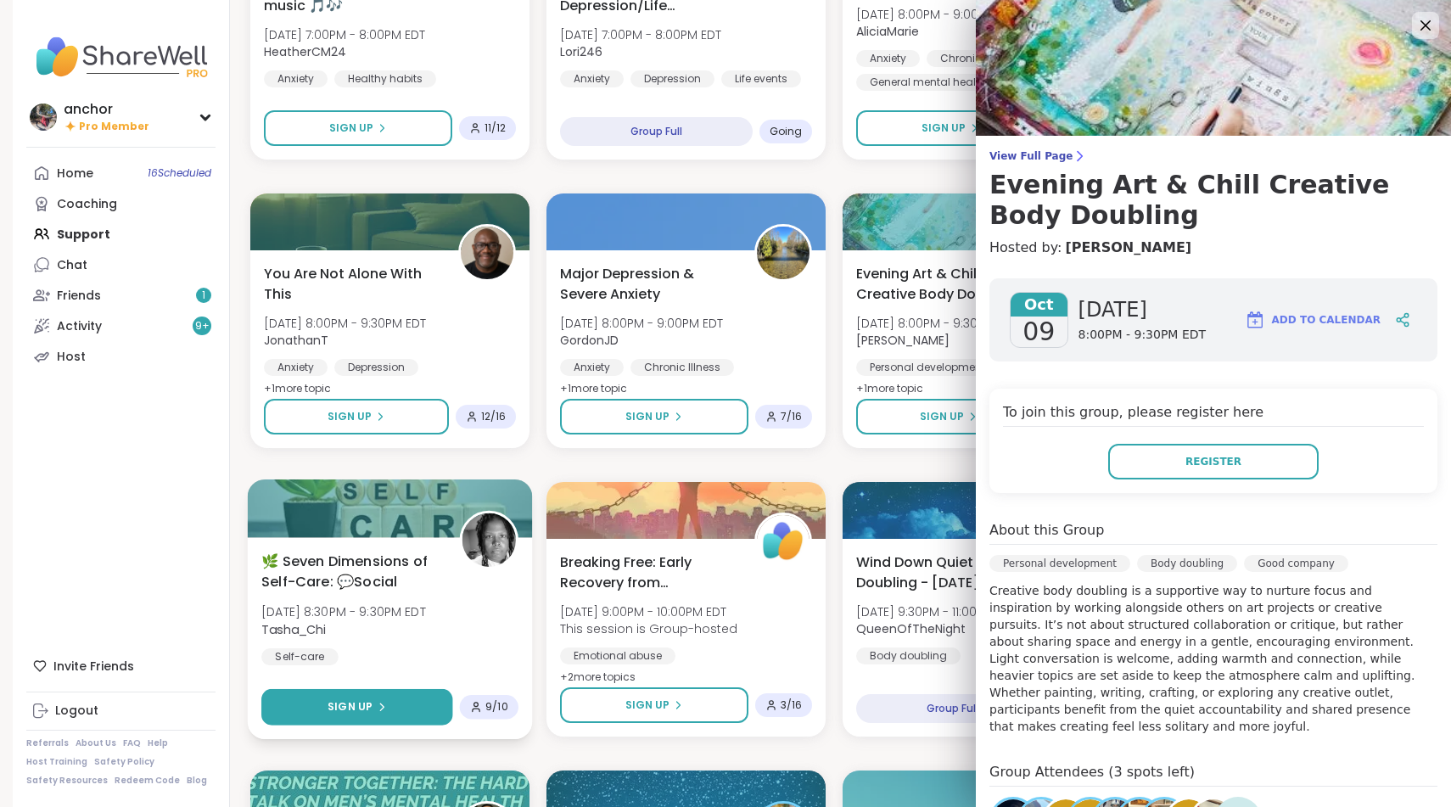
click at [426, 716] on button "Sign Up" at bounding box center [356, 707] width 191 height 36
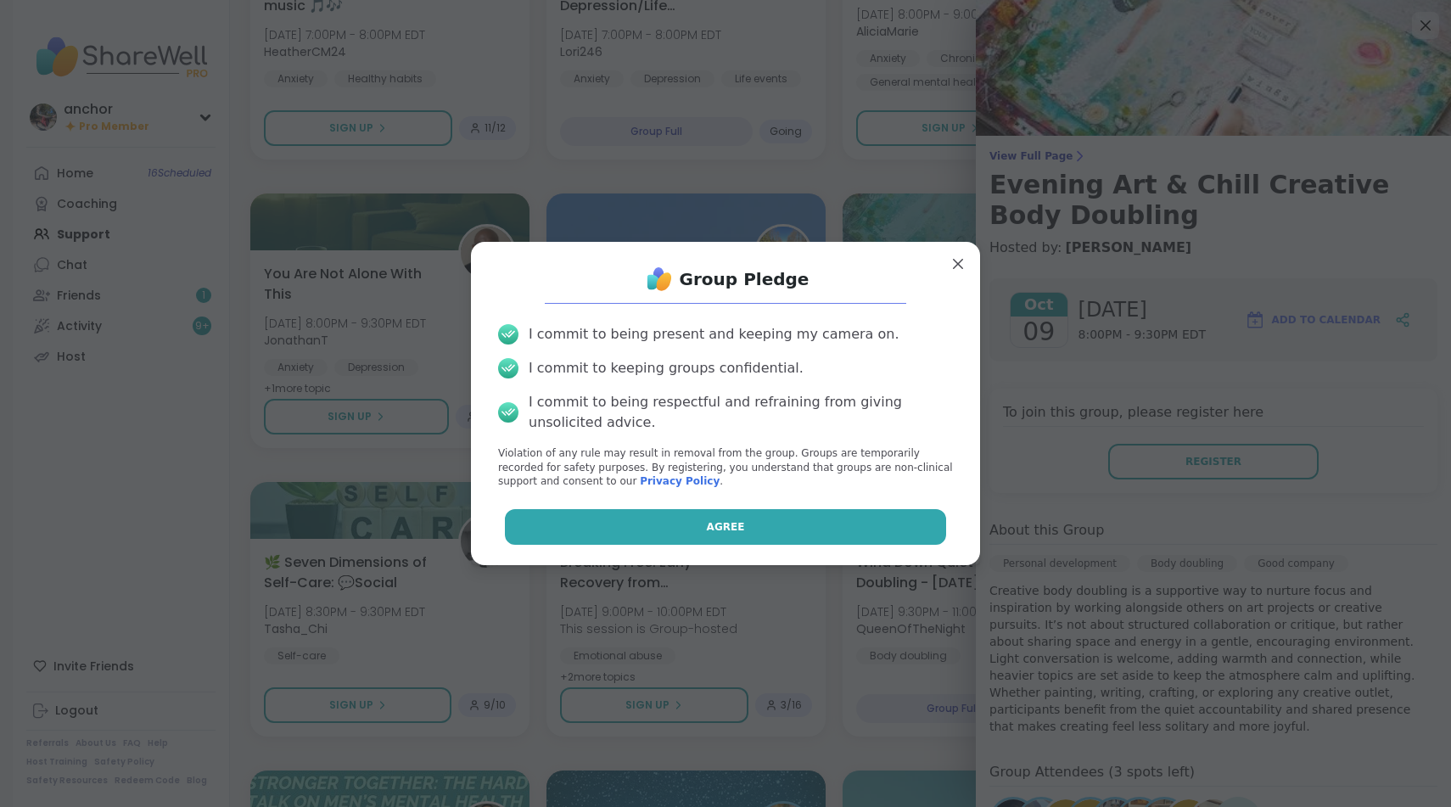
click at [629, 534] on button "Agree" at bounding box center [726, 527] width 442 height 36
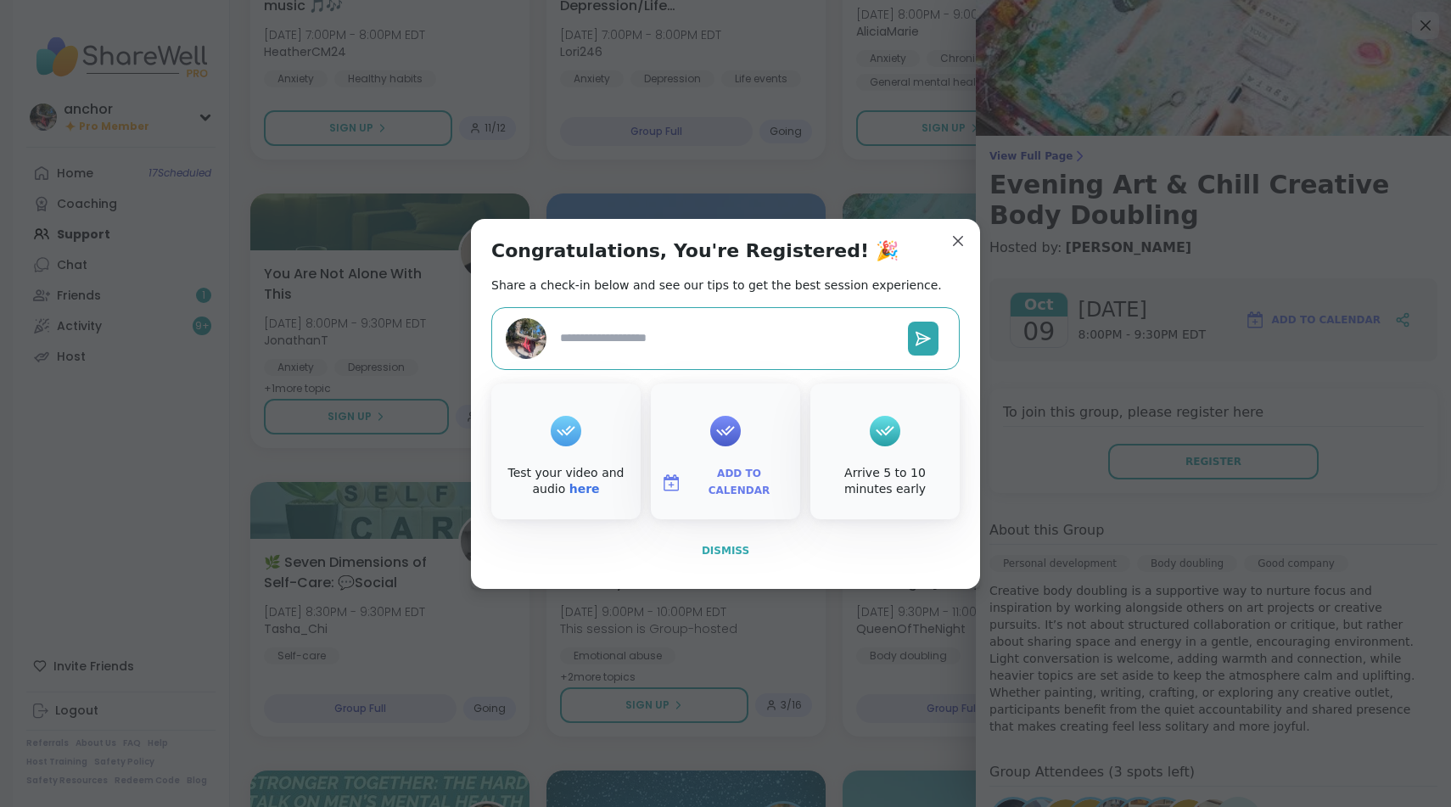
click at [720, 547] on span "Dismiss" at bounding box center [726, 551] width 48 height 12
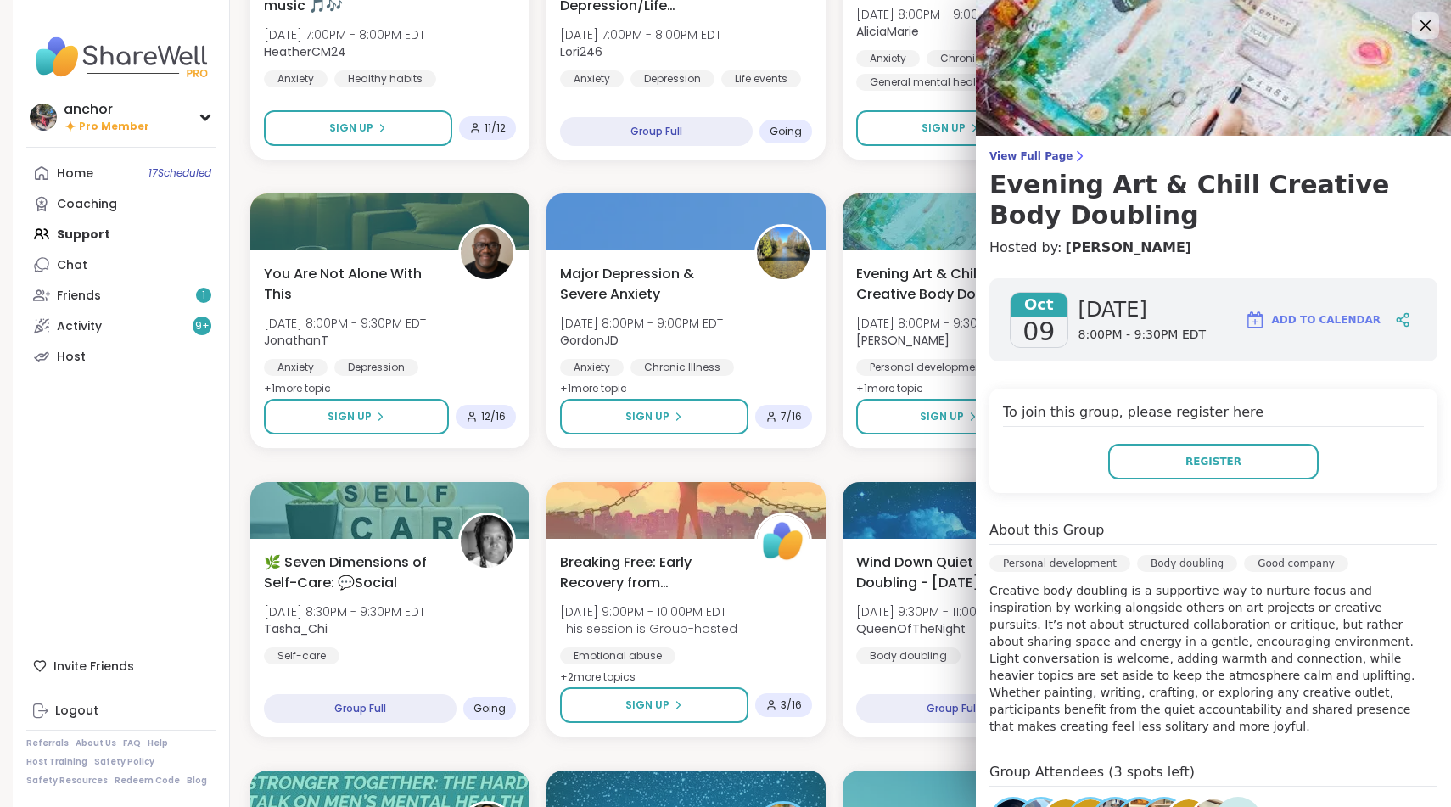
click at [867, 468] on div "Pop Up! Morning Session! Thu, Oct 09 | 10:00AM - 11:00AM EDT This session is Gr…" at bounding box center [834, 176] width 1168 height 5161
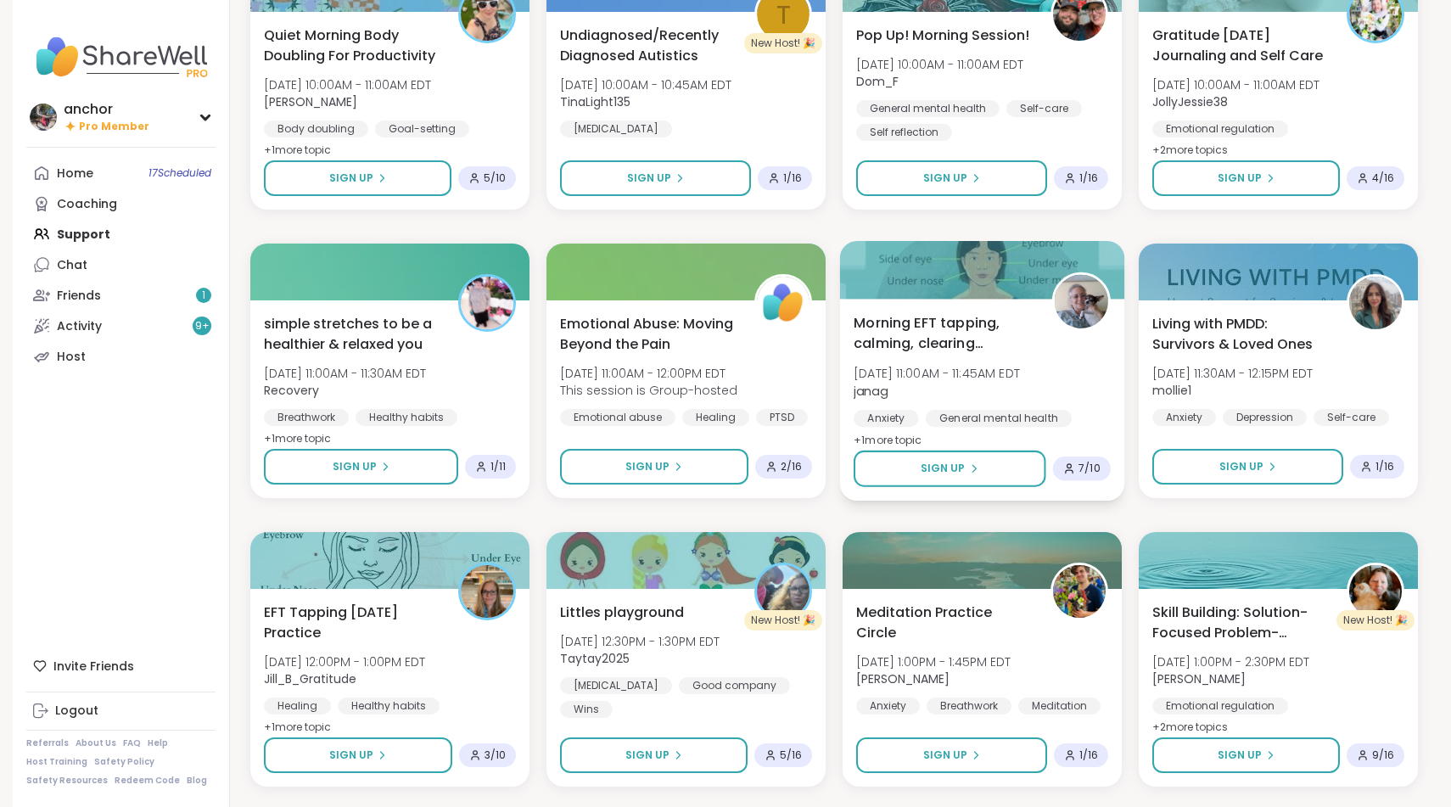
scroll to position [4016, 0]
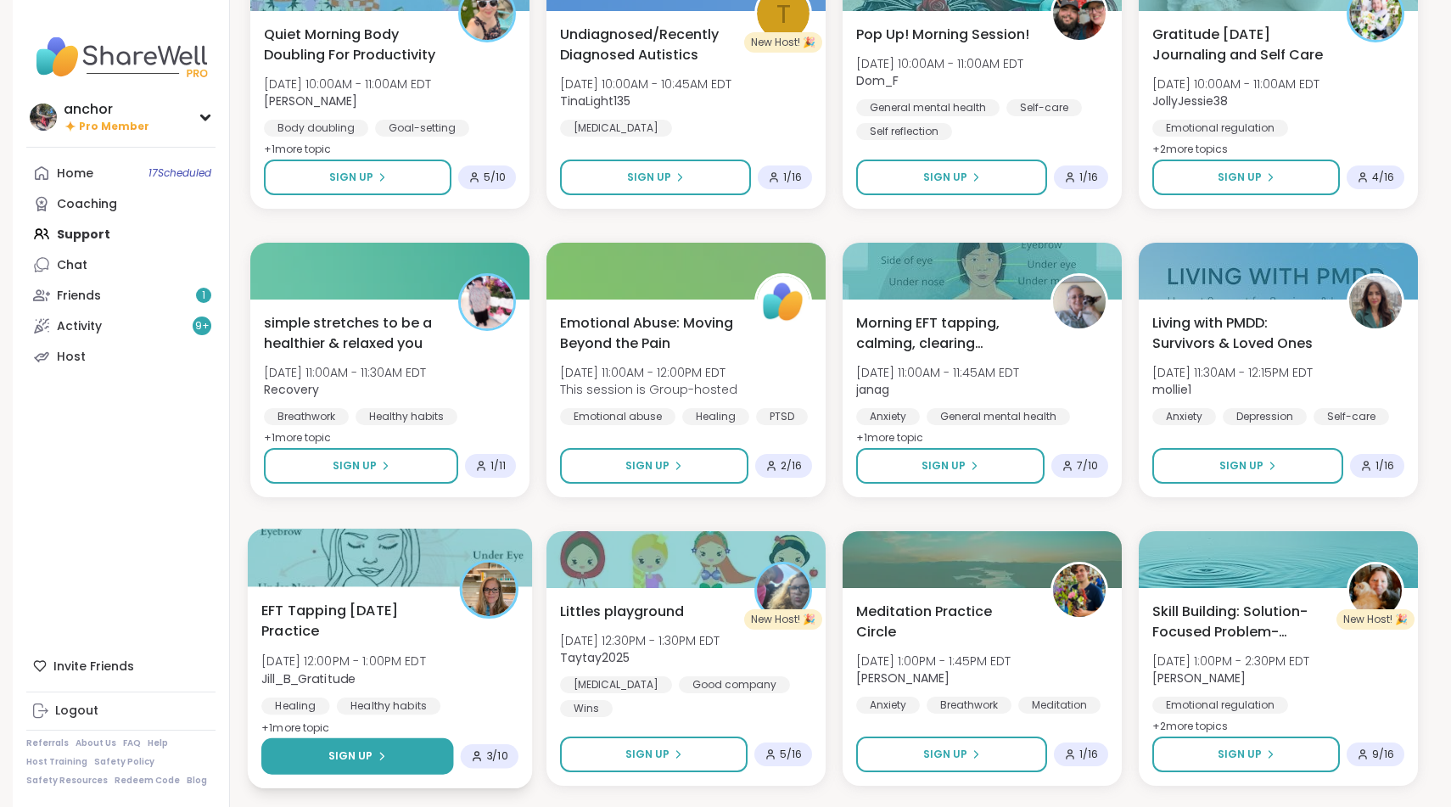
click at [414, 773] on button "Sign Up" at bounding box center [357, 756] width 192 height 36
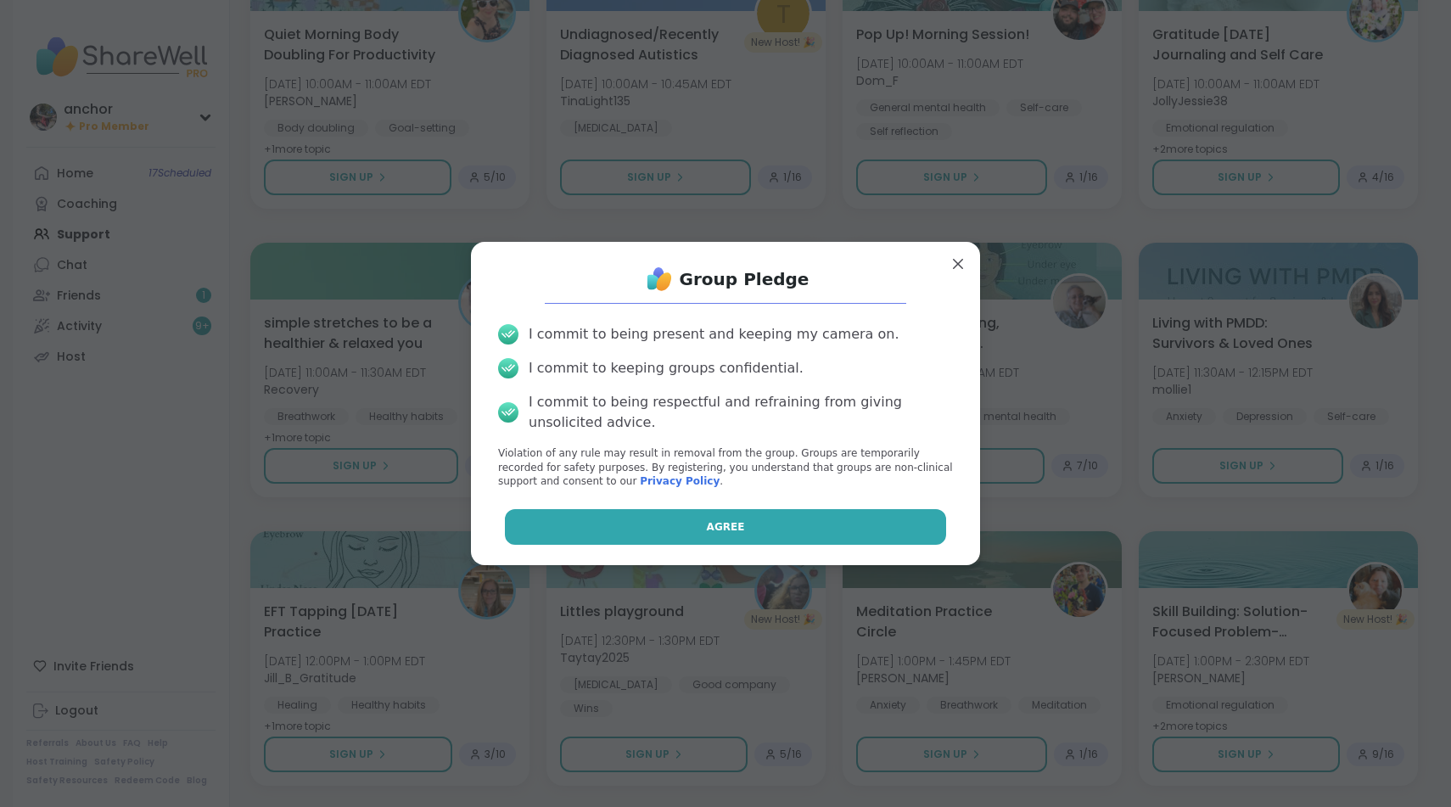
click at [594, 519] on button "Agree" at bounding box center [726, 527] width 442 height 36
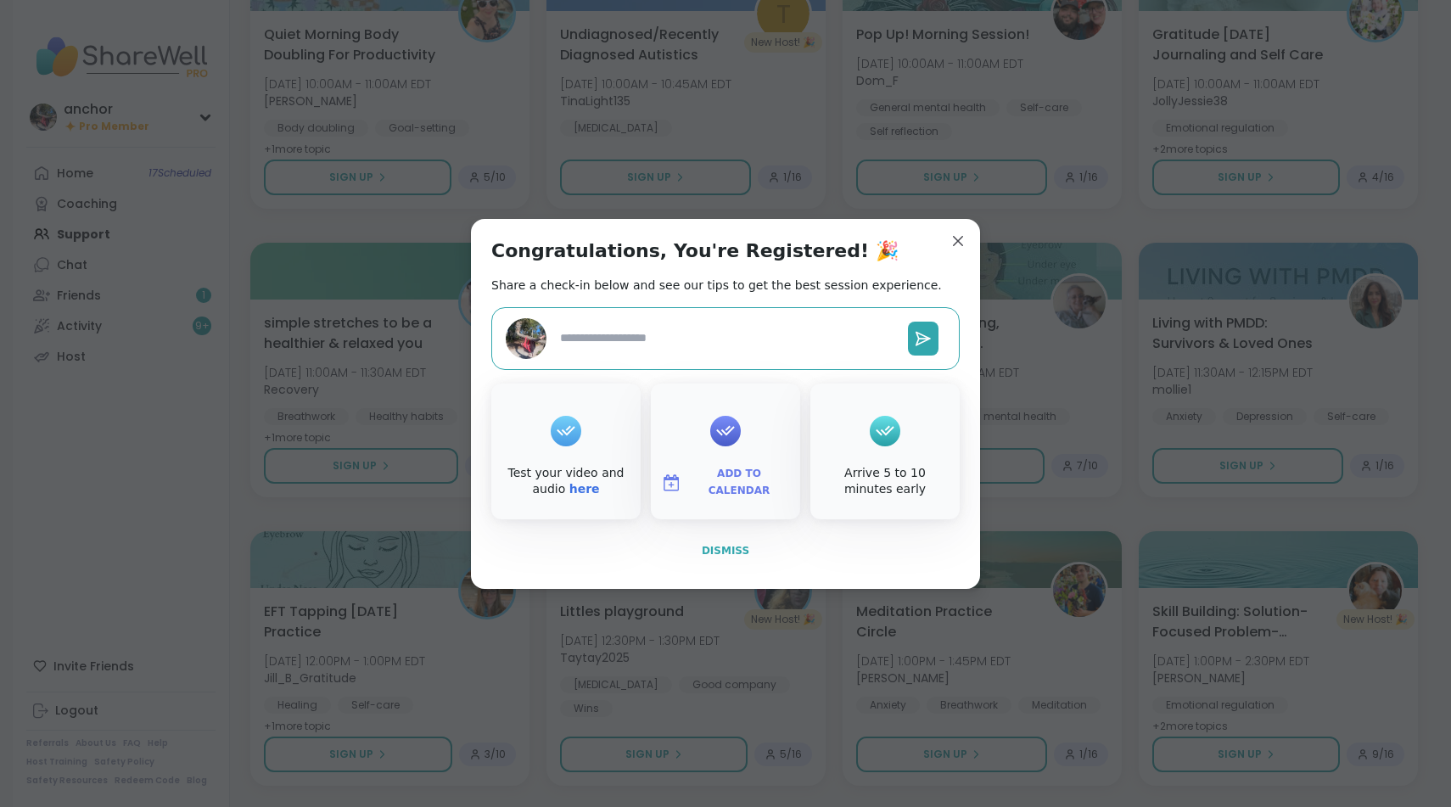
type textarea "*"
click at [707, 545] on span "Dismiss" at bounding box center [726, 551] width 48 height 12
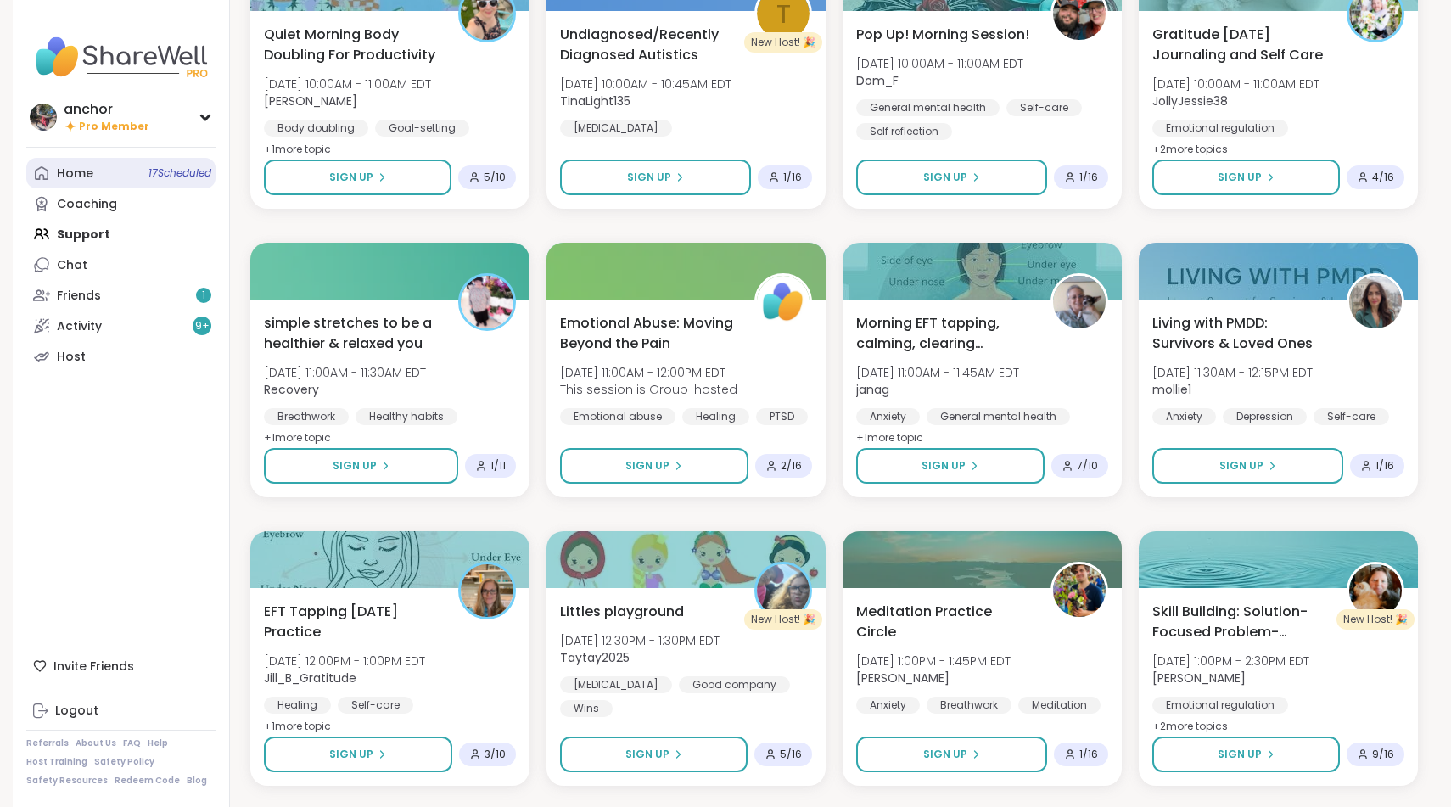
click at [83, 166] on div "Home 17 Scheduled" at bounding box center [75, 174] width 36 height 17
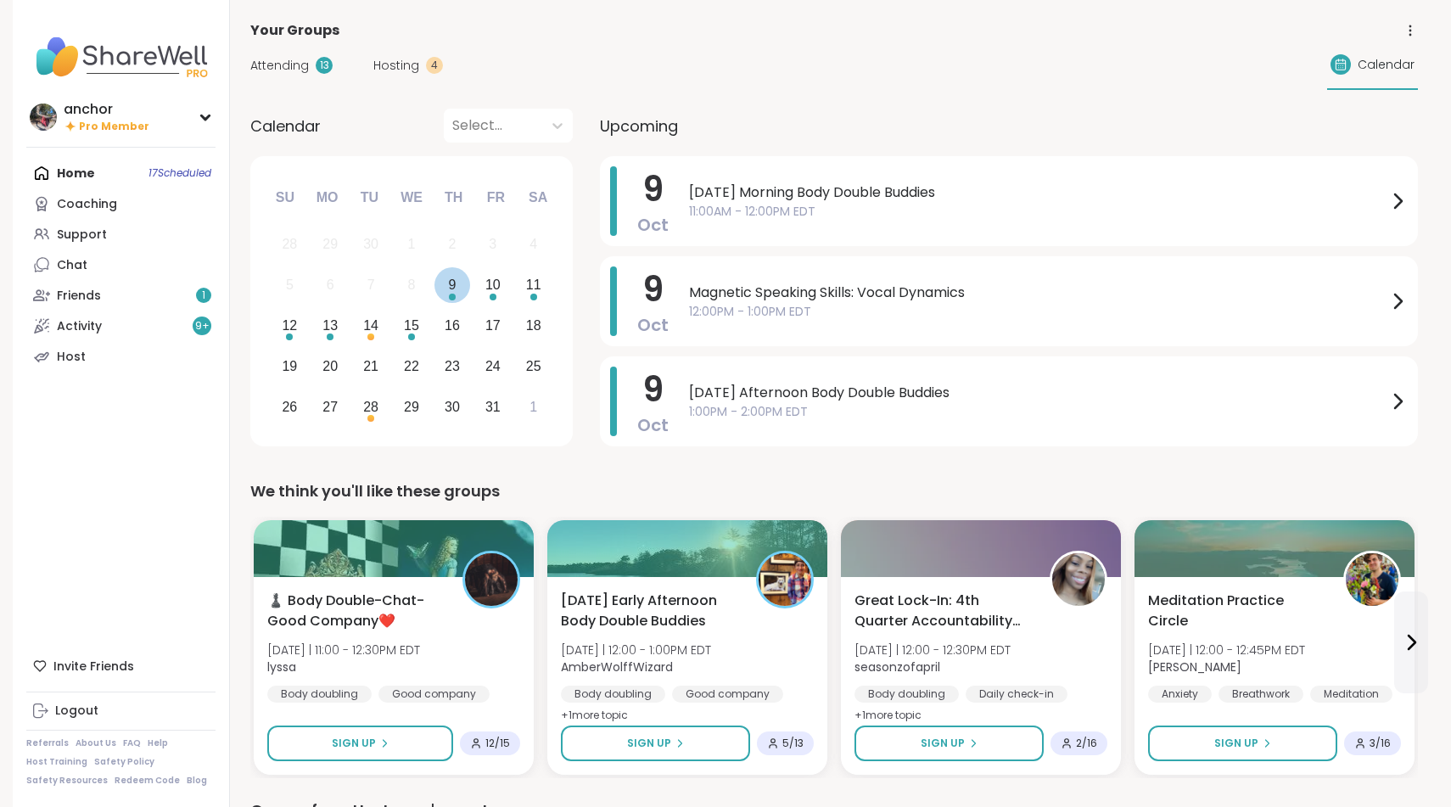
click at [453, 281] on div "9" at bounding box center [452, 284] width 8 height 23
click at [451, 286] on div "9" at bounding box center [452, 284] width 8 height 23
click at [460, 118] on div "Select..." at bounding box center [492, 125] width 81 height 20
click at [460, 167] on div "[DATE]" at bounding box center [508, 170] width 129 height 34
click at [775, 208] on span "11:00AM - 12:00PM EDT" at bounding box center [1038, 212] width 699 height 18
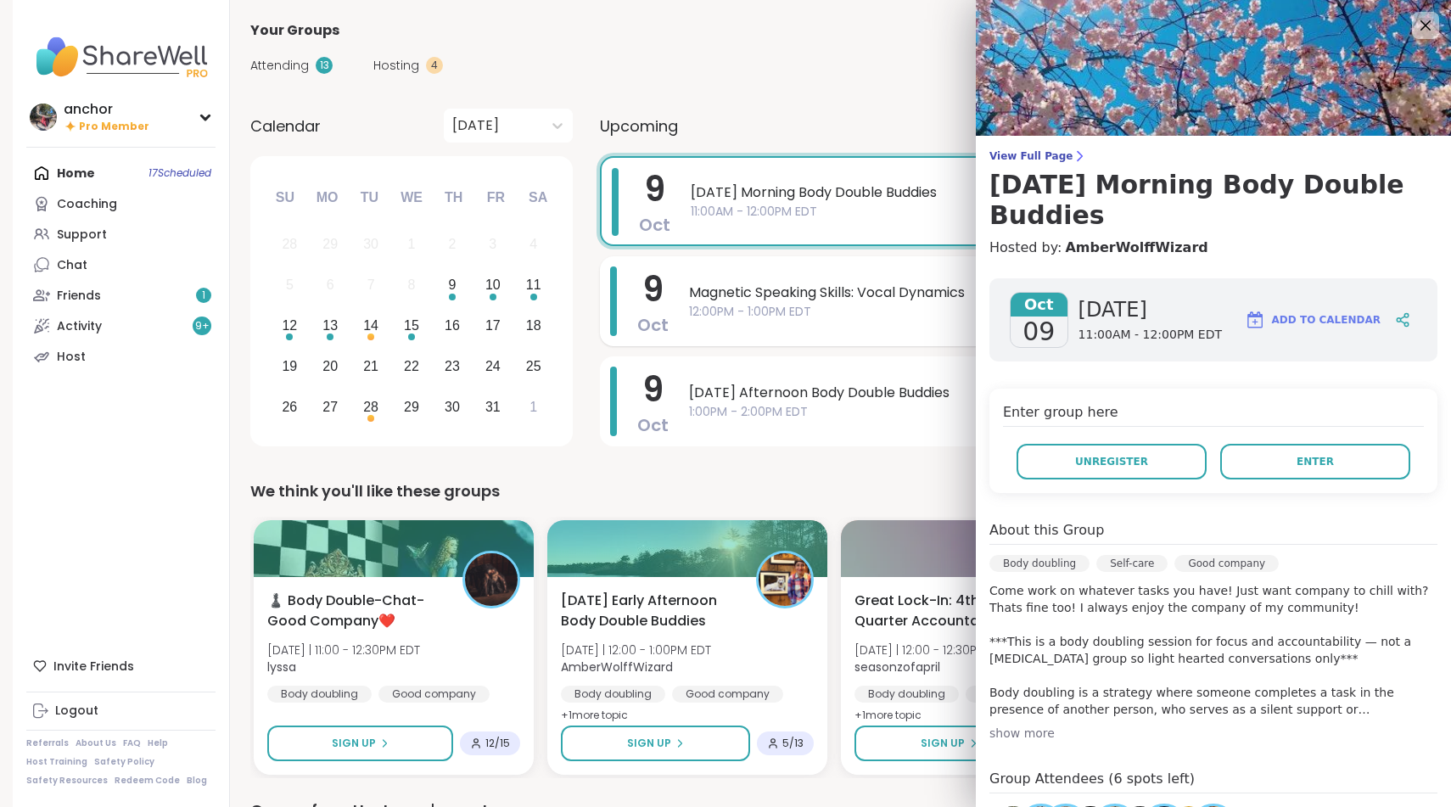
click at [807, 290] on span "Magnetic Speaking Skills: Vocal Dynamics" at bounding box center [1038, 293] width 699 height 20
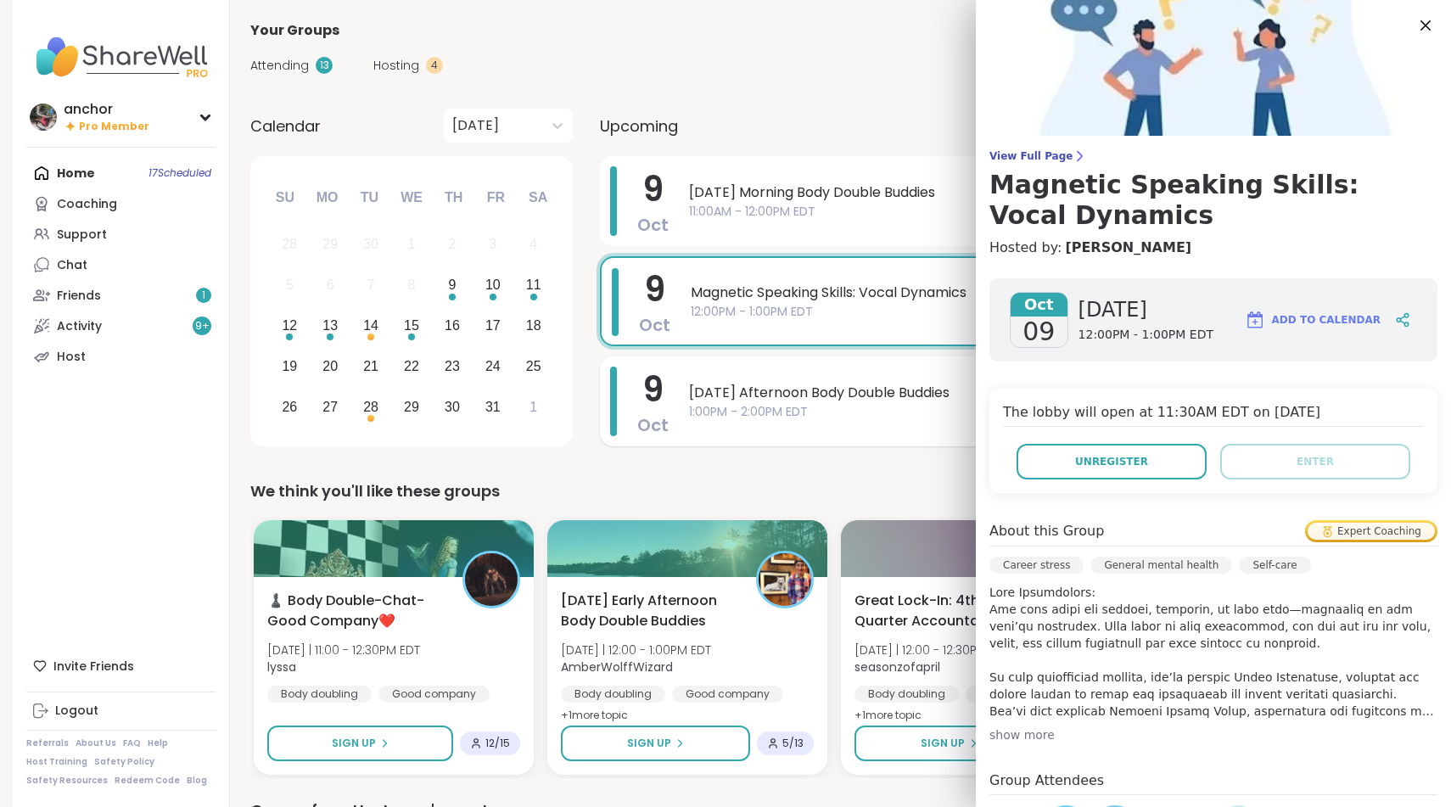
click at [804, 371] on div "Thursday Afternoon Body Double Buddies 1:00PM - 2:00PM EDT" at bounding box center [1048, 402] width 719 height 70
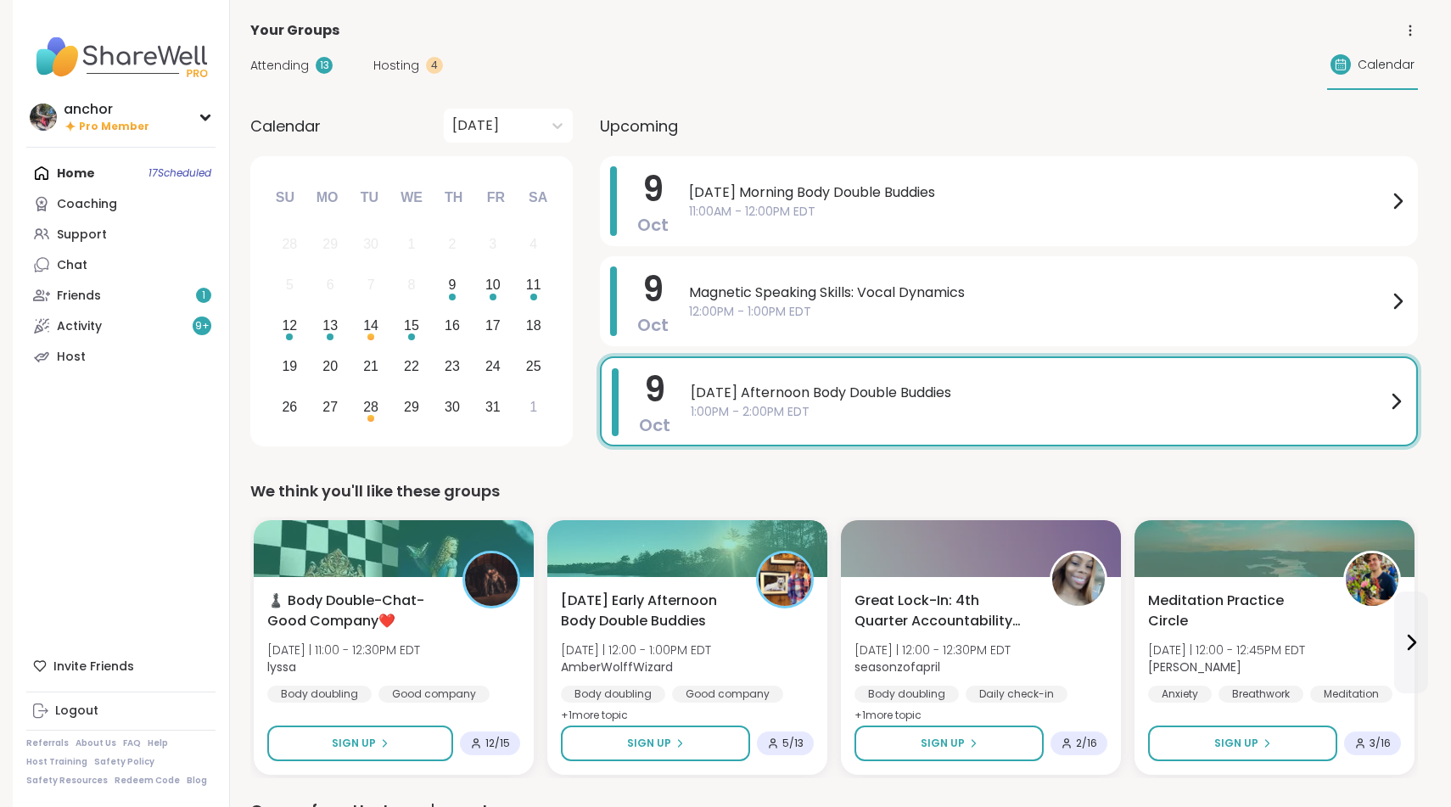
click at [140, 240] on link "Support" at bounding box center [120, 234] width 189 height 31
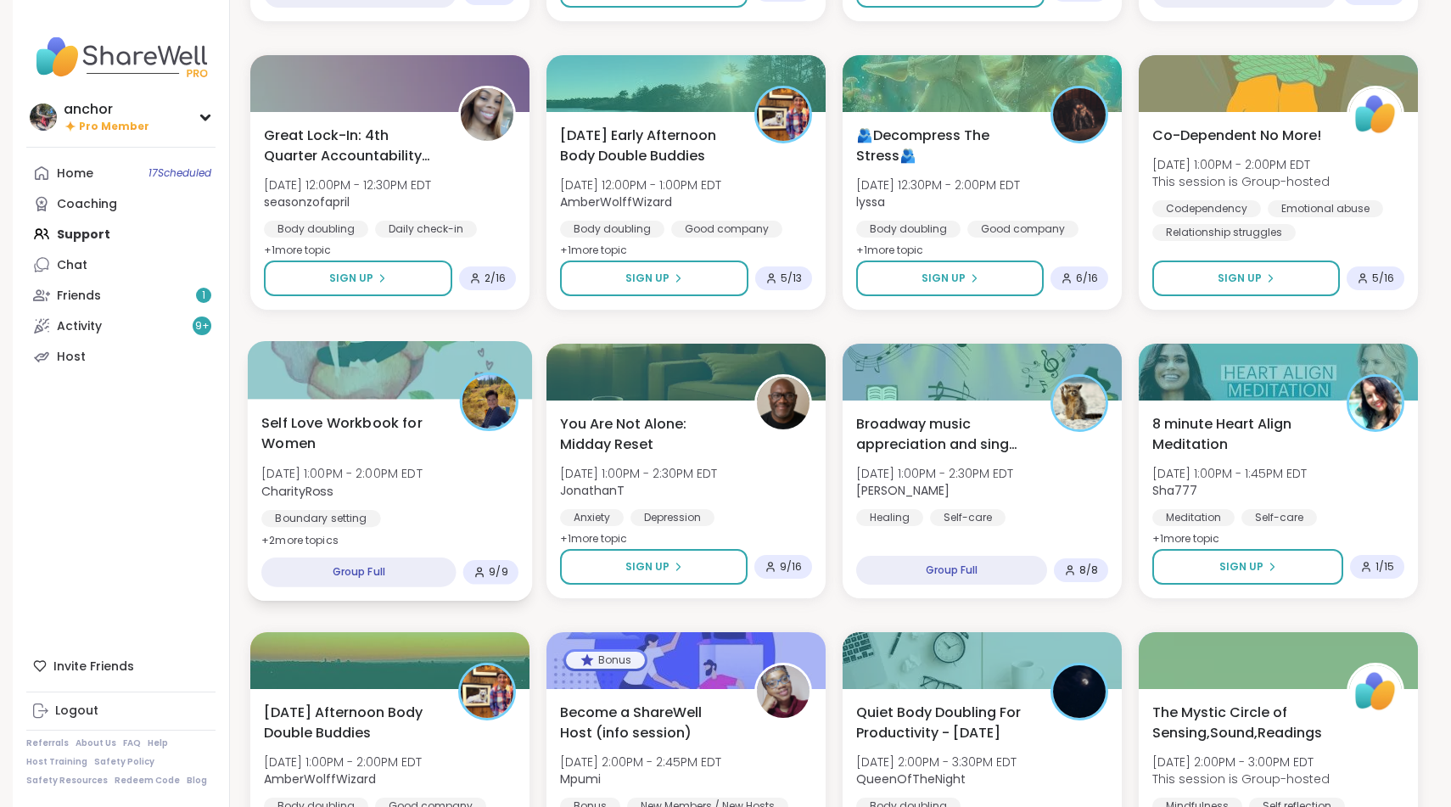
scroll to position [759, 0]
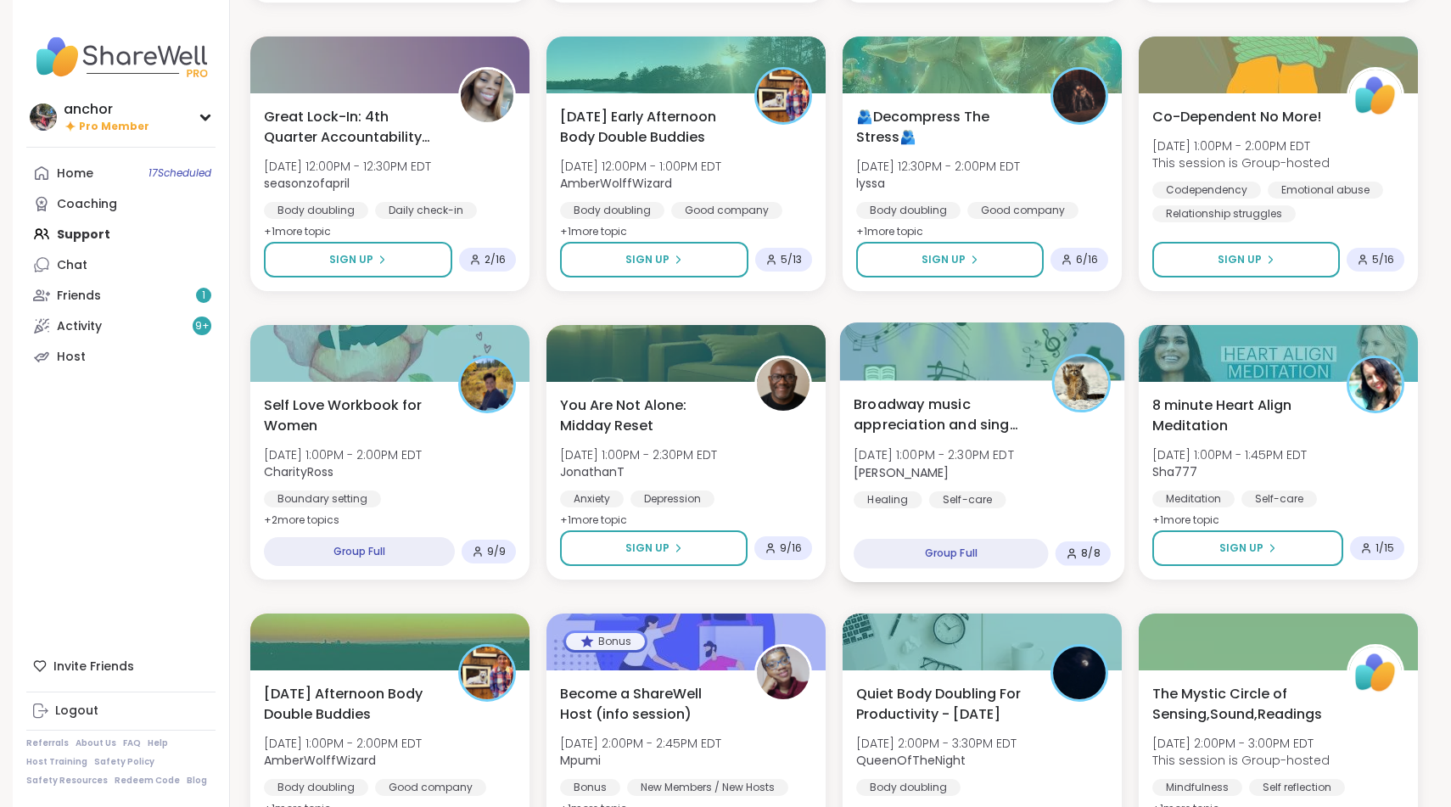
click at [1047, 518] on div "Broadway music appreciation and sing along Thu, Oct 09 | 1:00PM - 2:30PM EDT sp…" at bounding box center [982, 481] width 285 height 202
click at [826, 599] on div "Pop Up! Morning Session! Thu, Oct 09 | 10:00AM - 11:00AM EDT This session is Gr…" at bounding box center [834, 740] width 1168 height 2563
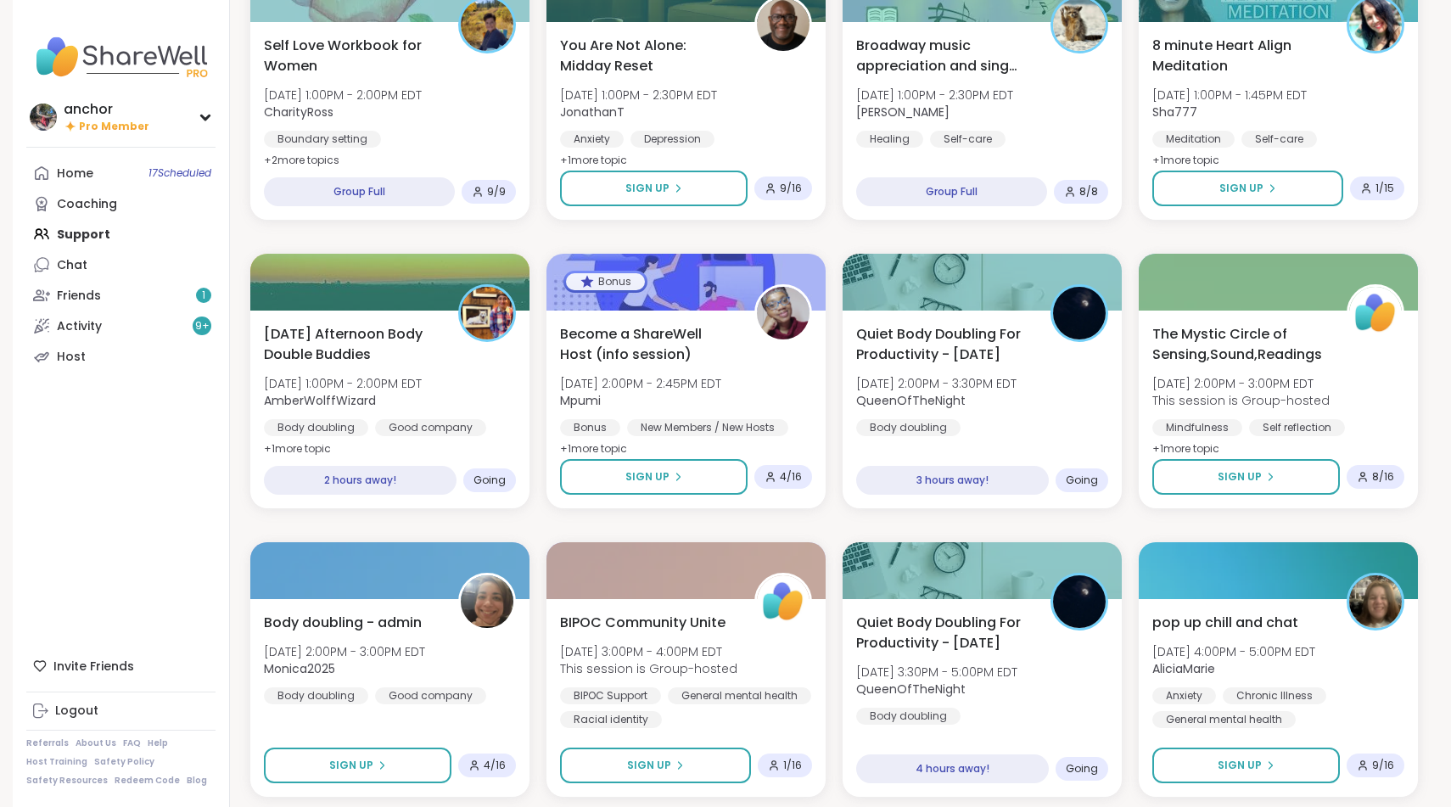
scroll to position [1122, 0]
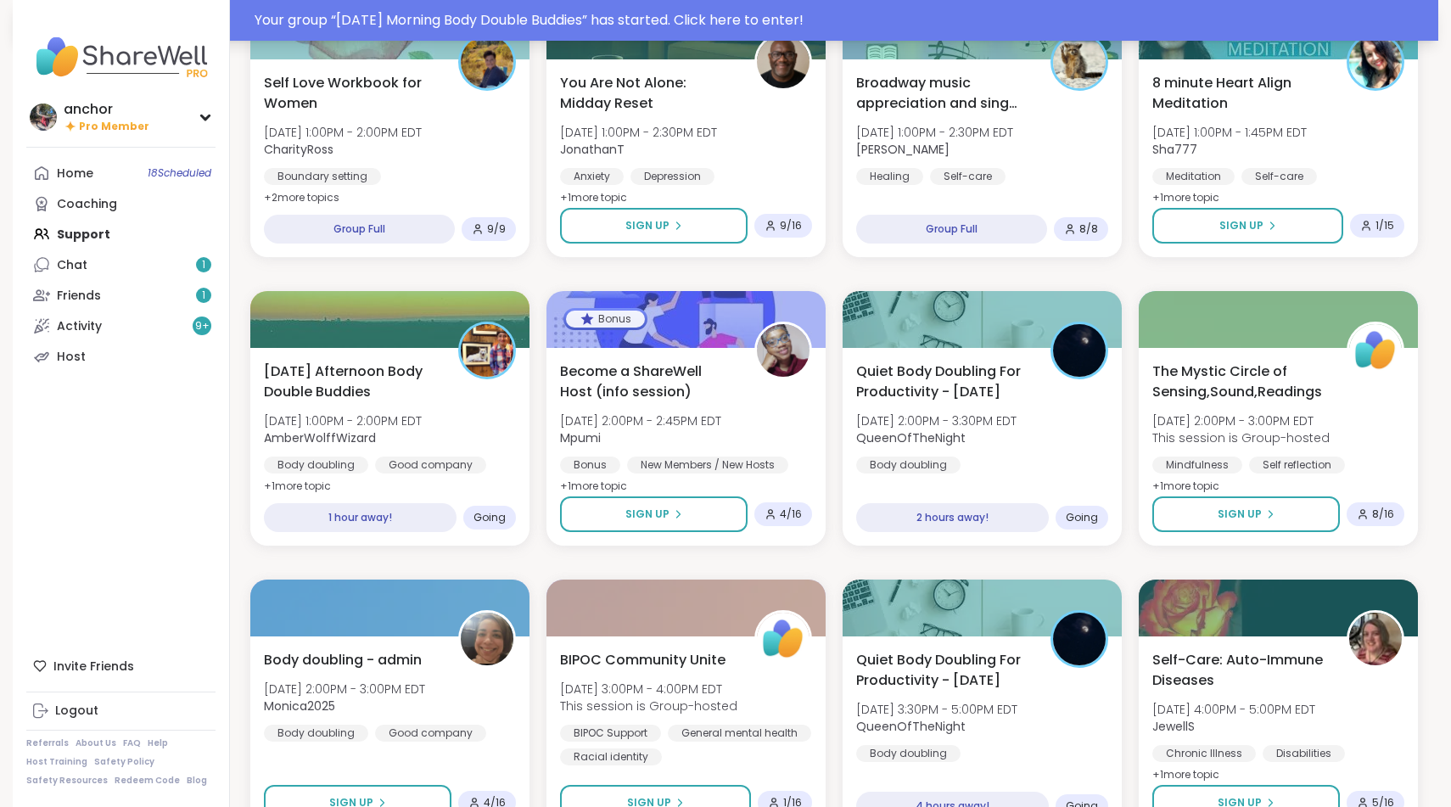
click at [783, 20] on div "Your group “ Thursday Morning Body Double Buddies ” has started. Click here to …" at bounding box center [842, 20] width 1174 height 20
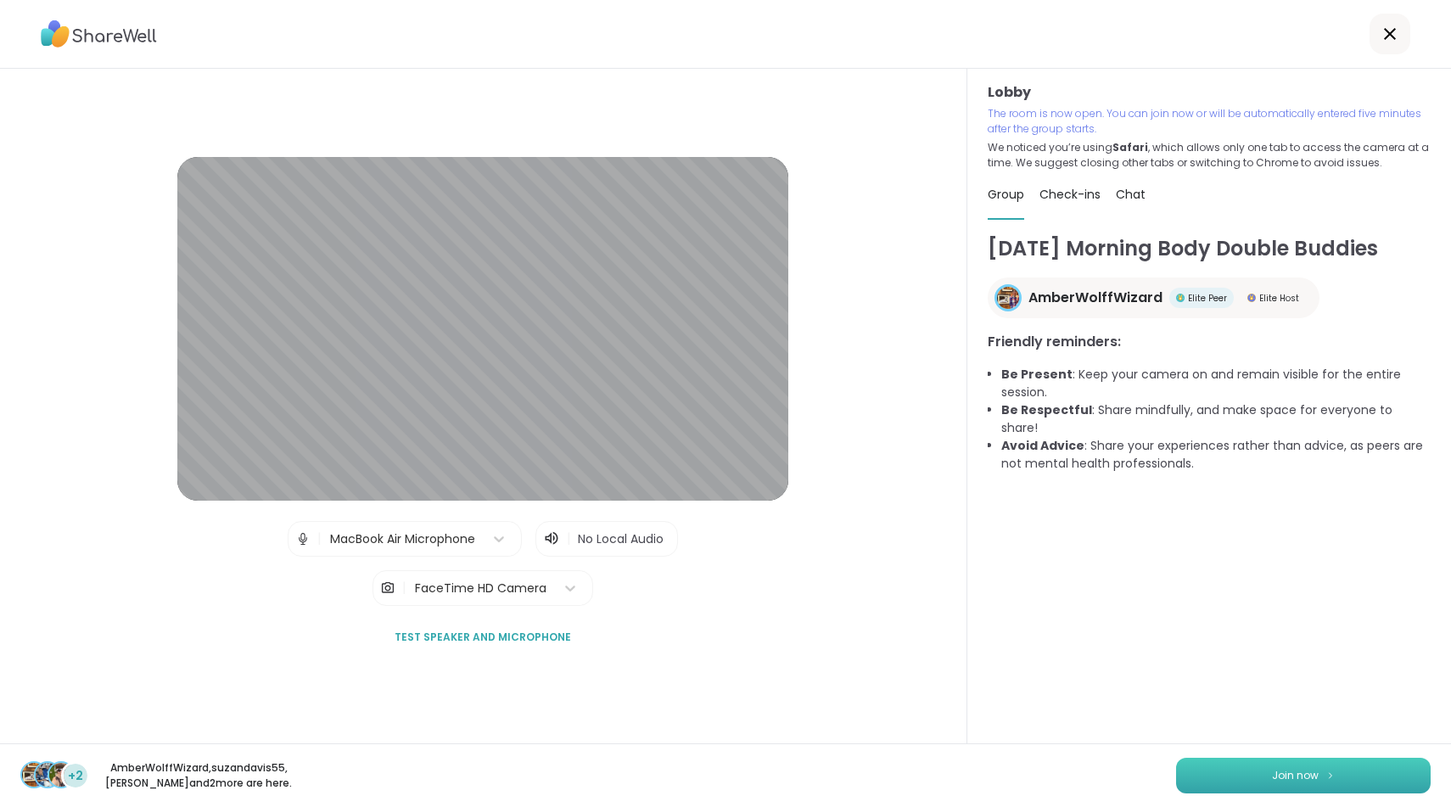
click at [1292, 783] on button "Join now" at bounding box center [1303, 776] width 255 height 36
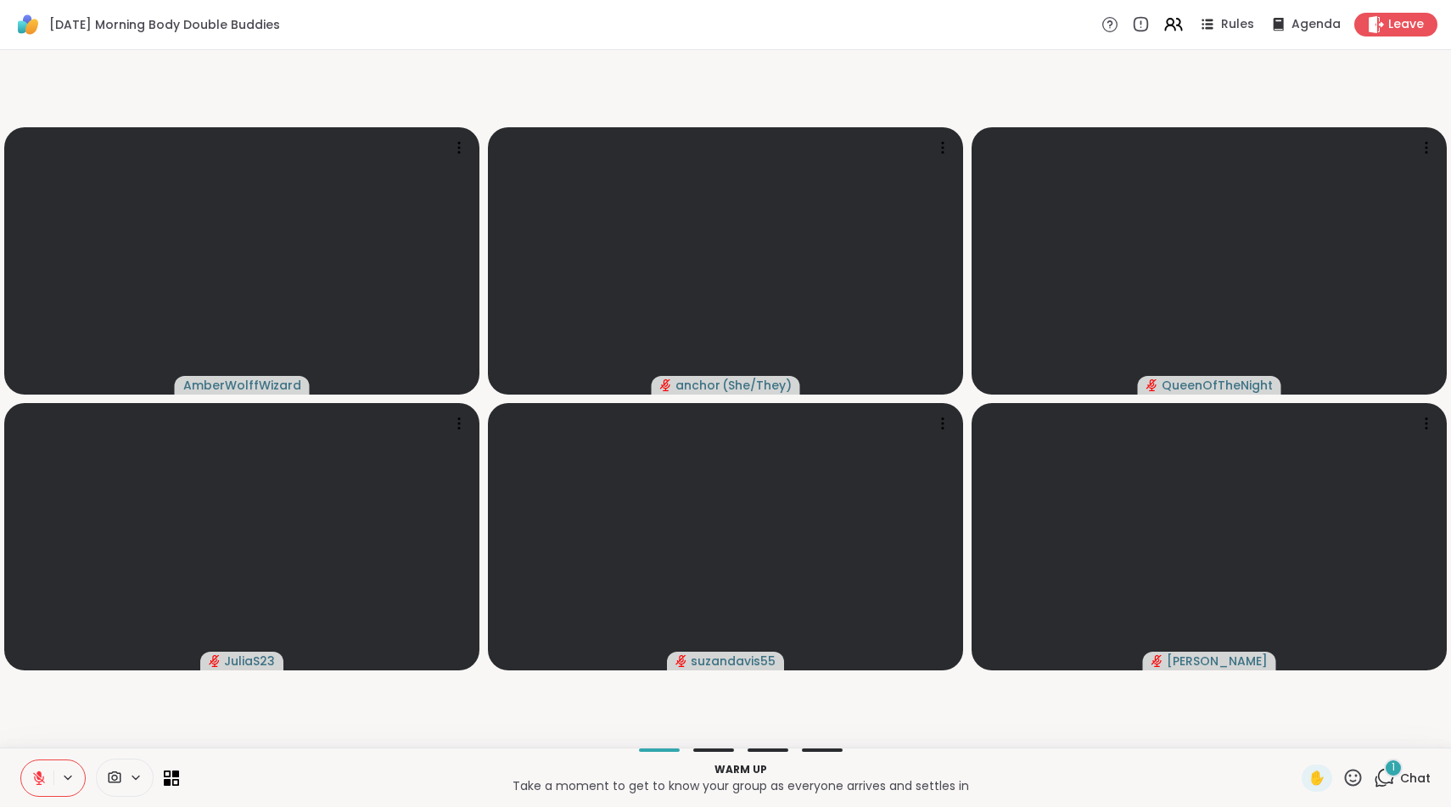
click at [113, 776] on icon at bounding box center [115, 778] width 13 height 12
click at [109, 783] on icon at bounding box center [114, 778] width 15 height 16
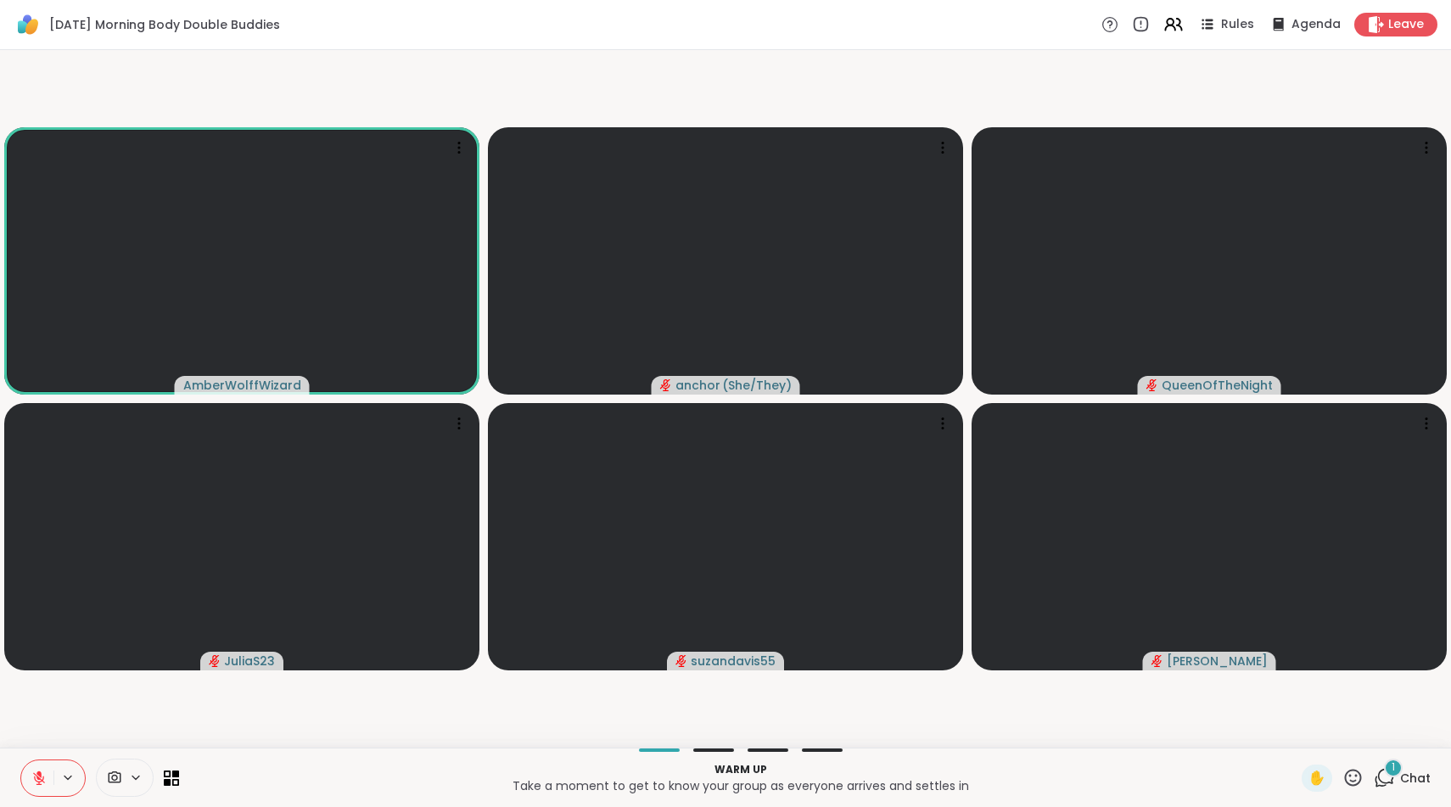
click at [110, 776] on icon at bounding box center [114, 778] width 15 height 16
click at [105, 722] on div "FaceTime HD Camera" at bounding box center [139, 717] width 148 height 20
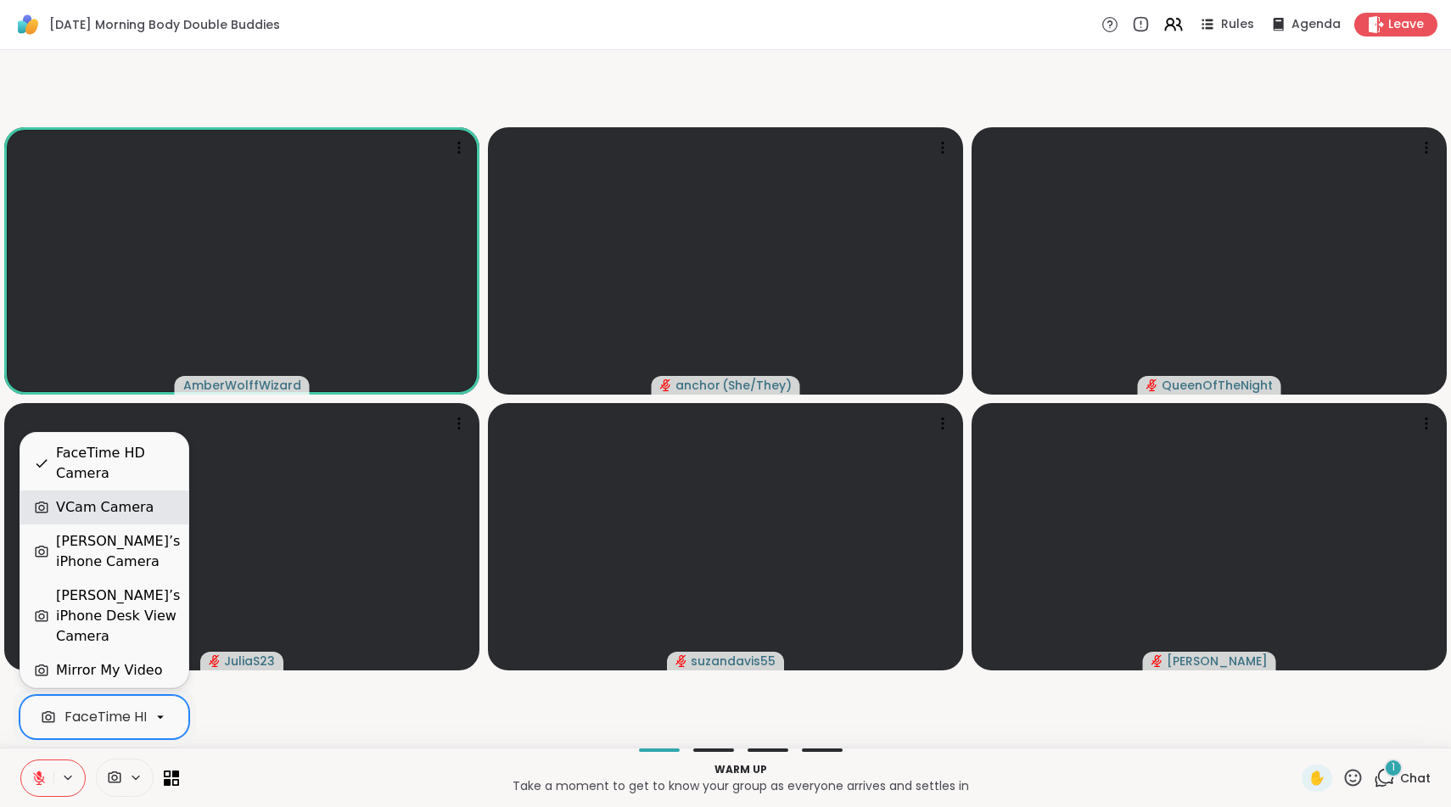
click at [94, 518] on div "VCam Camera" at bounding box center [105, 507] width 98 height 20
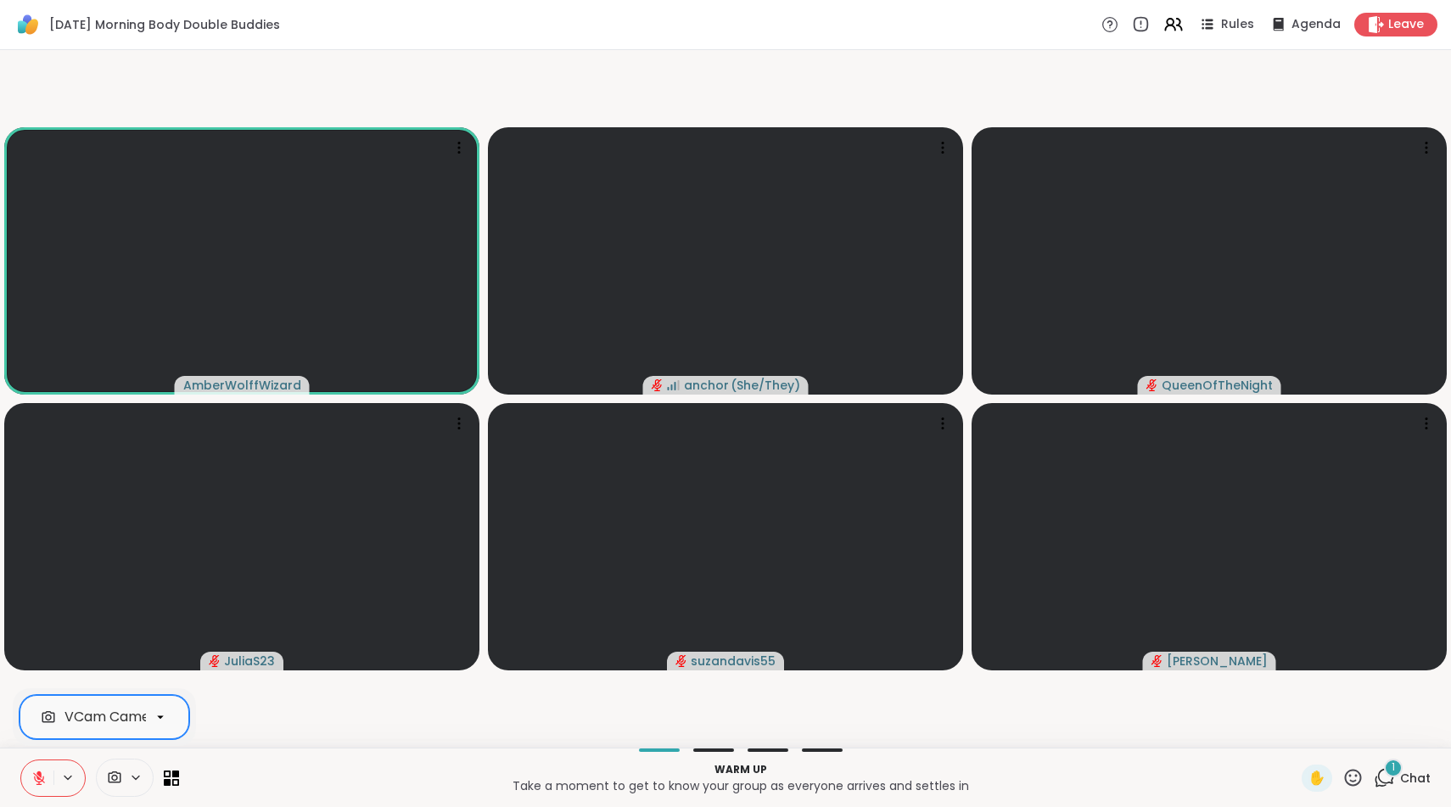
click at [43, 776] on icon at bounding box center [38, 778] width 15 height 15
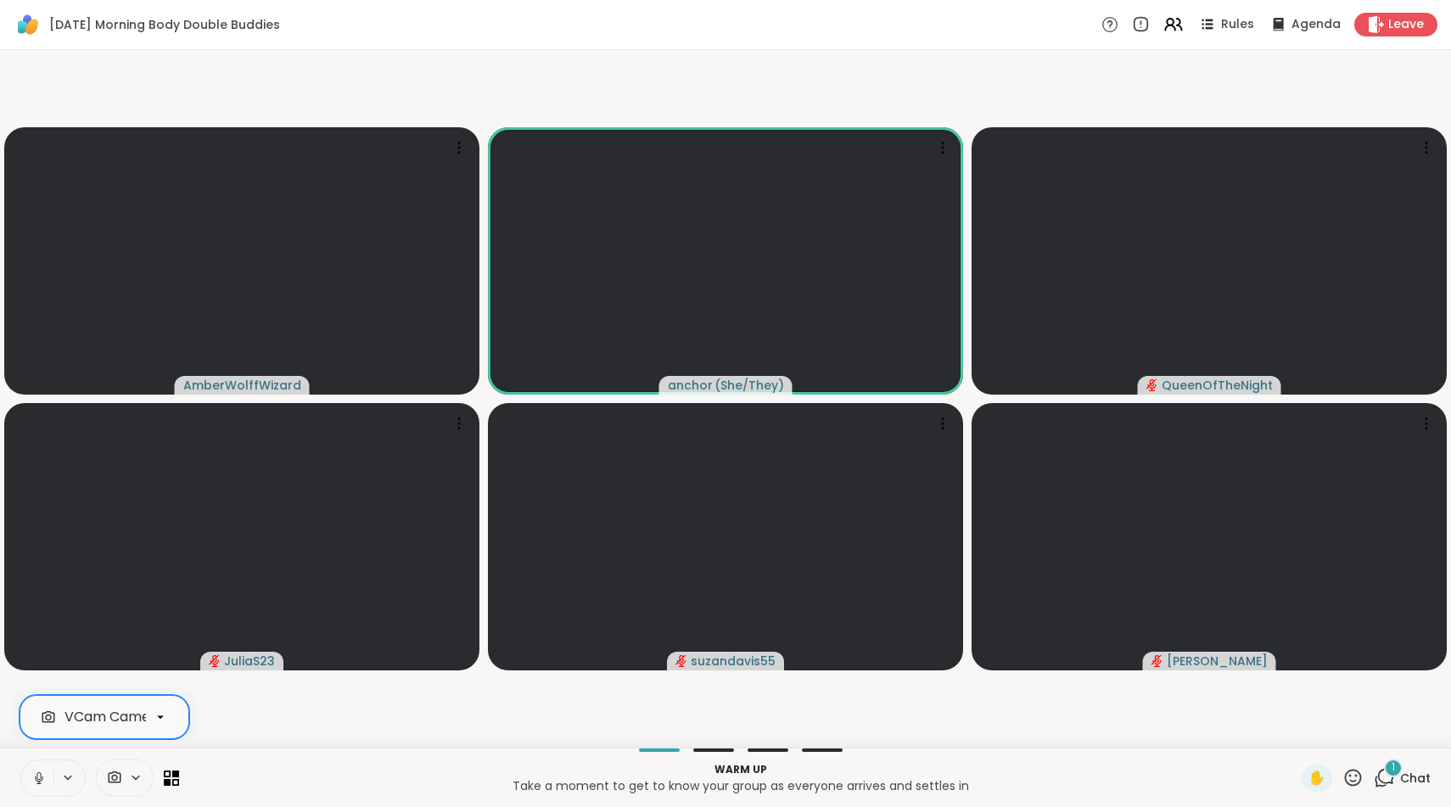
click at [40, 781] on icon at bounding box center [39, 778] width 8 height 5
